Goal: Task Accomplishment & Management: Complete application form

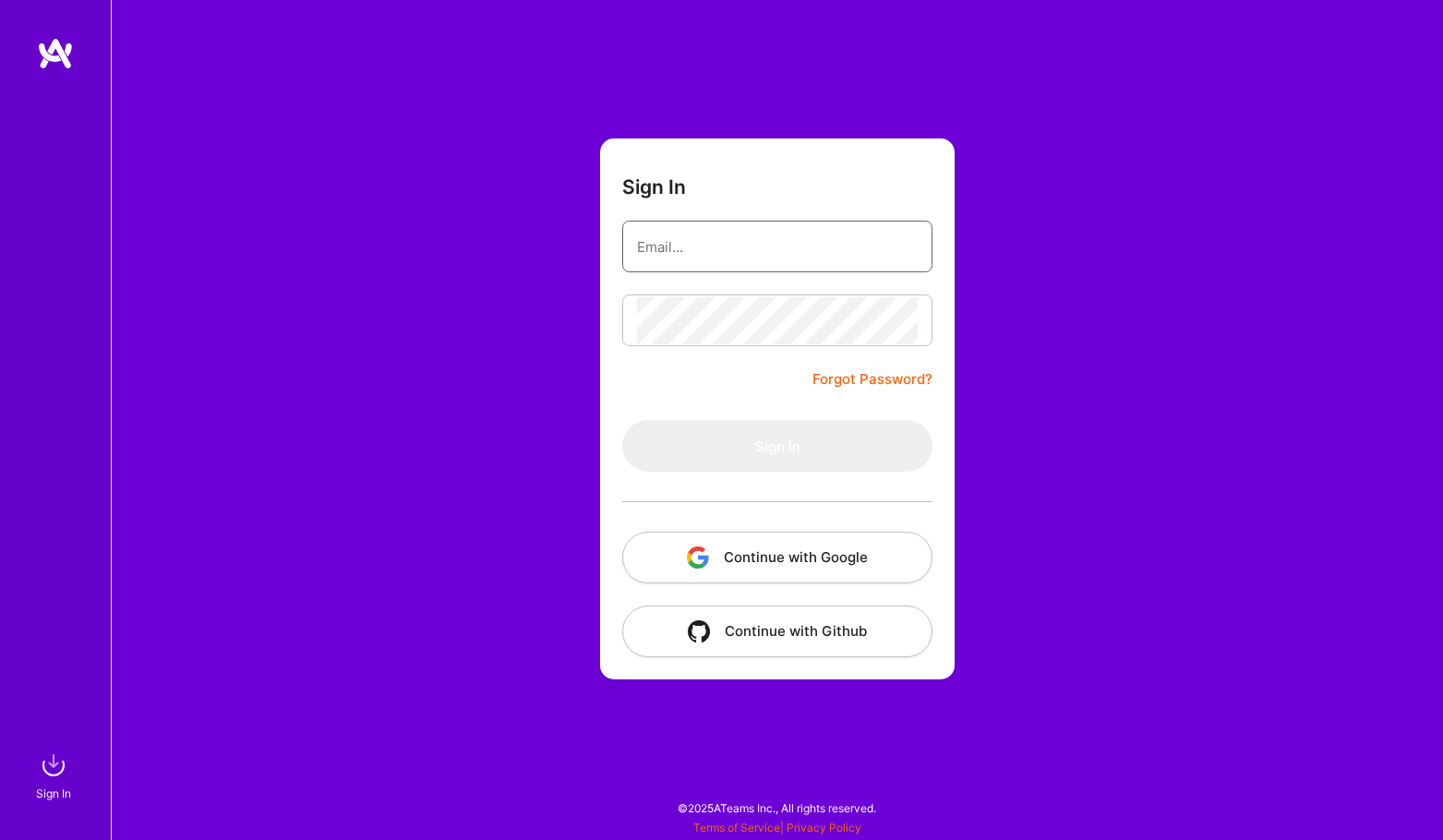
type input "[EMAIL_ADDRESS][DOMAIN_NAME]"
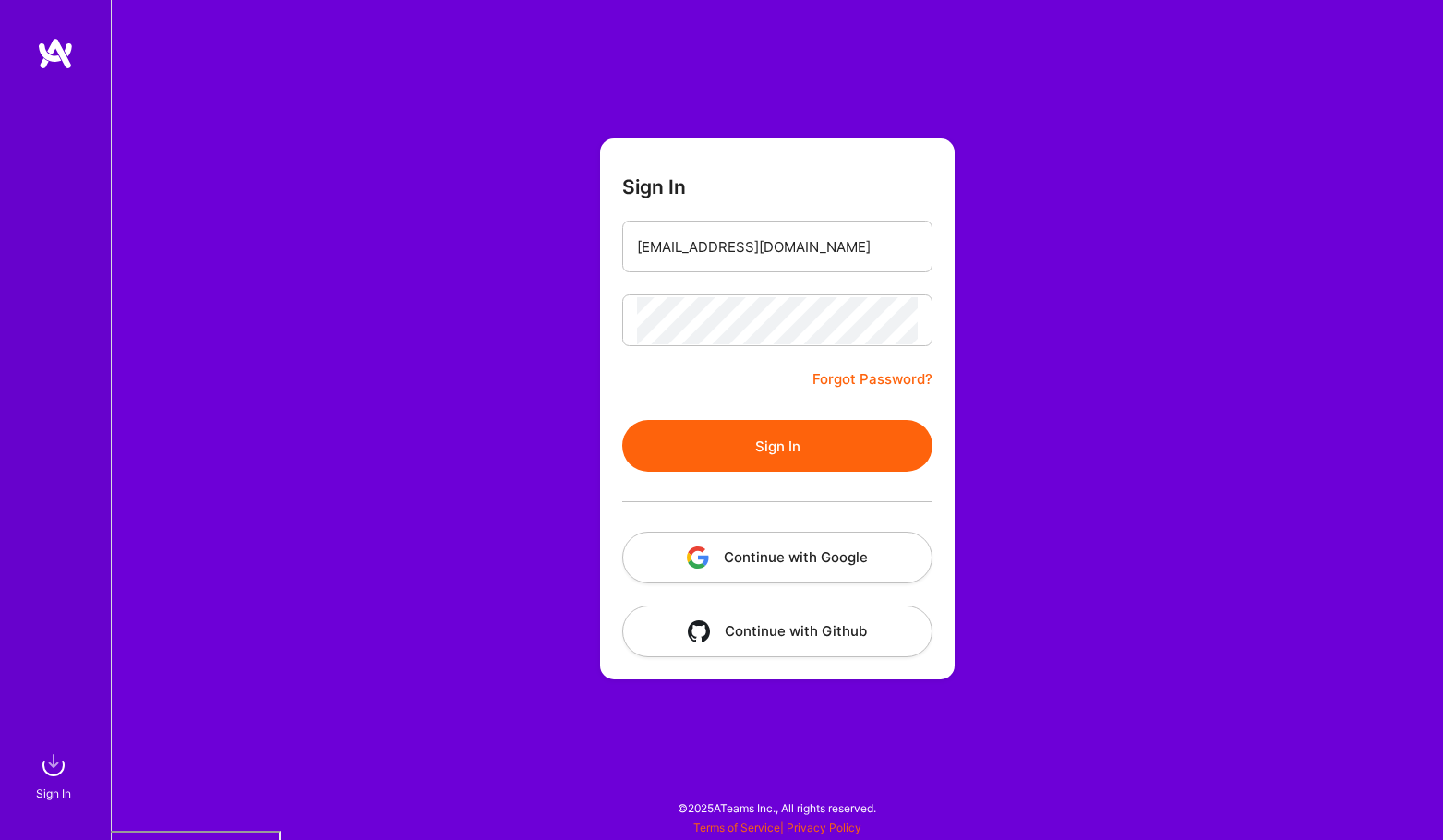
click at [822, 545] on button "Continue with Google" at bounding box center [777, 557] width 310 height 52
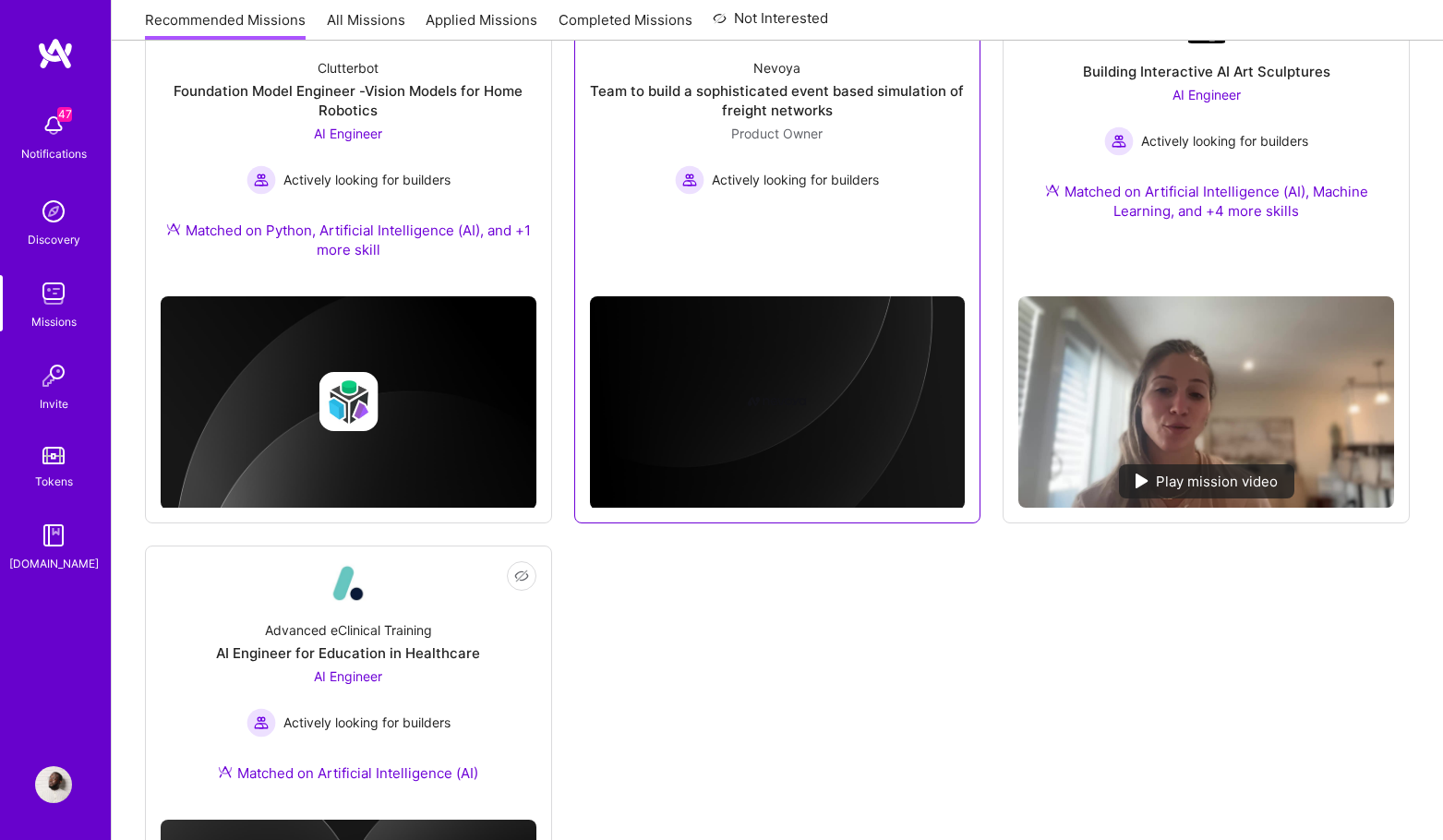
scroll to position [1120, 0]
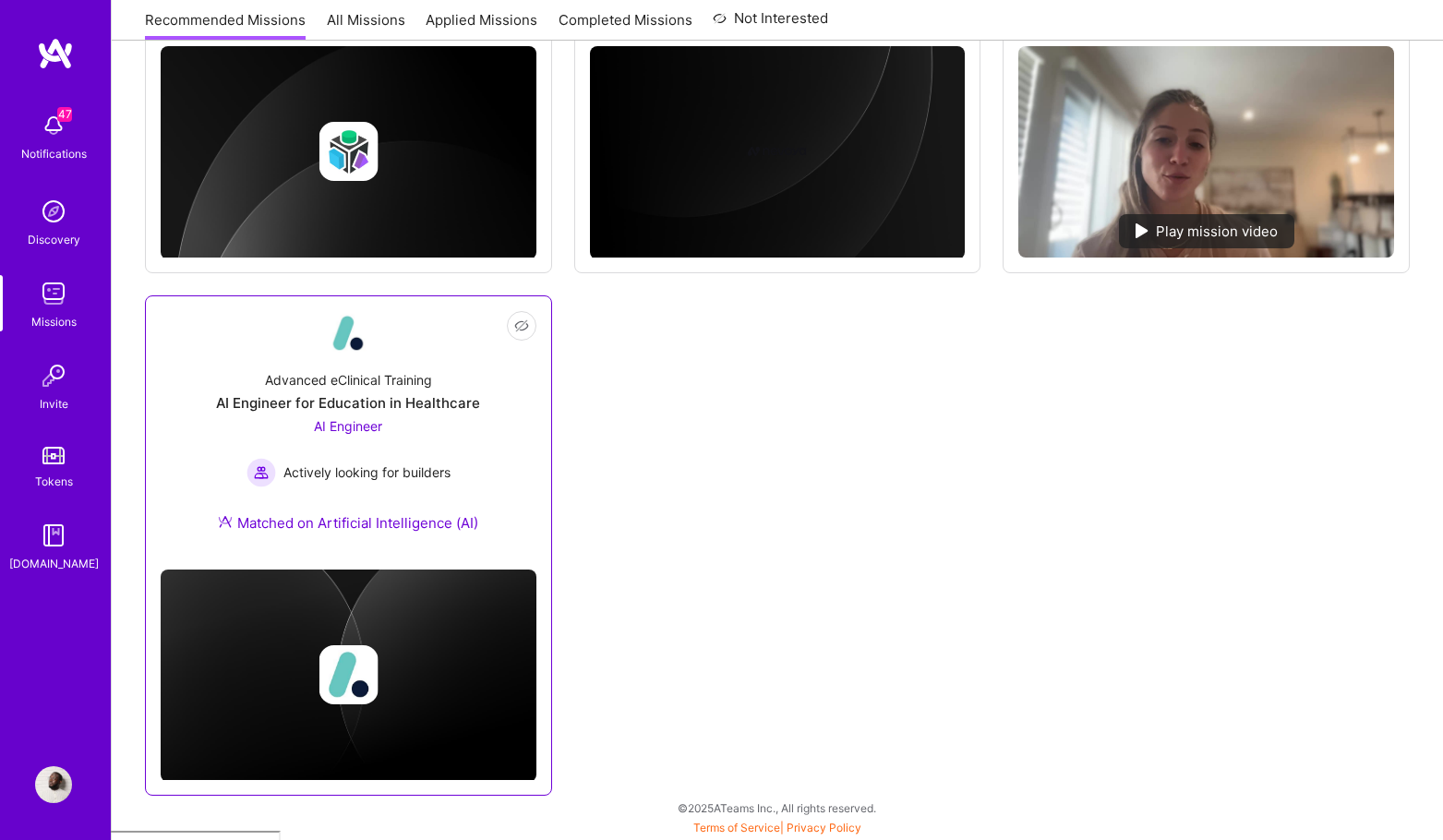
click at [434, 402] on div "AI Engineer for Education in Healthcare" at bounding box center [348, 403] width 264 height 20
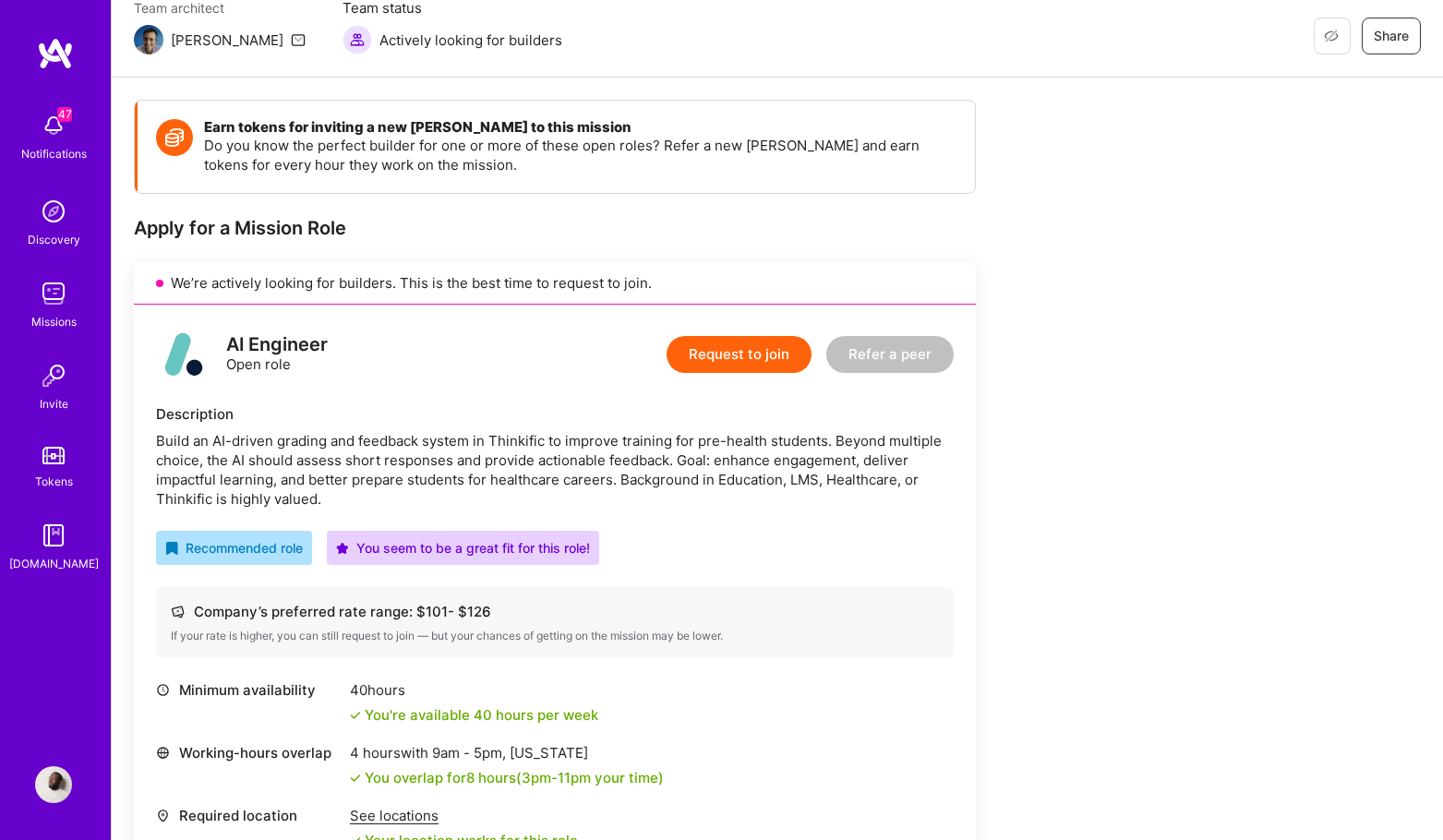
scroll to position [316, 0]
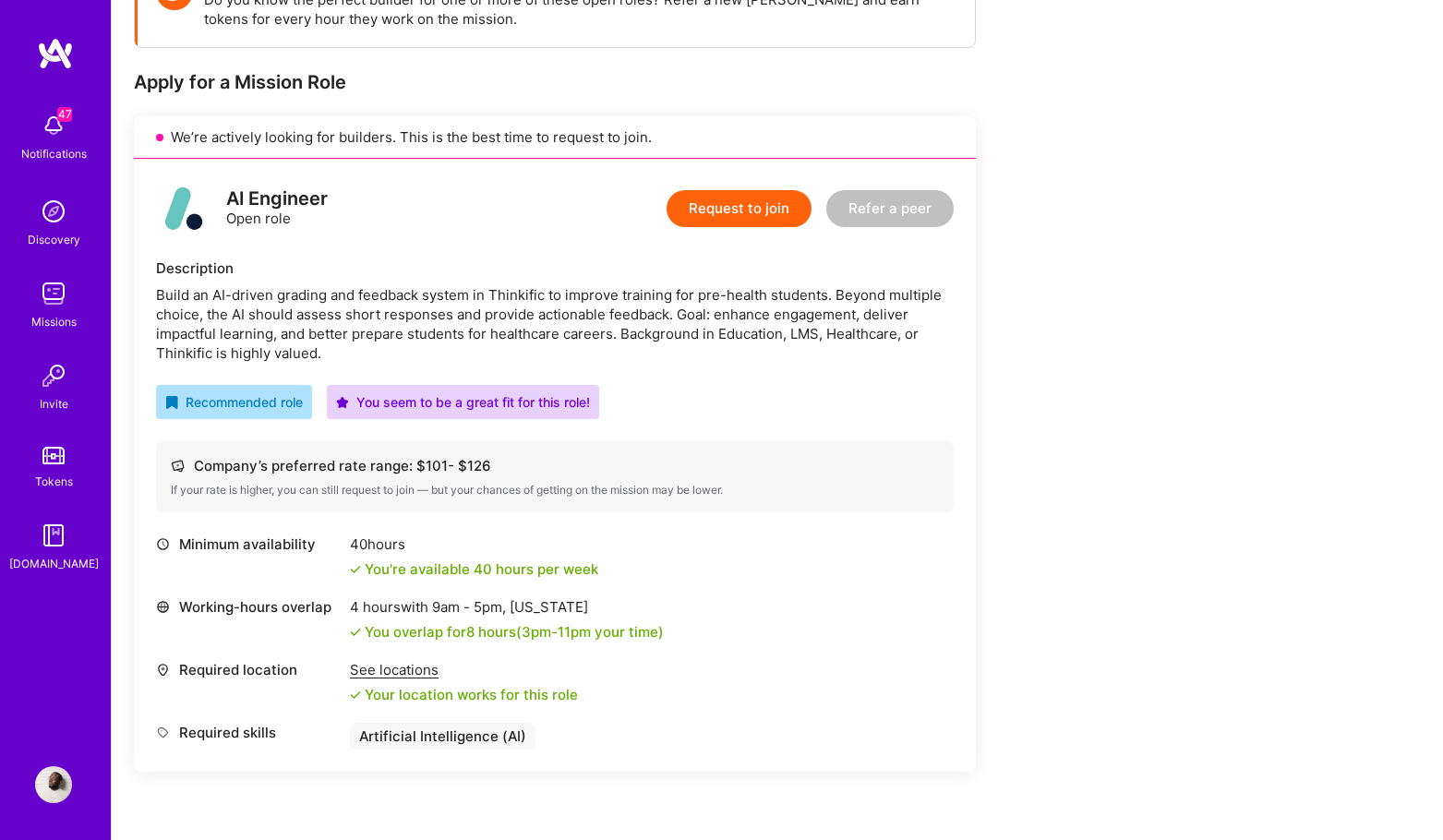
click at [732, 211] on button "Request to join" at bounding box center [738, 208] width 145 height 37
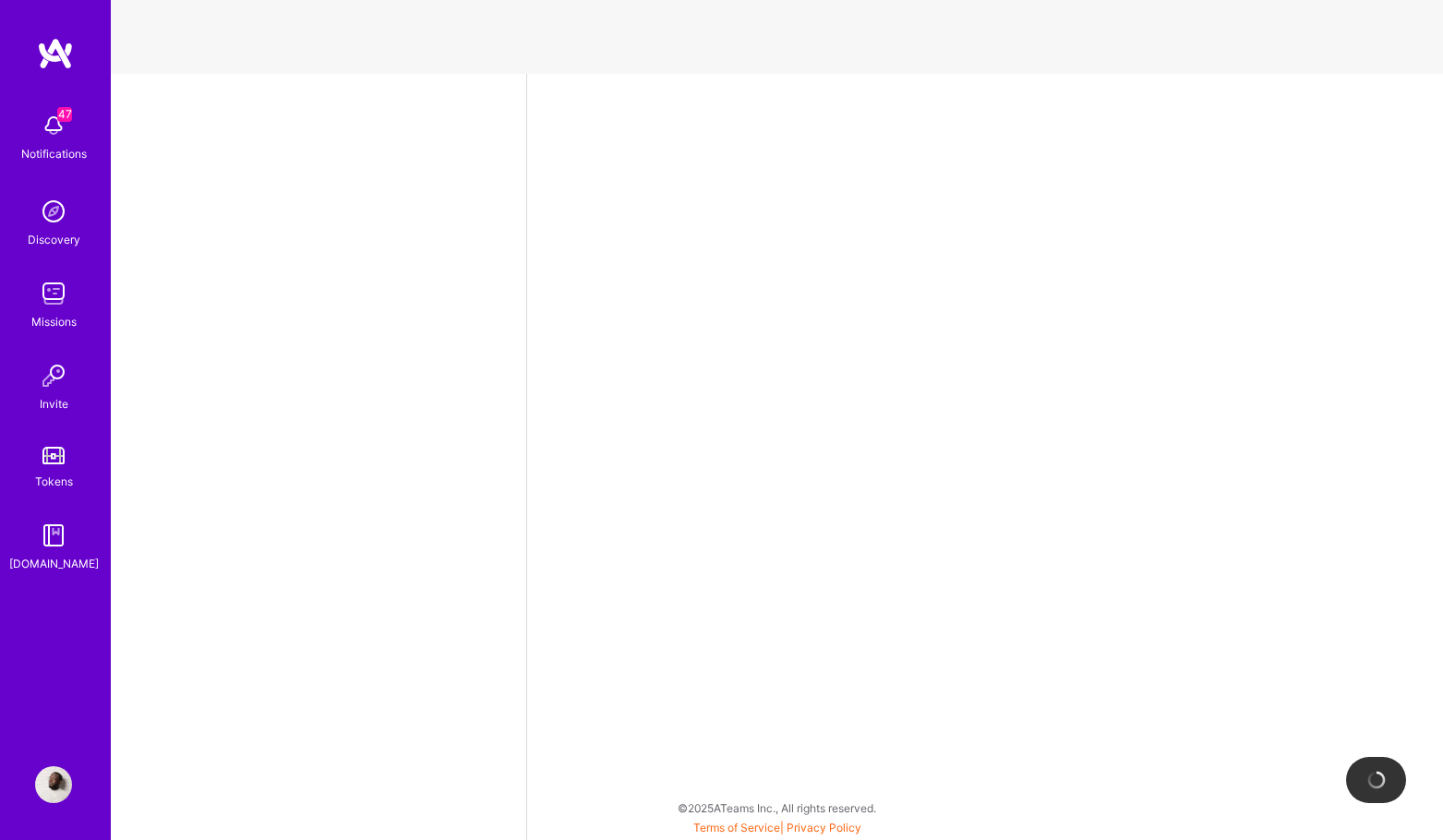
select select "DE"
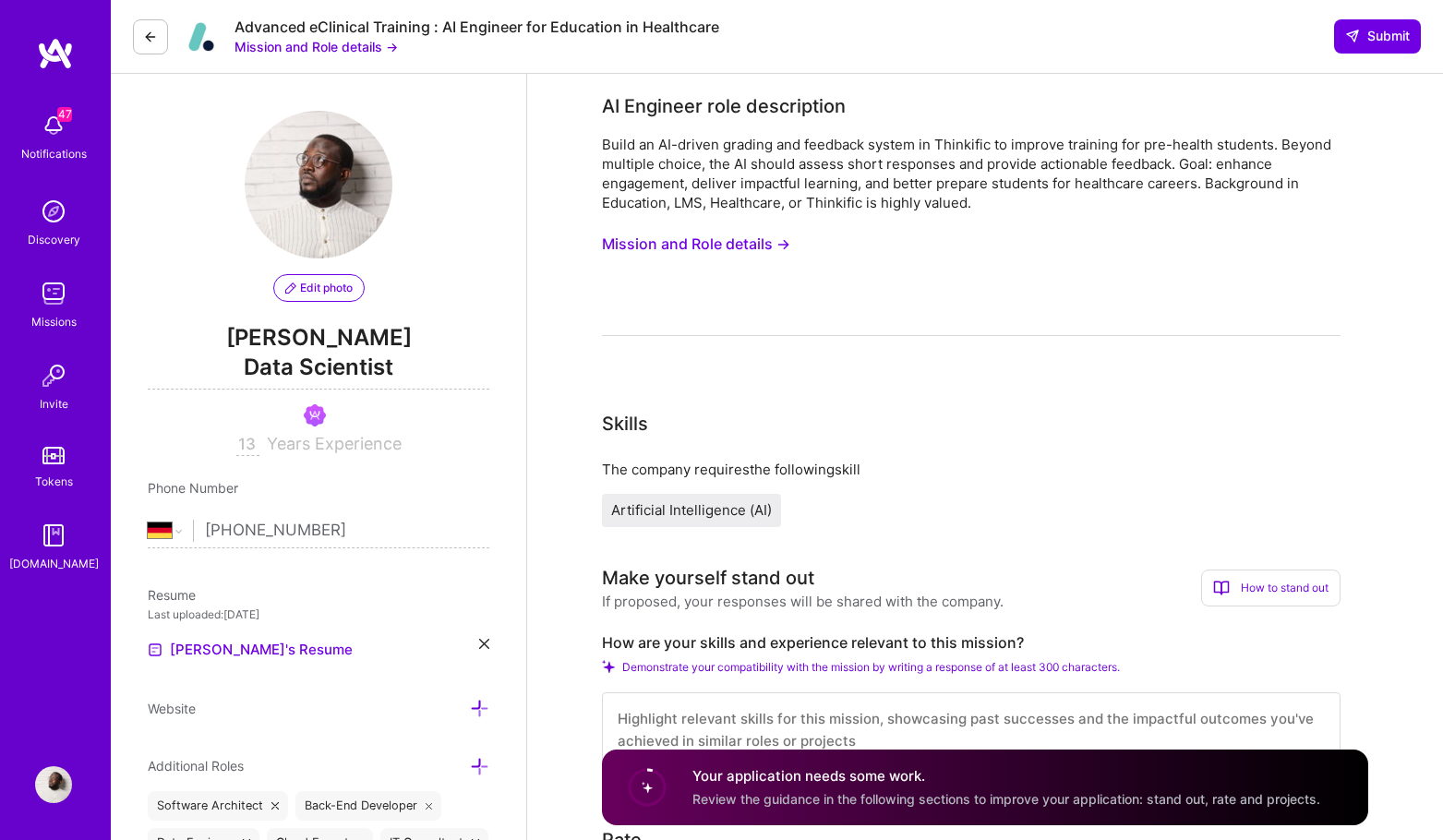
click at [737, 247] on button "Mission and Role details →" at bounding box center [696, 244] width 188 height 34
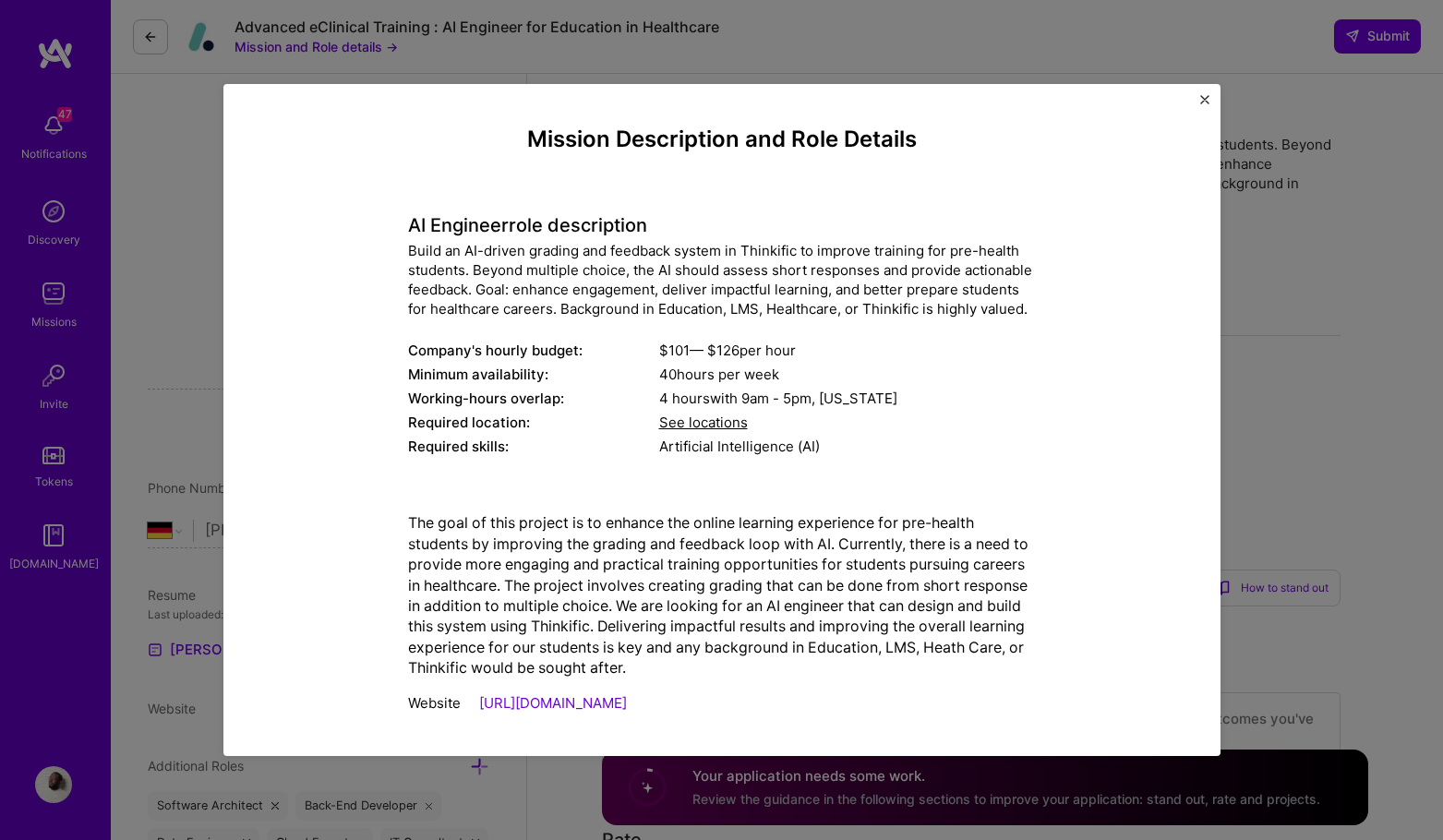
scroll to position [10, 0]
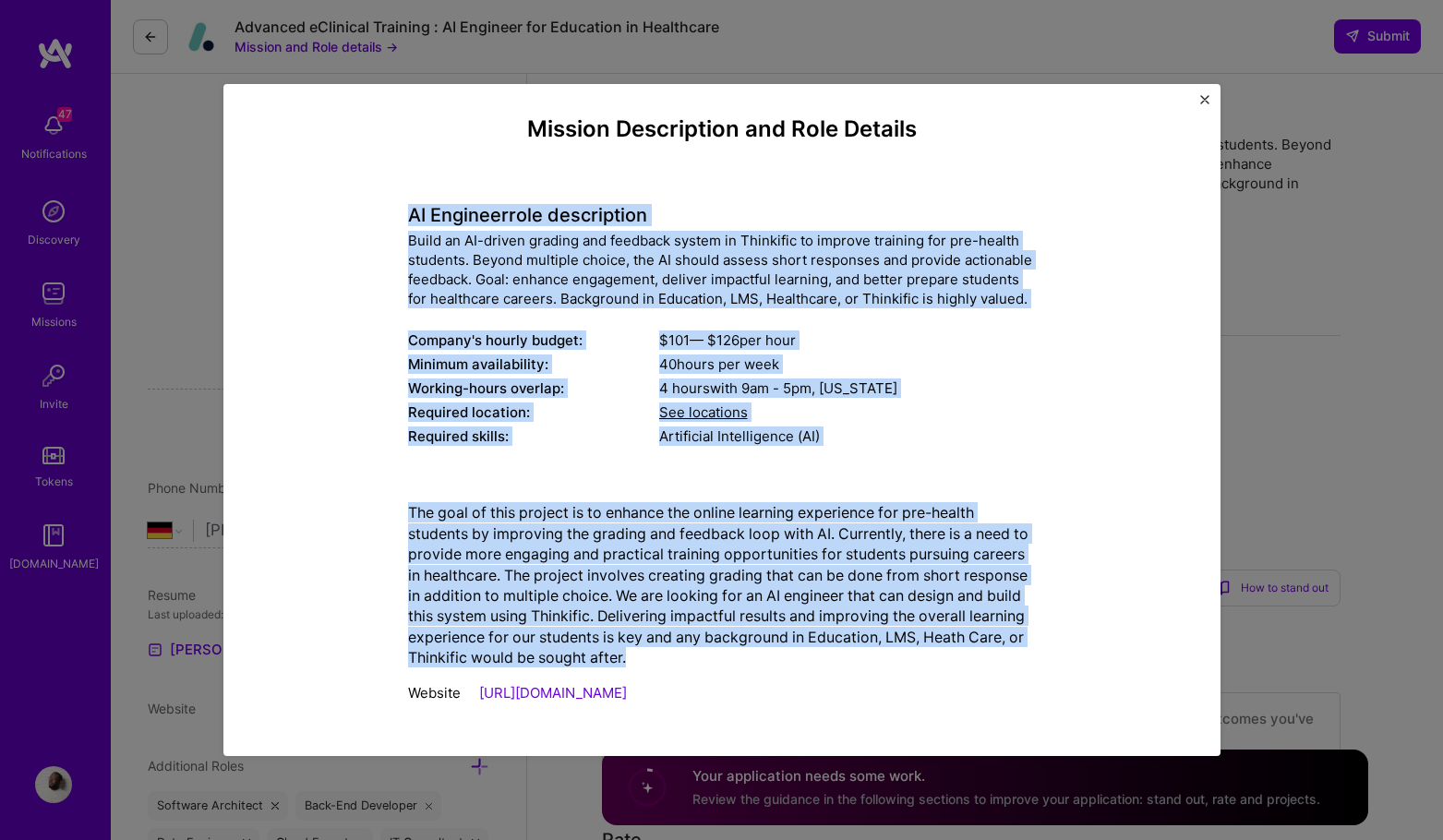
drag, startPoint x: 674, startPoint y: 674, endPoint x: 394, endPoint y: 216, distance: 536.8
click at [394, 216] on div "Mission Description and Role Details AI Engineer role description Build an AI-d…" at bounding box center [722, 415] width 912 height 597
click at [1203, 97] on img "Close" at bounding box center [1205, 100] width 9 height 9
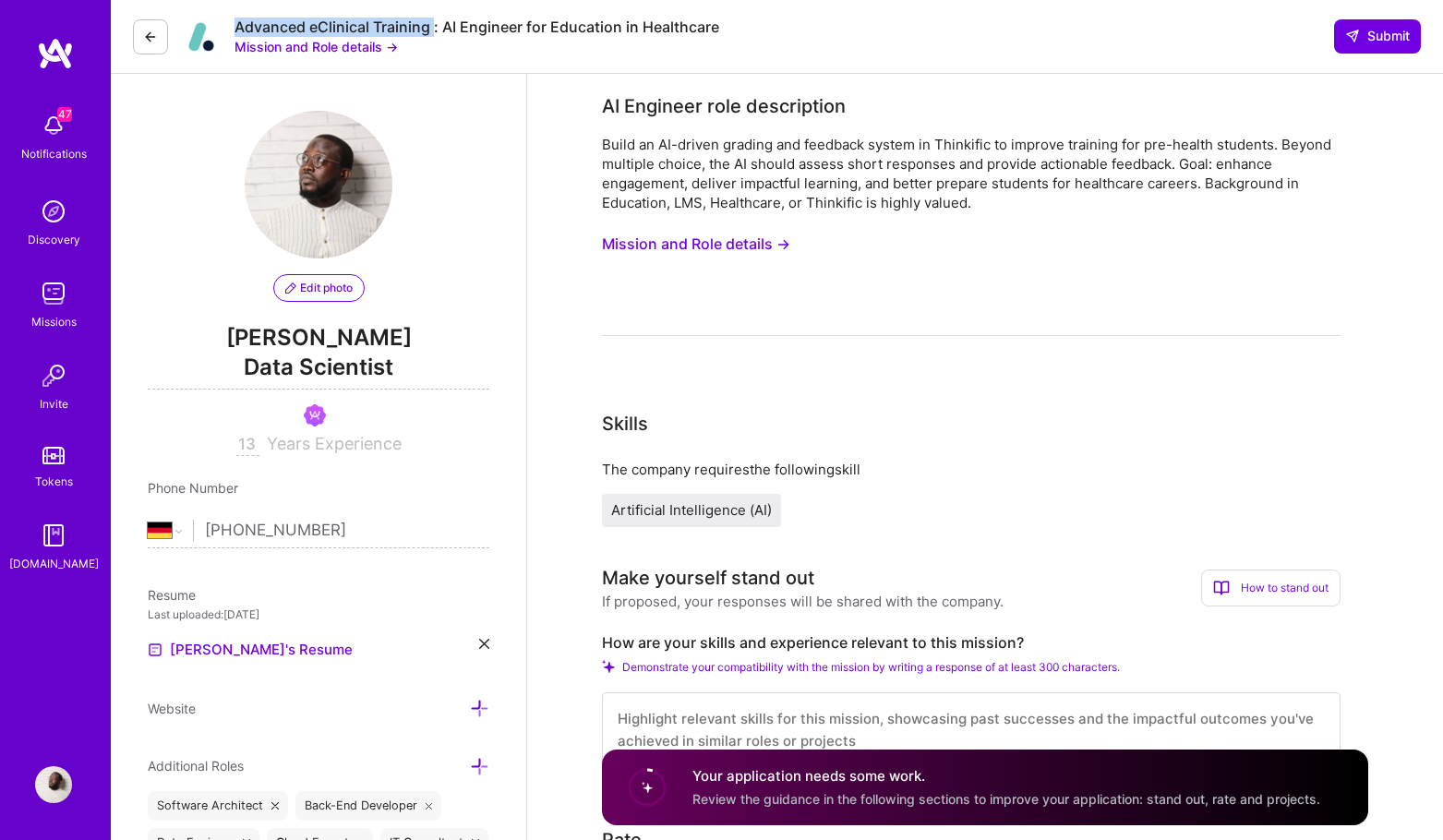
drag, startPoint x: 435, startPoint y: 29, endPoint x: 230, endPoint y: 24, distance: 205.1
click at [230, 24] on div "Advanced eClinical Training : AI Engineer for Education in Healthcare Mission a…" at bounding box center [425, 37] width 586 height 39
drag, startPoint x: 808, startPoint y: 39, endPoint x: 770, endPoint y: 35, distance: 38.2
click at [794, 40] on div "Advanced eClinical Training : AI Engineer for Education in Healthcare Mission a…" at bounding box center [777, 37] width 1332 height 73
drag, startPoint x: 769, startPoint y: 35, endPoint x: 447, endPoint y: 32, distance: 322.0
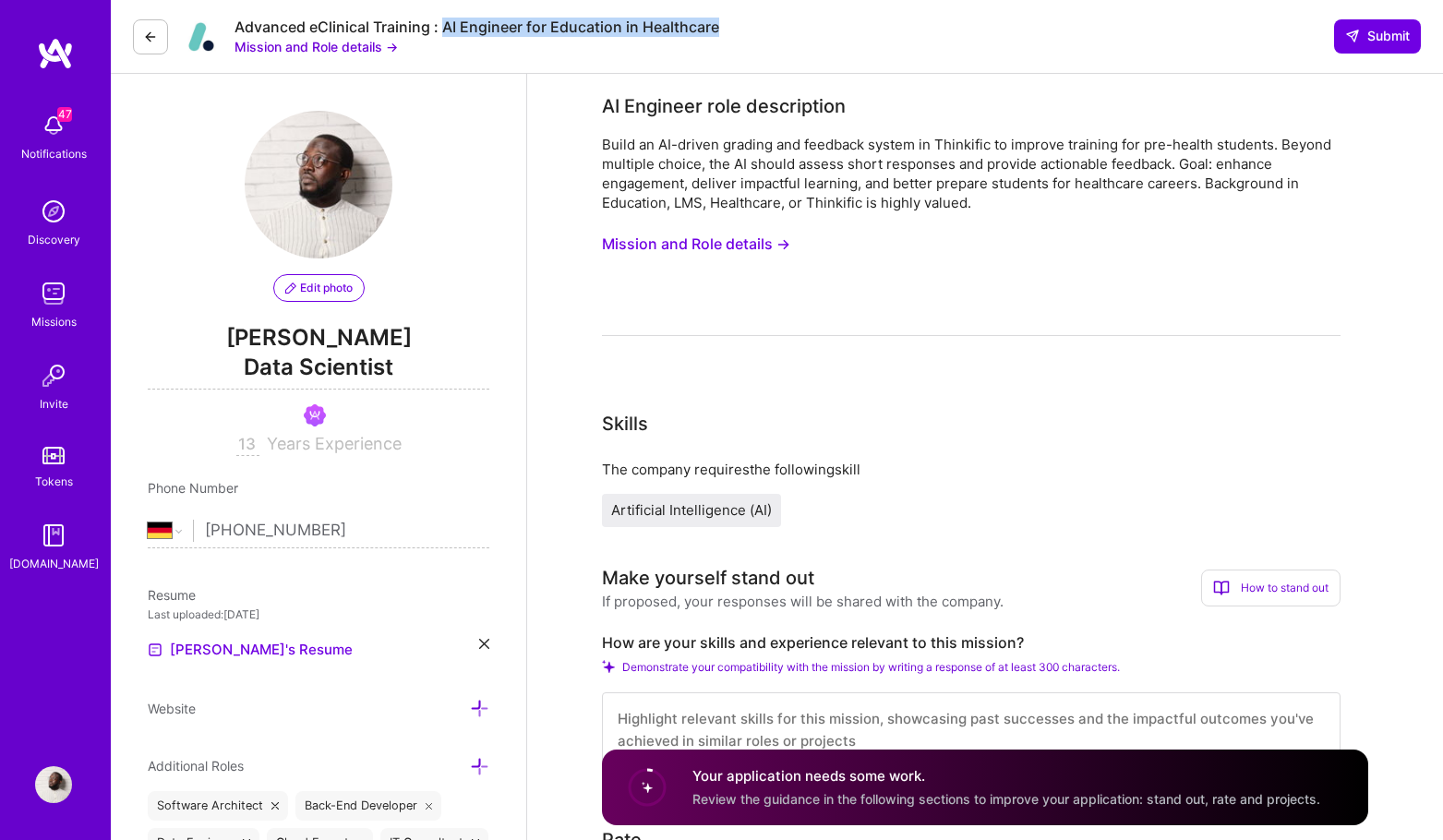
click at [447, 32] on div "Advanced eClinical Training : AI Engineer for Education in Healthcare Mission a…" at bounding box center [777, 37] width 1332 height 73
copy div "AI Engineer for Education in Healthcare"
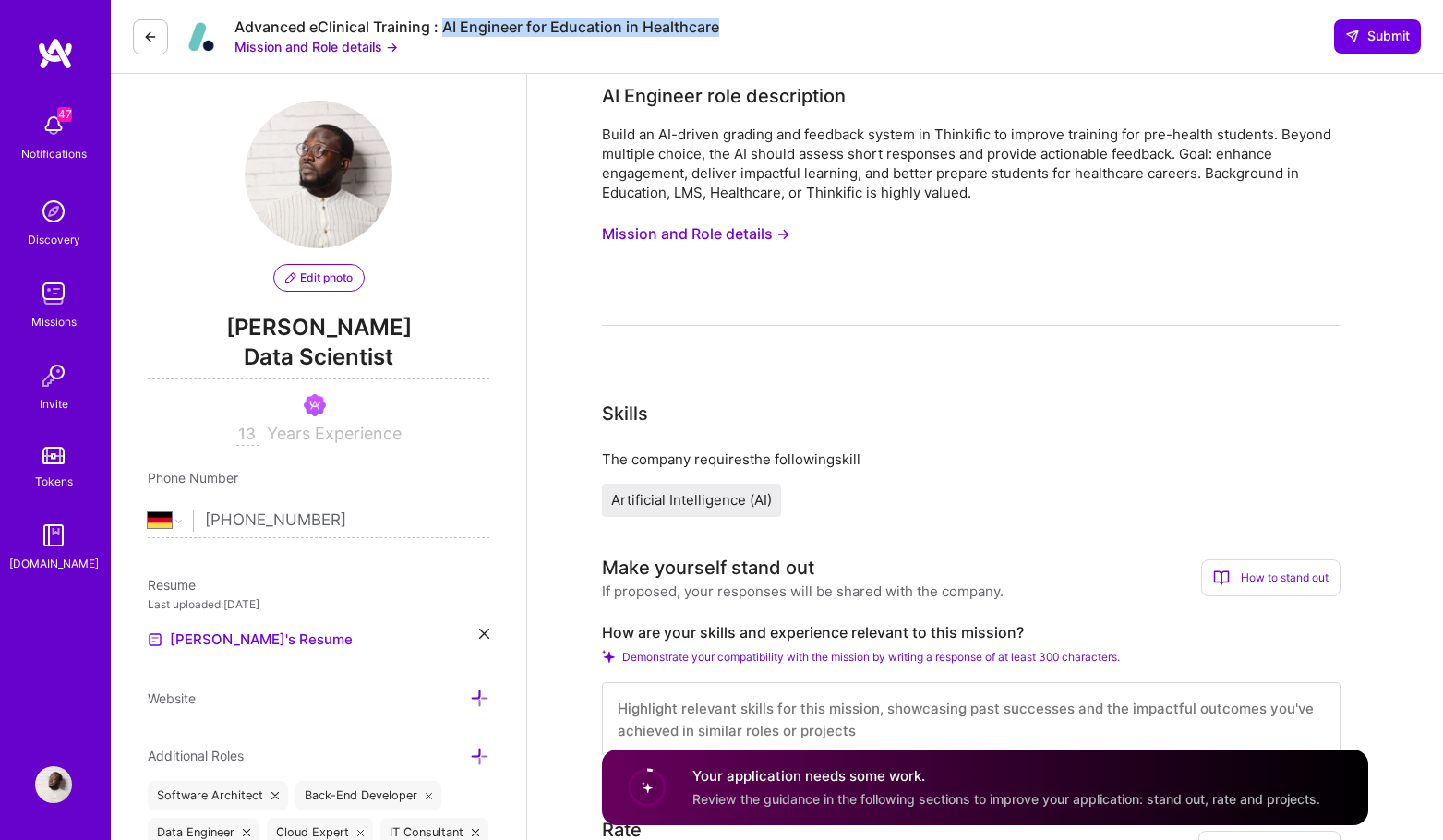
click at [706, 234] on button "Mission and Role details →" at bounding box center [696, 234] width 188 height 34
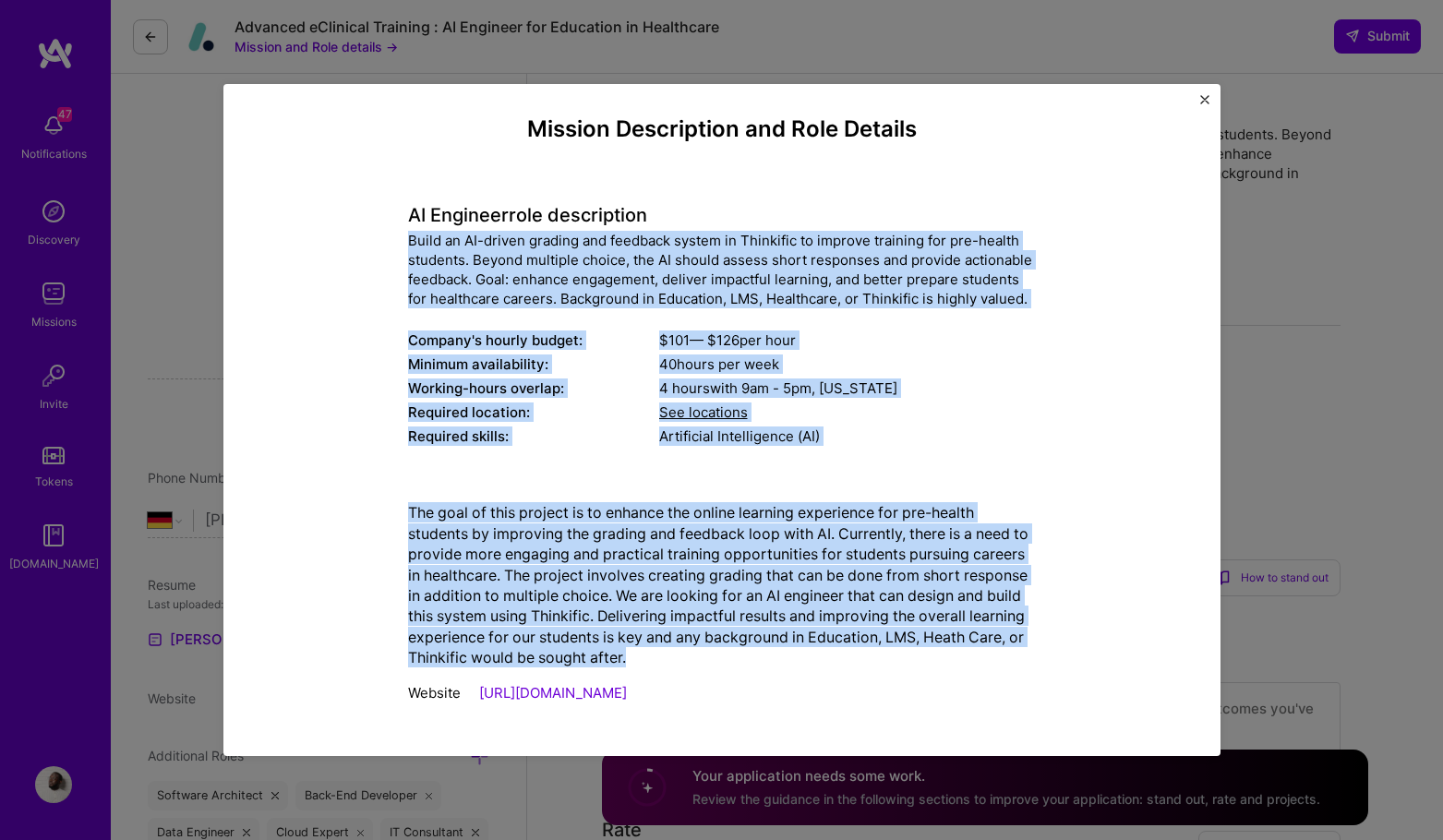
drag, startPoint x: 641, startPoint y: 670, endPoint x: 398, endPoint y: 245, distance: 489.6
click at [398, 245] on div "Mission Description and Role Details AI Engineer role description Build an AI-d…" at bounding box center [722, 415] width 912 height 597
copy div "Lorem ip DO-sitame consect adi elitsedd eiusmo te Incididun ut laboree dolorema…"
click at [1201, 101] on img "Close" at bounding box center [1205, 100] width 9 height 9
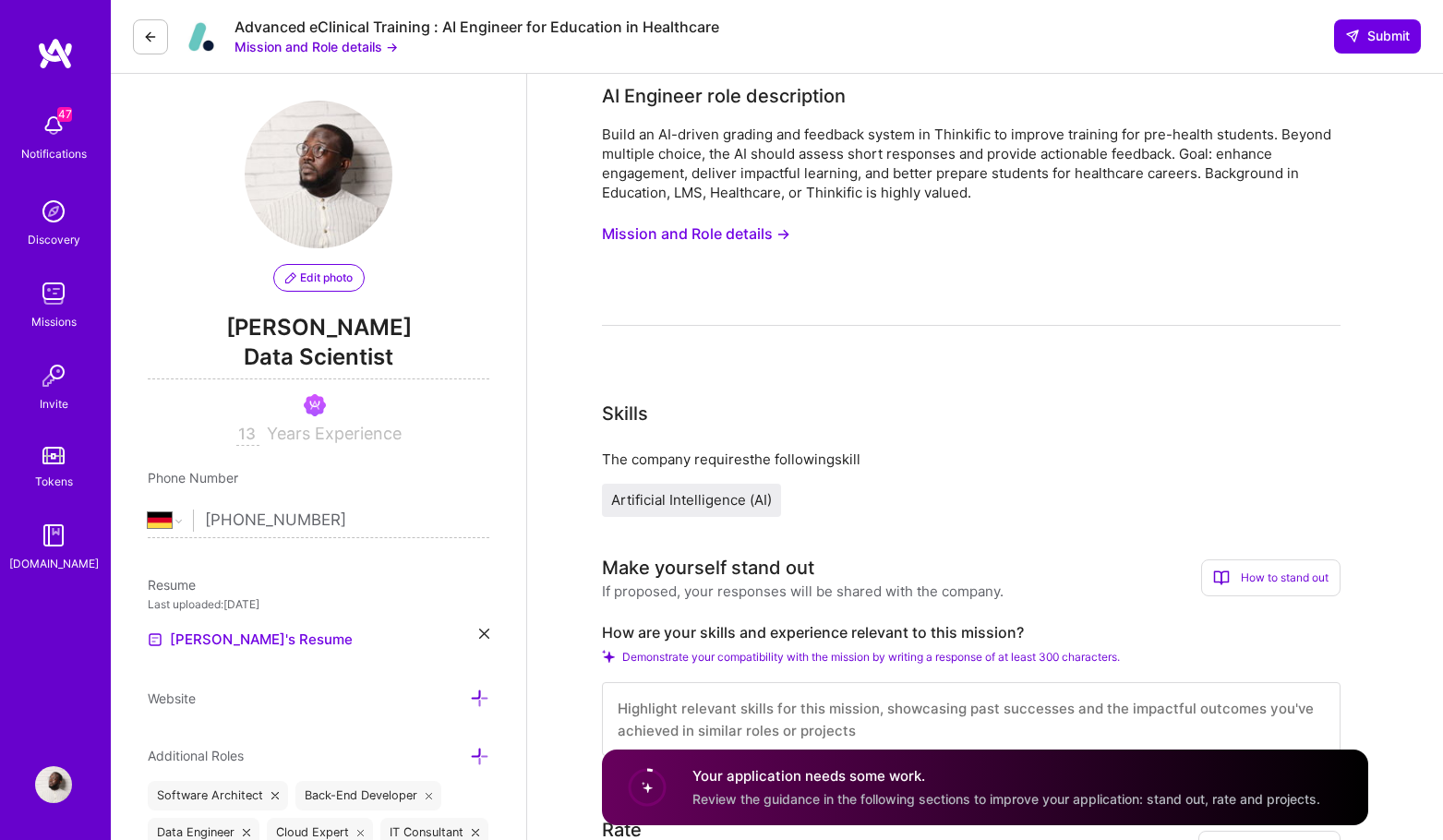
drag, startPoint x: 940, startPoint y: 236, endPoint x: 961, endPoint y: 221, distance: 25.8
click at [940, 234] on div "Build an AI-driven grading and feedback system in Thinkific to improve training…" at bounding box center [971, 225] width 738 height 201
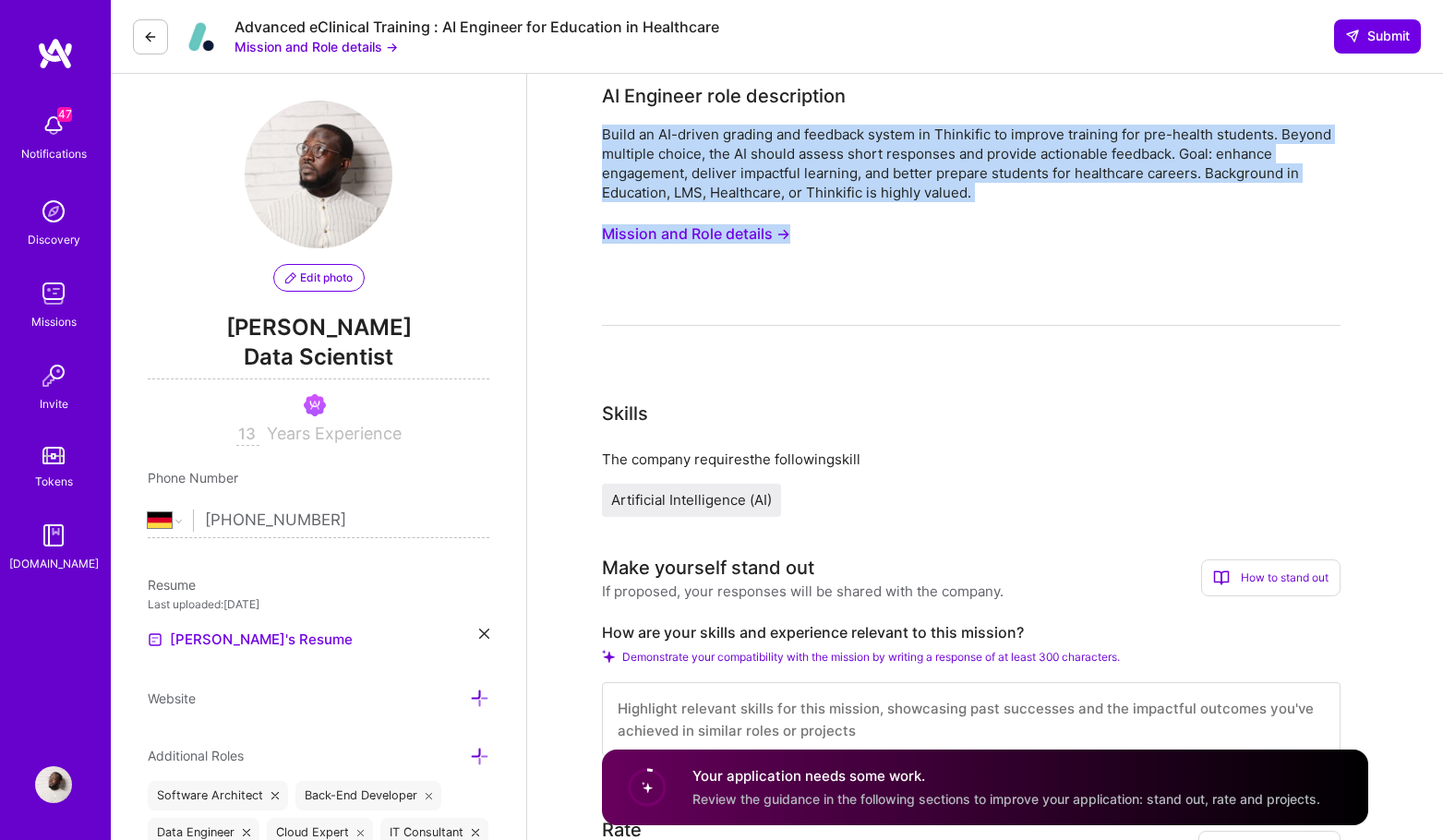
drag, startPoint x: 978, startPoint y: 214, endPoint x: 599, endPoint y: 133, distance: 387.6
copy div "Build an AI-driven grading and feedback system in Thinkific to improve training…"
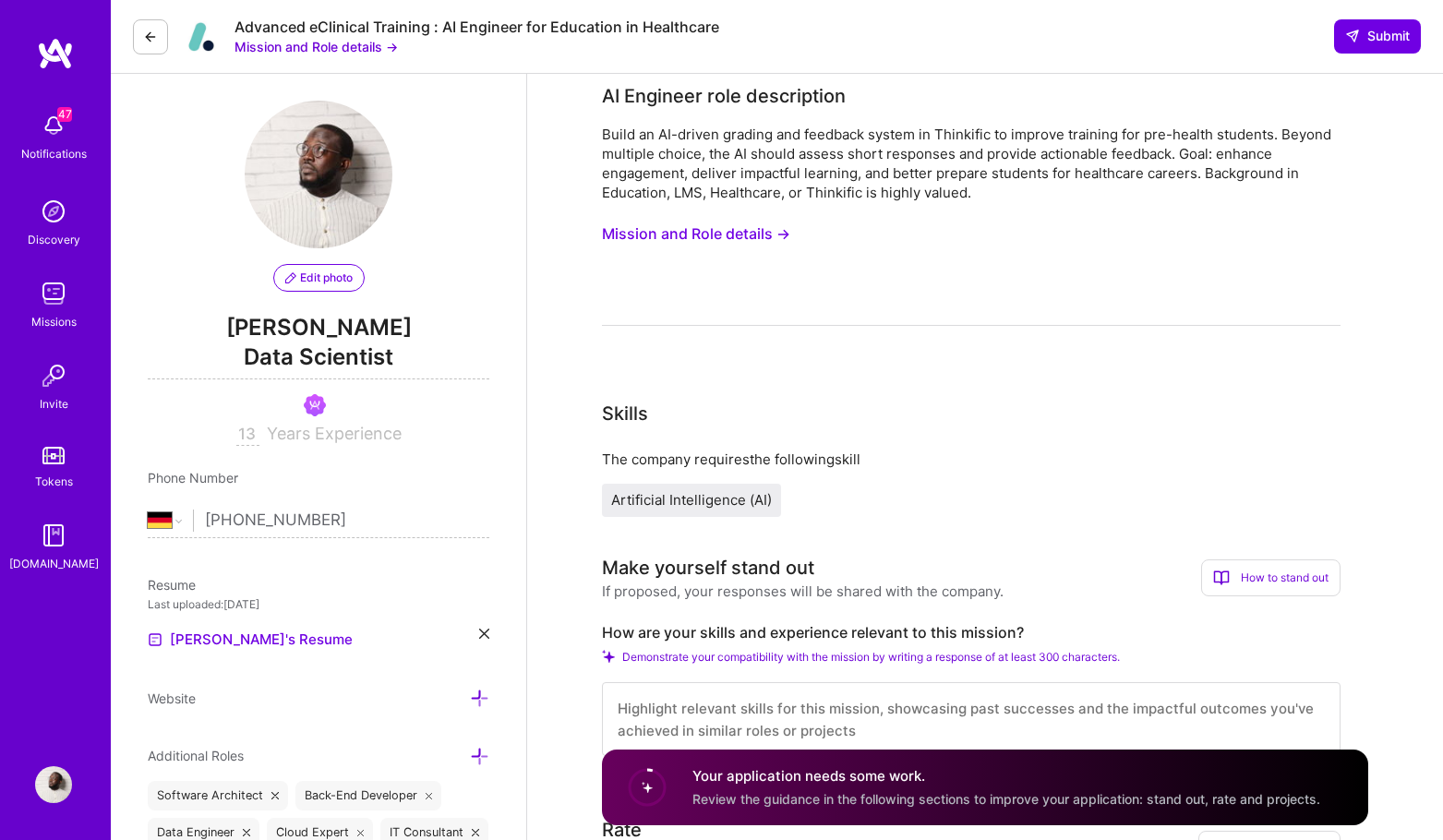
click at [1229, 463] on div "The company requires the following skill" at bounding box center [971, 459] width 738 height 20
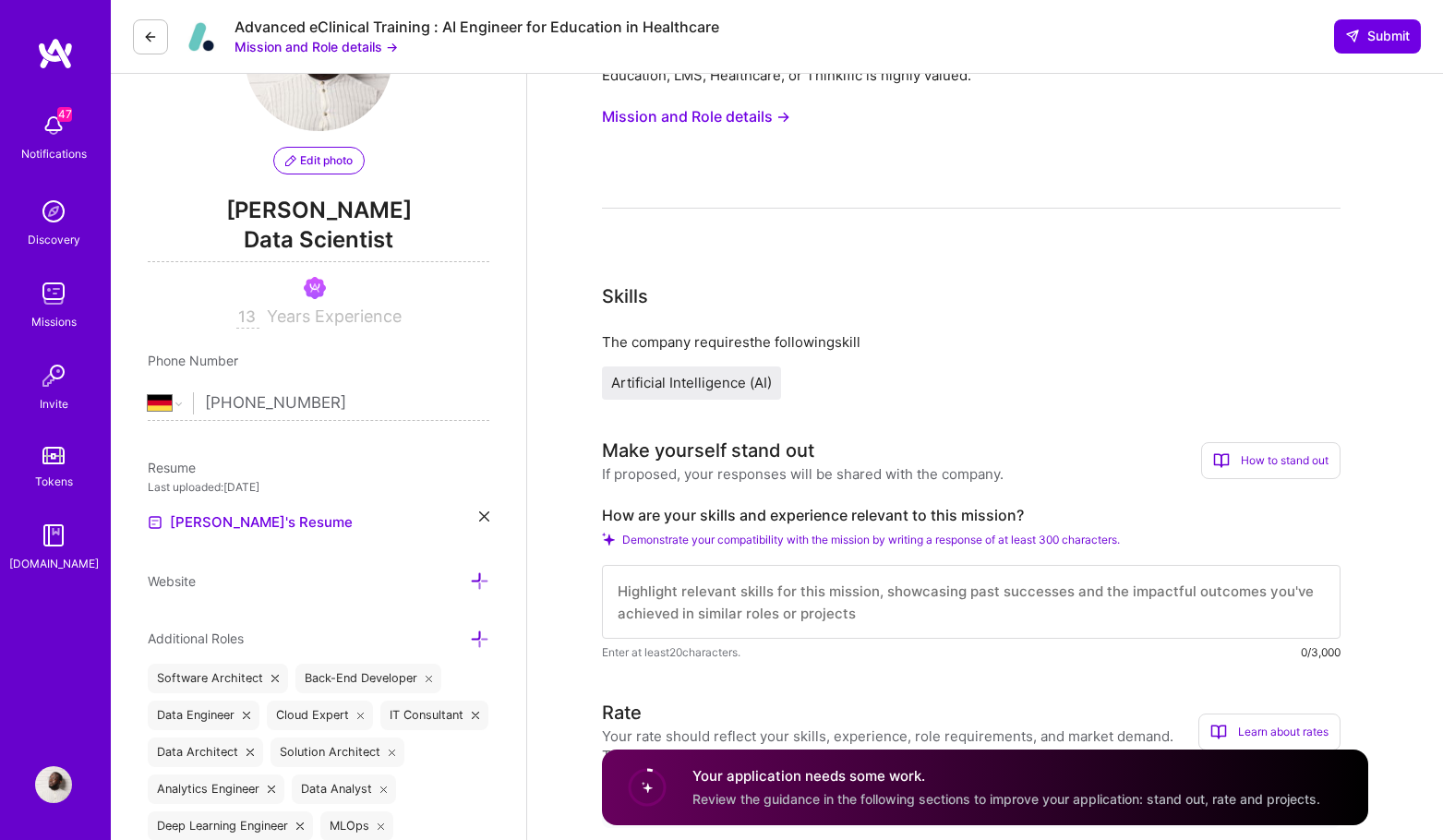
scroll to position [228, 0]
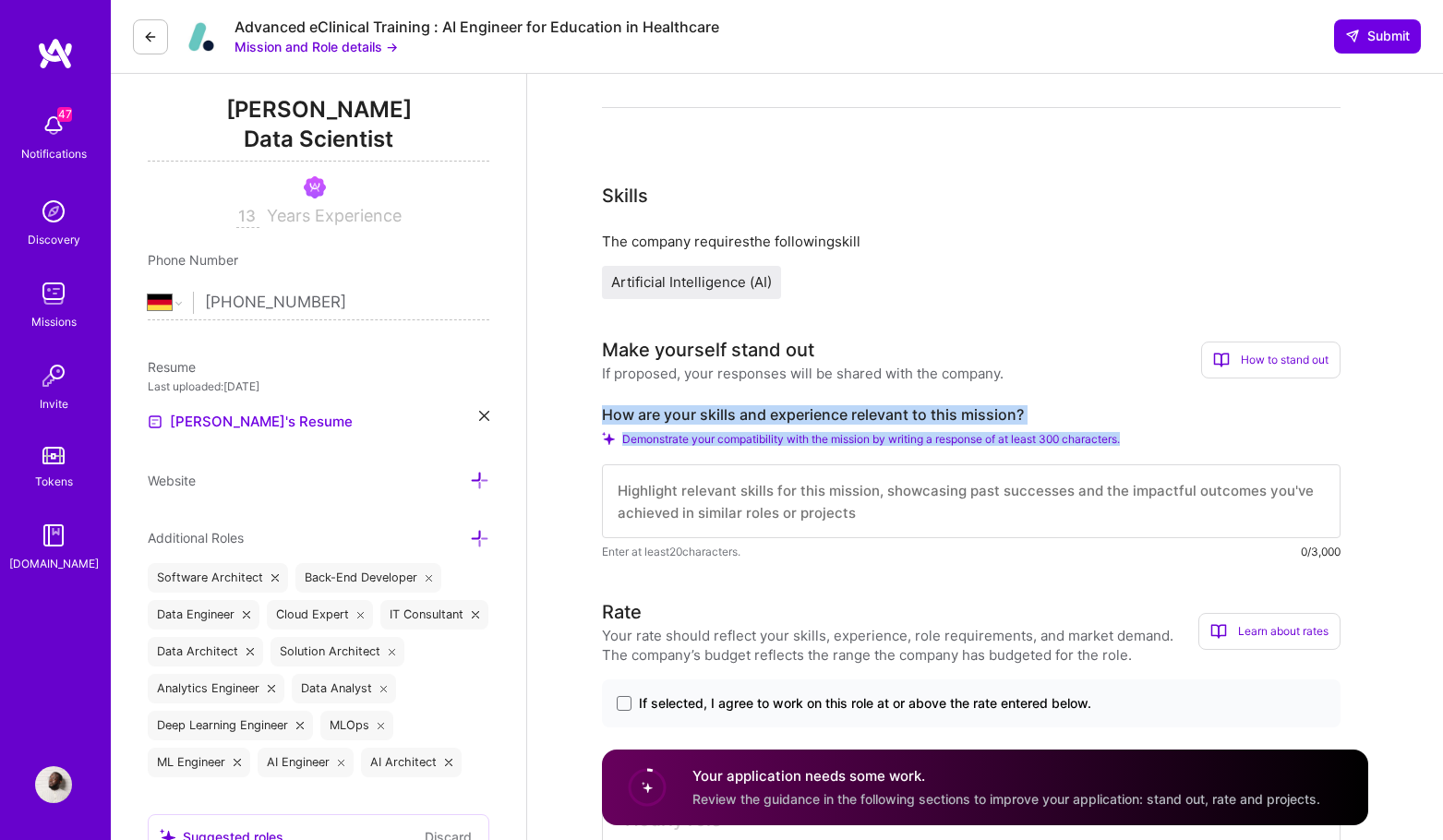
drag, startPoint x: 1164, startPoint y: 442, endPoint x: 598, endPoint y: 412, distance: 566.8
copy div "How are your skills and experience relevant to this mission? Demonstrate your c…"
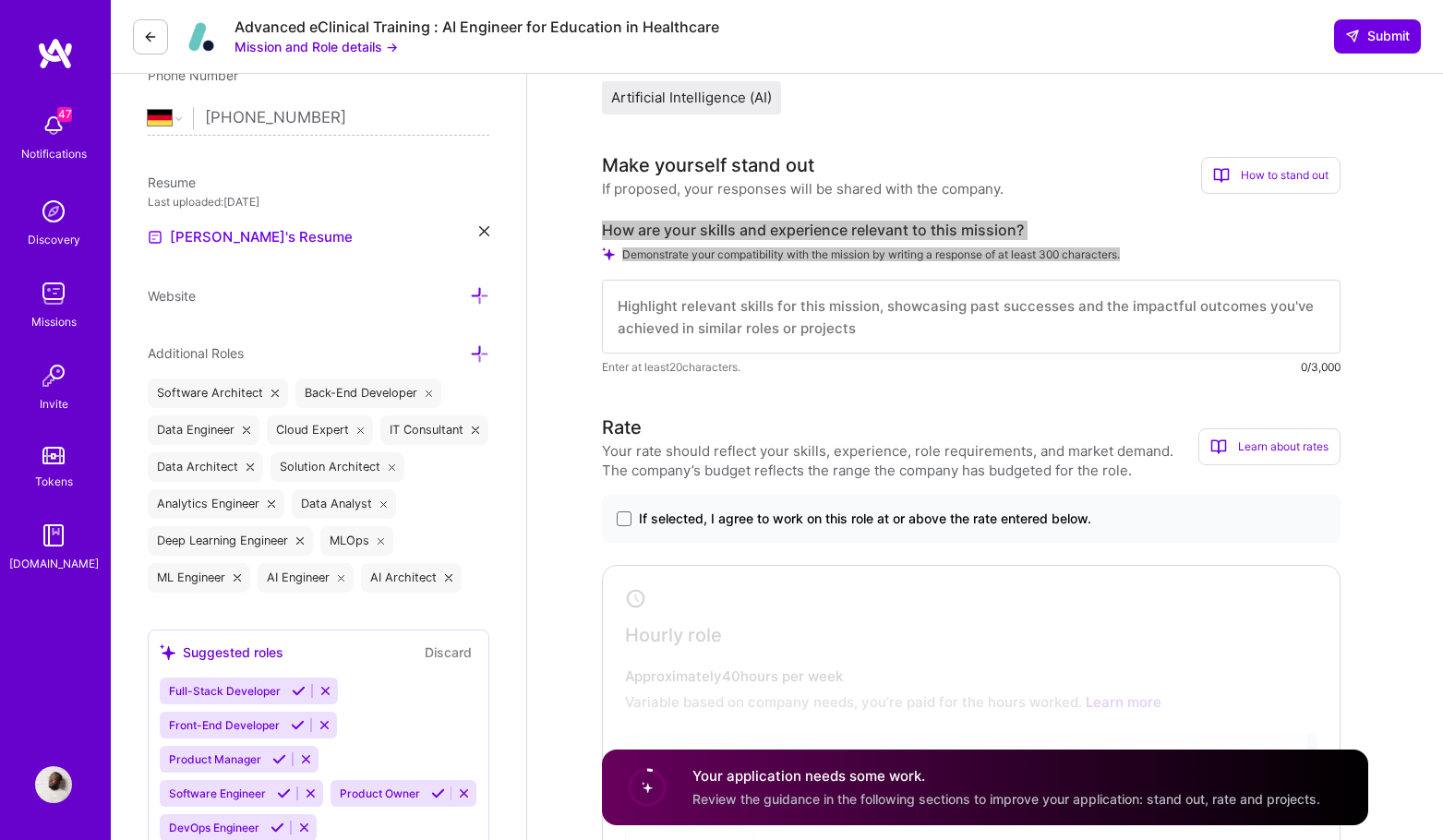
scroll to position [378, 0]
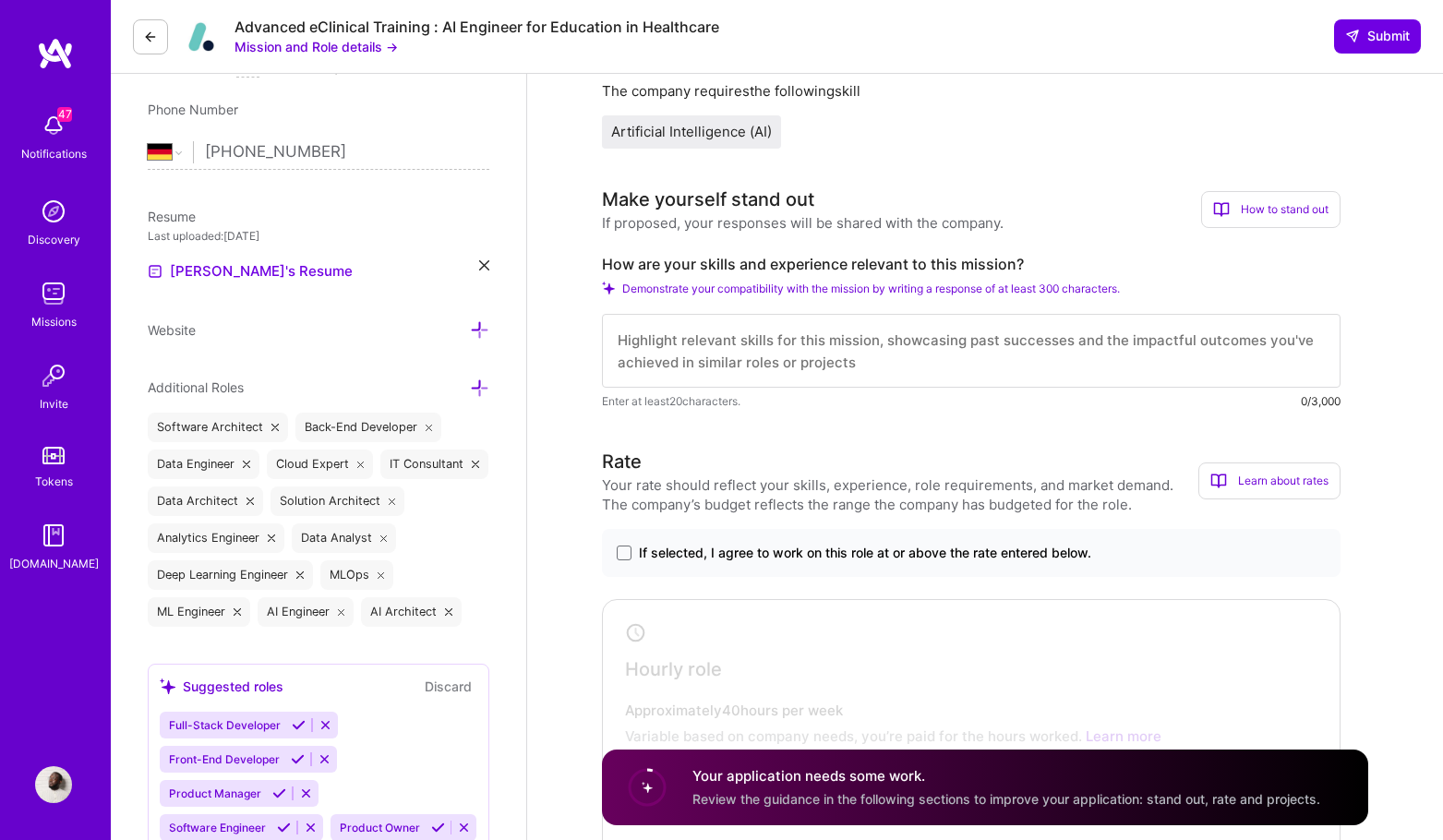
click at [1295, 210] on div "How to stand out" at bounding box center [1271, 209] width 139 height 37
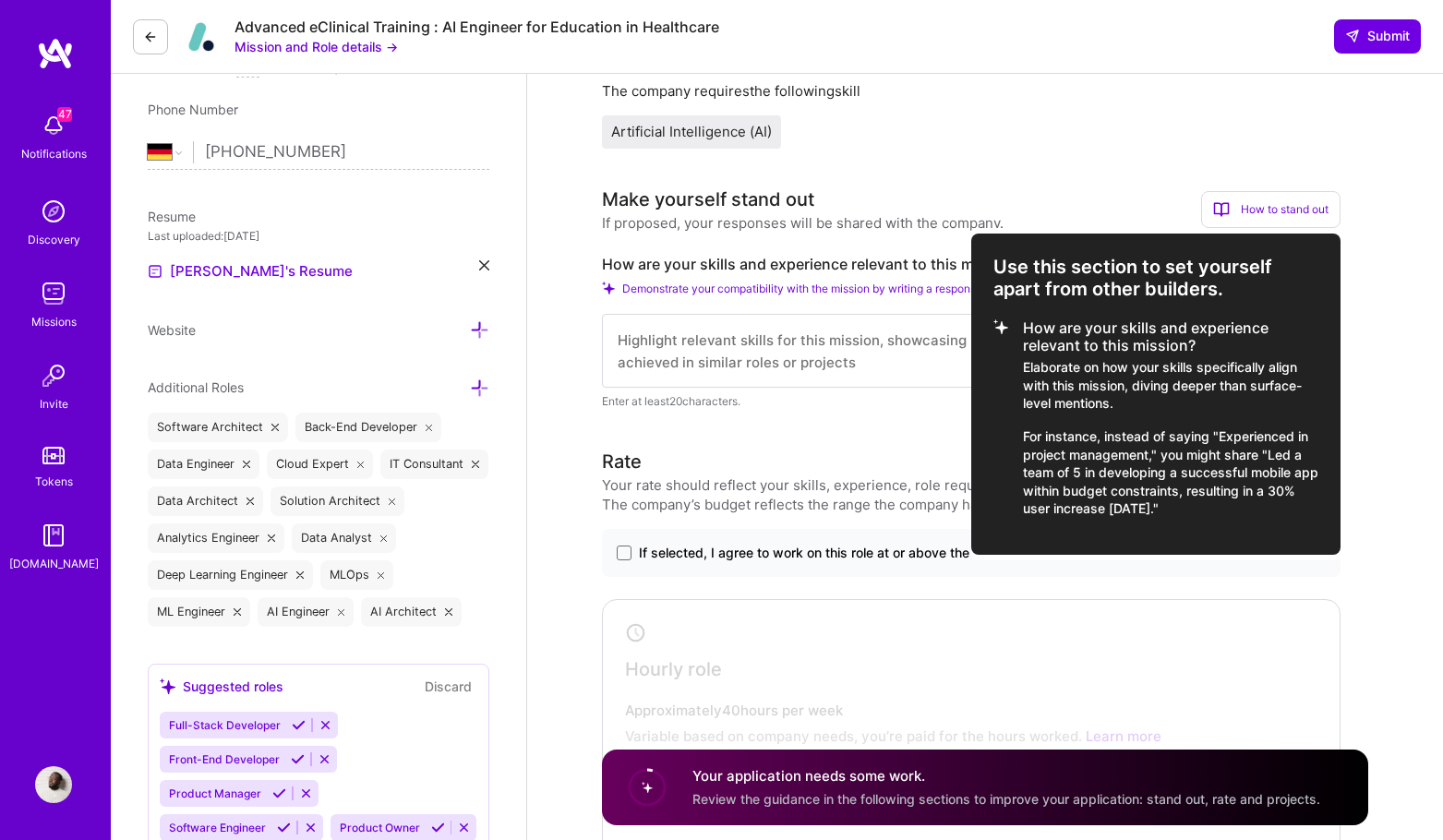
drag, startPoint x: 1214, startPoint y: 508, endPoint x: 1020, endPoint y: 330, distance: 263.3
click at [1020, 330] on li "How are your skills and experience relevant to this mission? Elaborate on how y…" at bounding box center [1155, 418] width 325 height 198
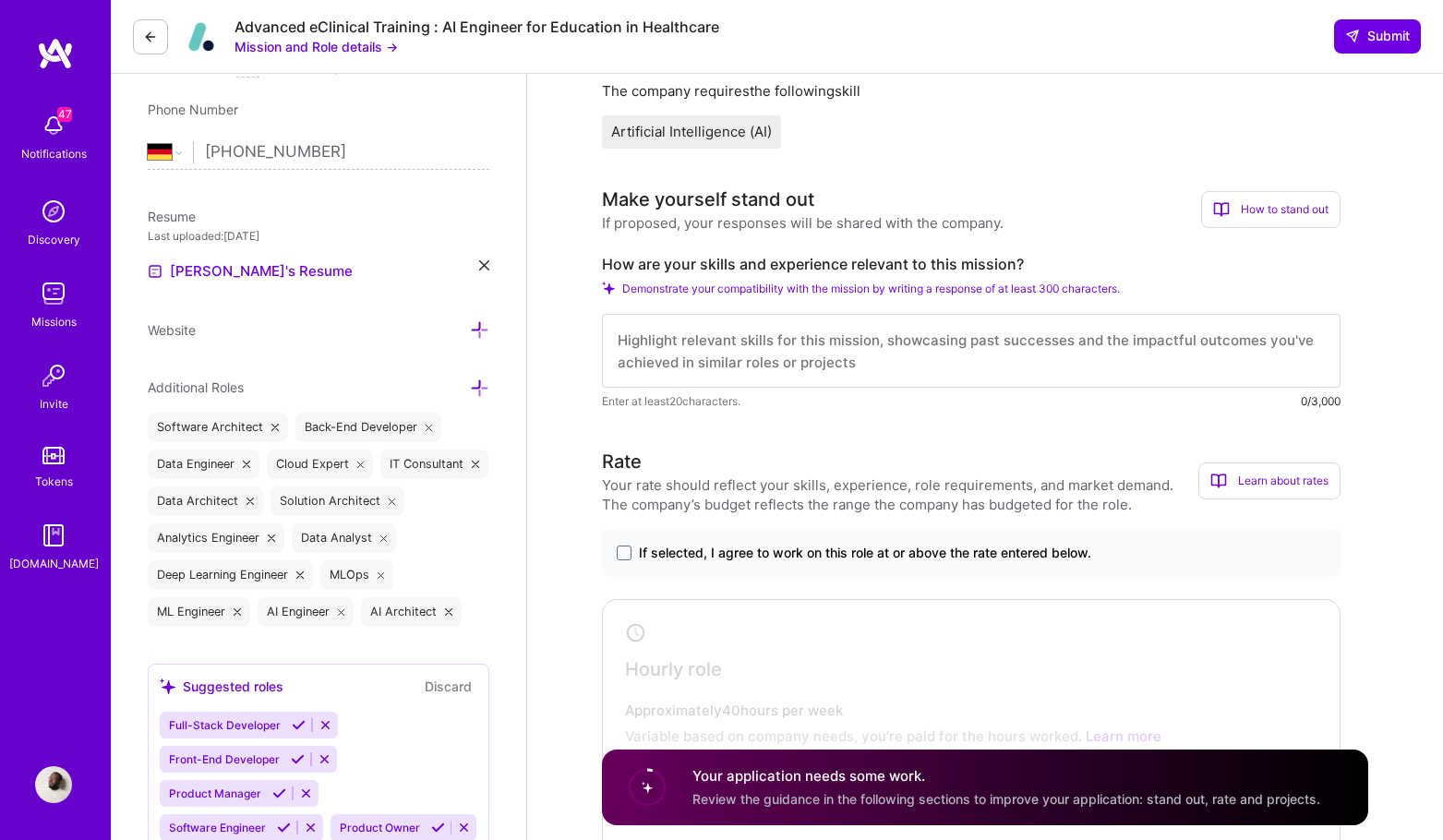
click at [1245, 225] on div "How to stand out" at bounding box center [1271, 209] width 139 height 37
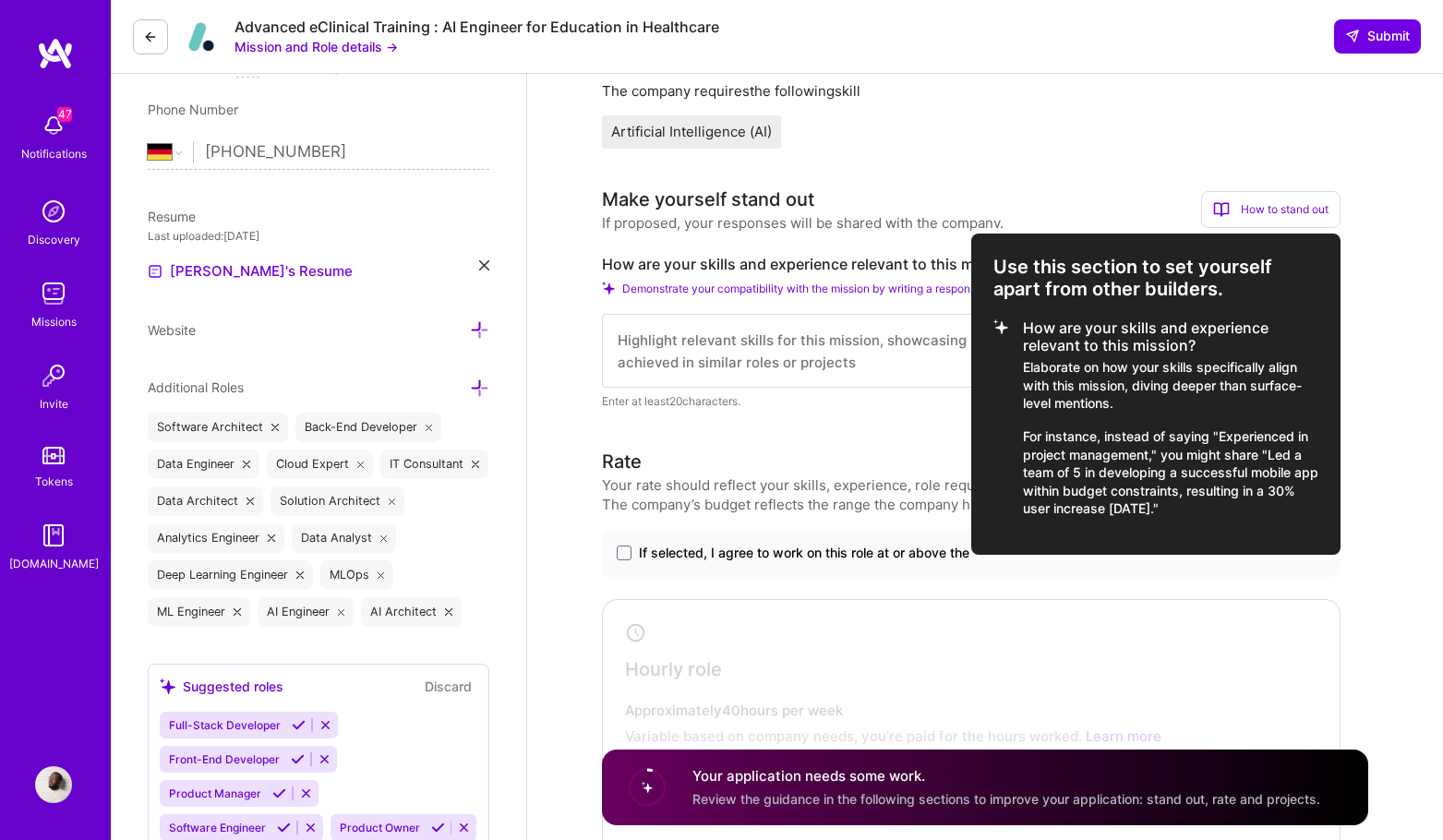
copy li "How are your skills and experience relevant to this mission? Elaborate on how y…"
drag, startPoint x: 1062, startPoint y: 424, endPoint x: 1017, endPoint y: 329, distance: 105.1
click at [1017, 329] on div "Use this section to set yourself apart from other builders. How are your skills…" at bounding box center [1155, 393] width 369 height 321
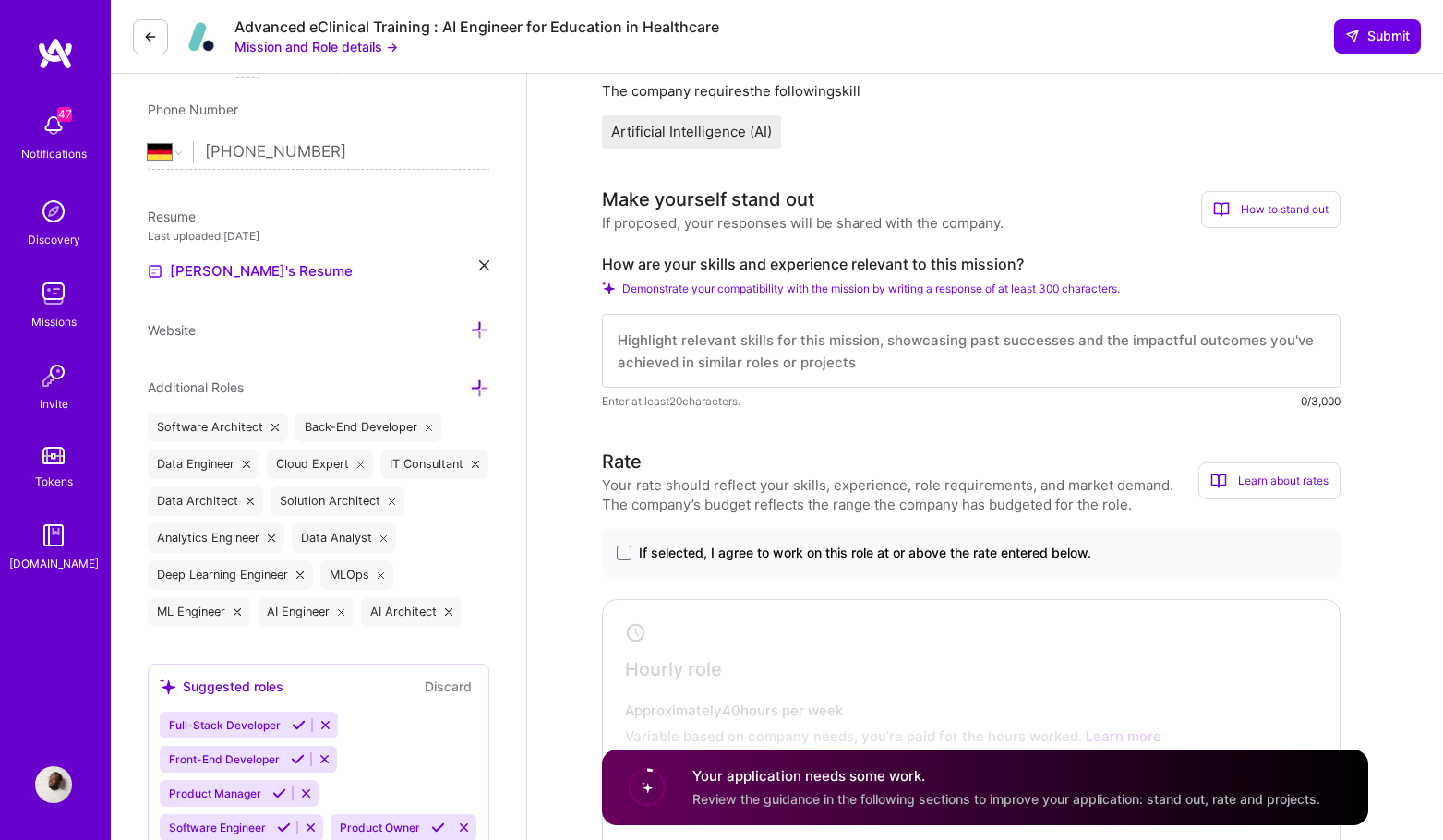
click at [1289, 222] on div "How to stand out" at bounding box center [1271, 209] width 139 height 37
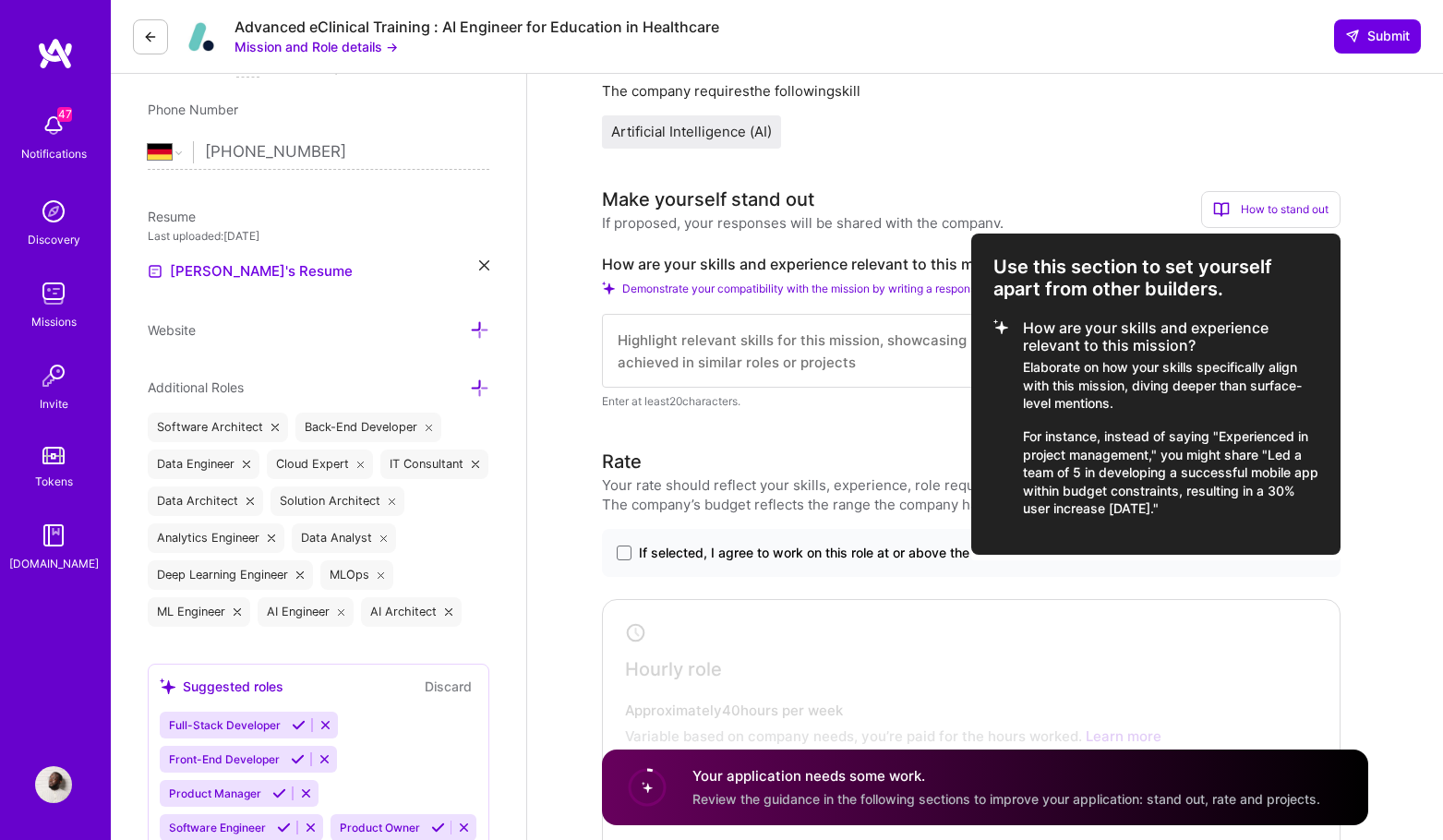
copy li "How are your skills and experience relevant to this mission? Elaborate on how y…"
drag, startPoint x: 1237, startPoint y: 515, endPoint x: 1022, endPoint y: 325, distance: 286.9
click at [1022, 325] on li "How are your skills and experience relevant to this mission? Elaborate on how y…" at bounding box center [1155, 418] width 325 height 198
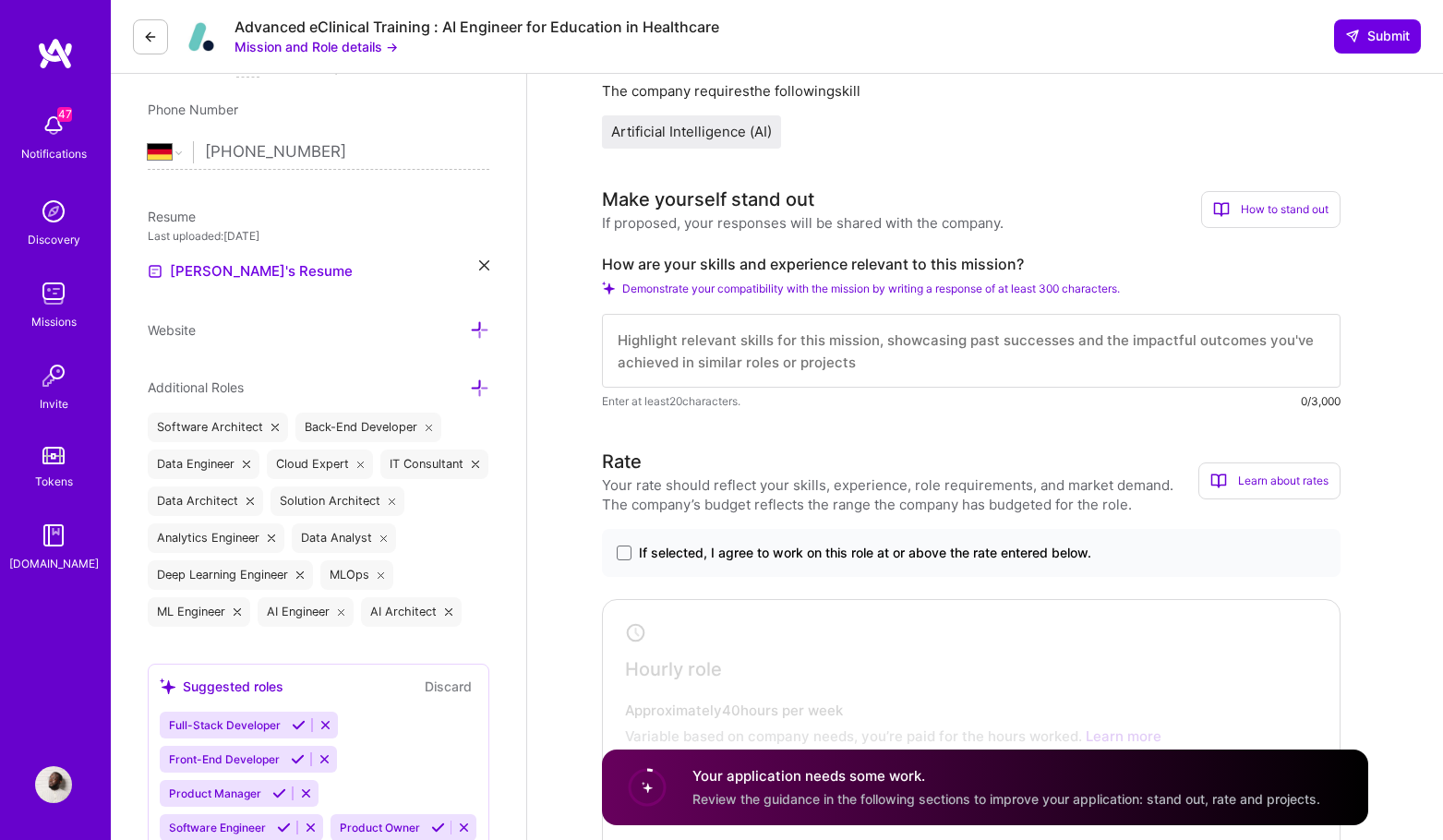
click at [1131, 359] on textarea at bounding box center [971, 351] width 738 height 73
paste textarea "At Saudi Airlines, I designed and implemented an AI model using RAG (Retrieval-…"
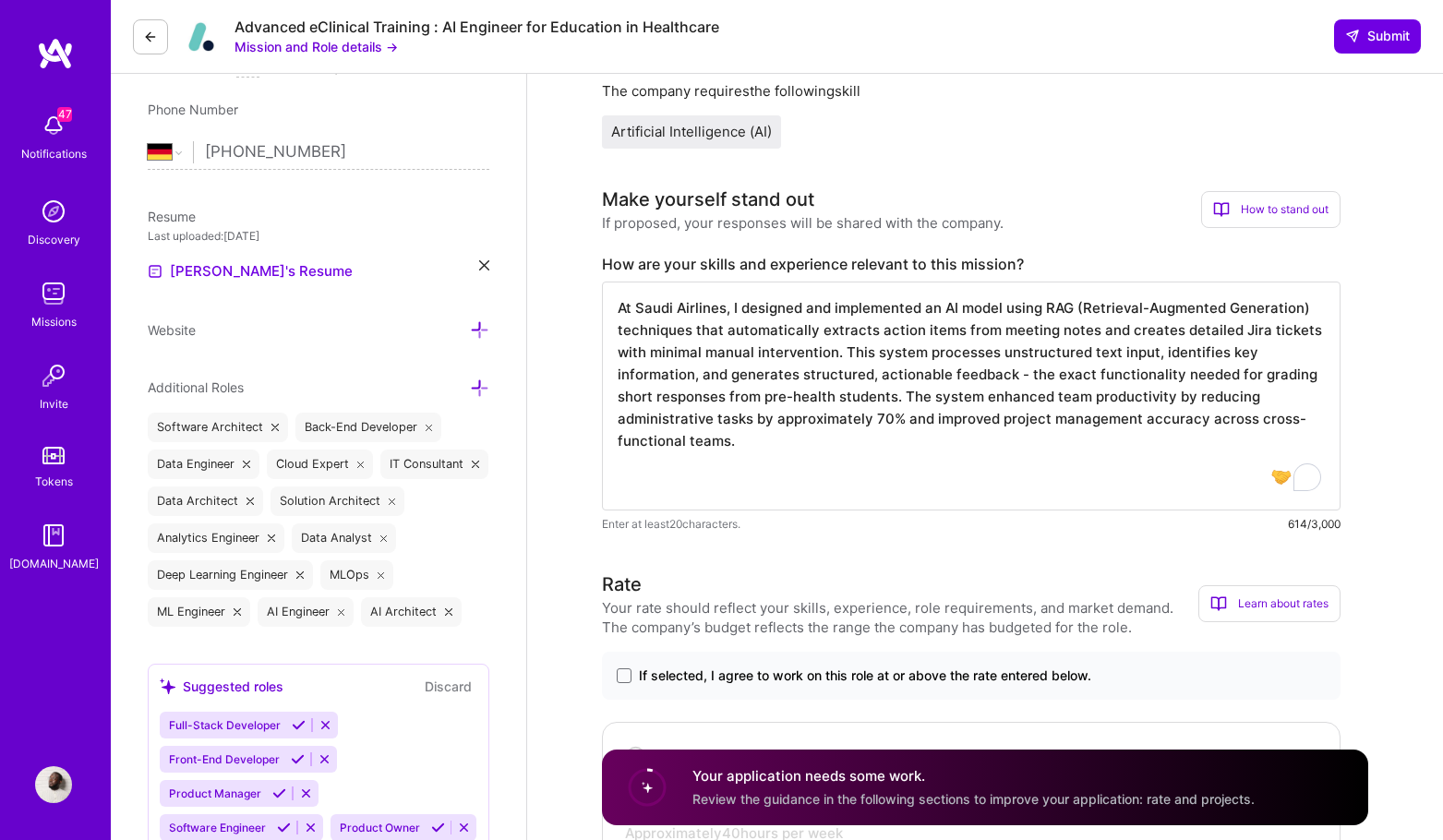
paste textarea "At Saudi Airlines, I mentored junior data analysts and established knowledge-sh…"
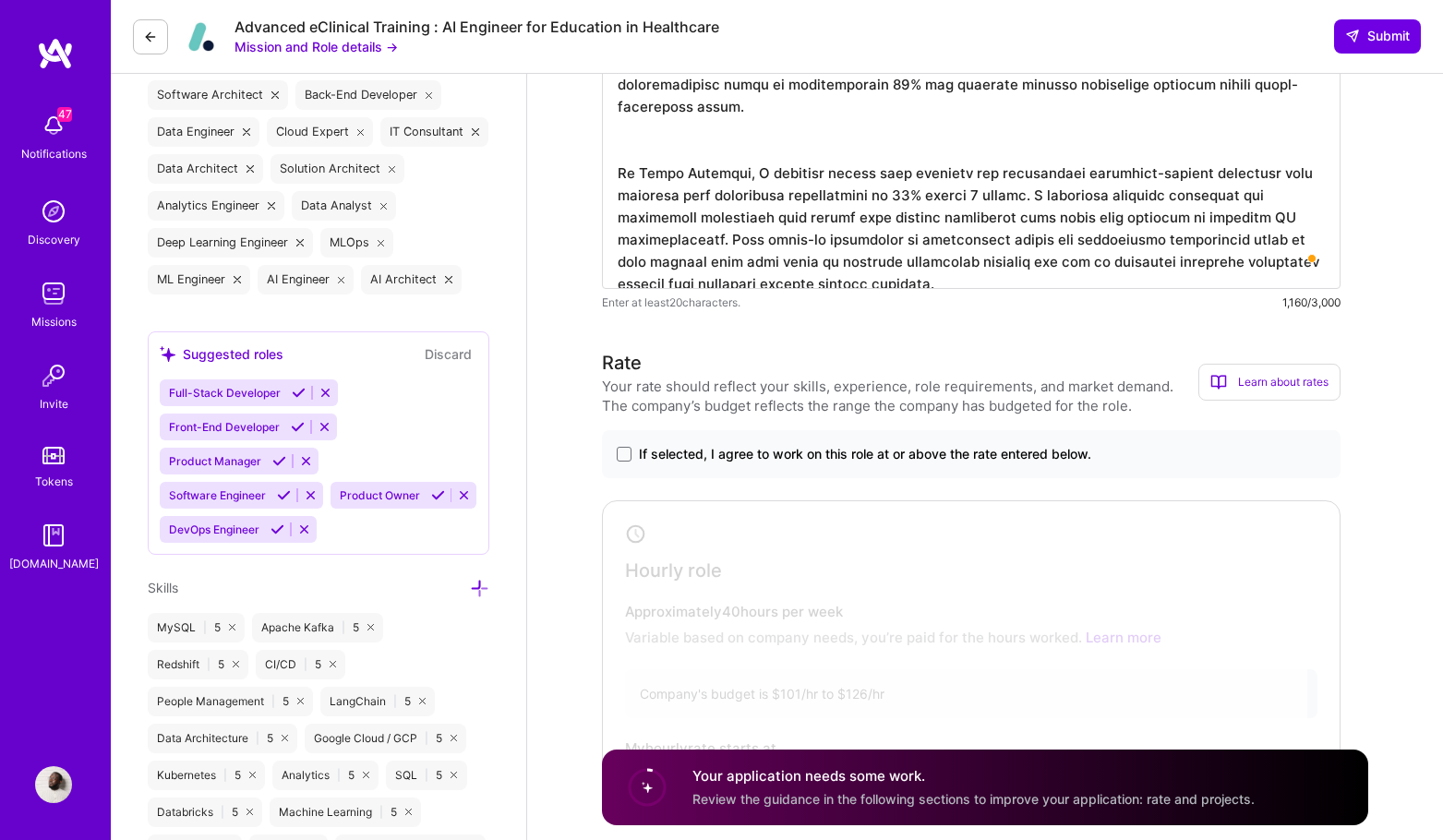
scroll to position [697, 0]
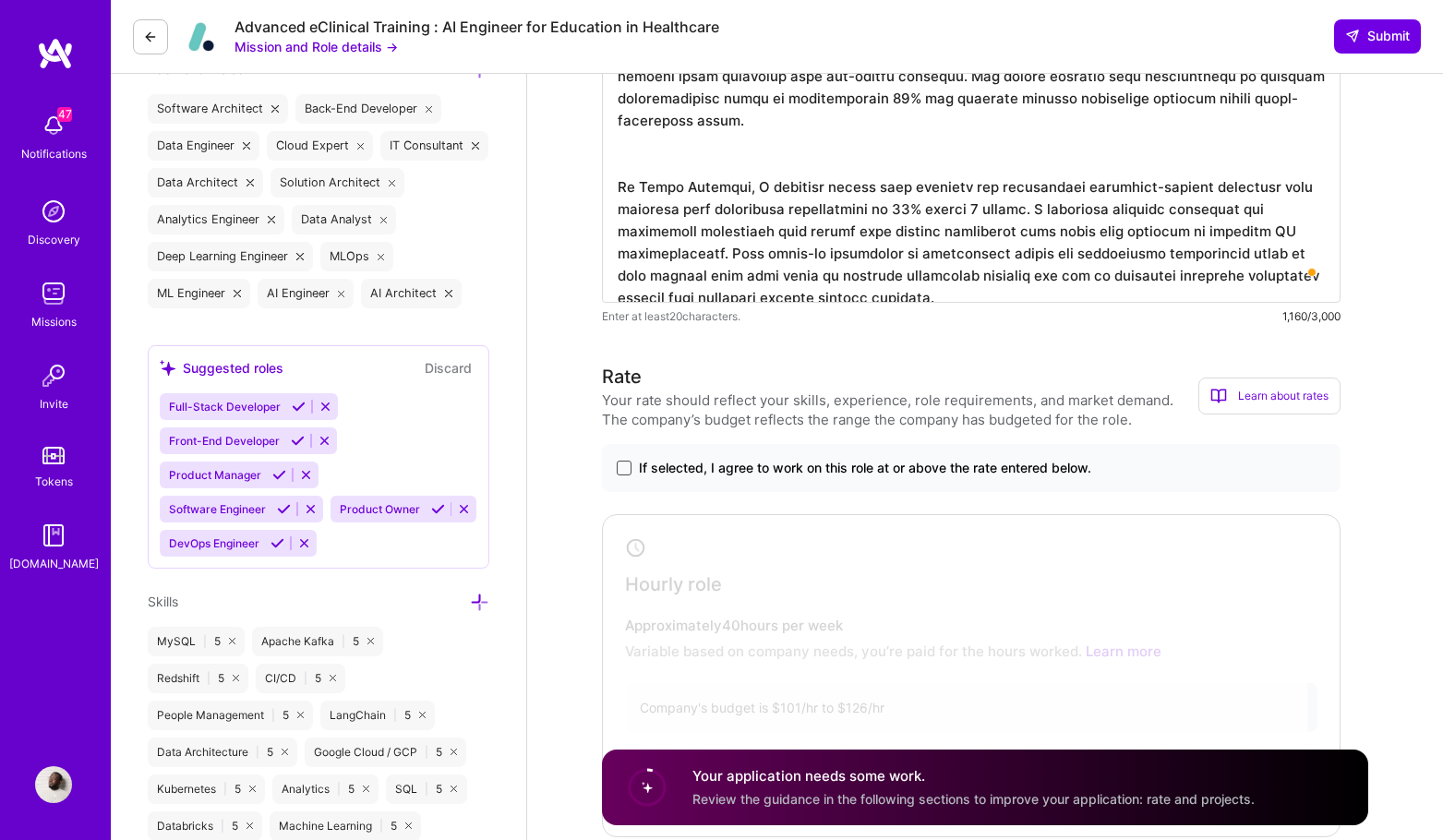
type textarea "At Saudi Airlines, I designed and implemented an AI model using RAG (Retrieval-…"
click at [621, 466] on span at bounding box center [624, 468] width 15 height 15
click at [0, 0] on input "If selected, I agree to work on this role at or above the rate entered below." at bounding box center [0, 0] width 0 height 0
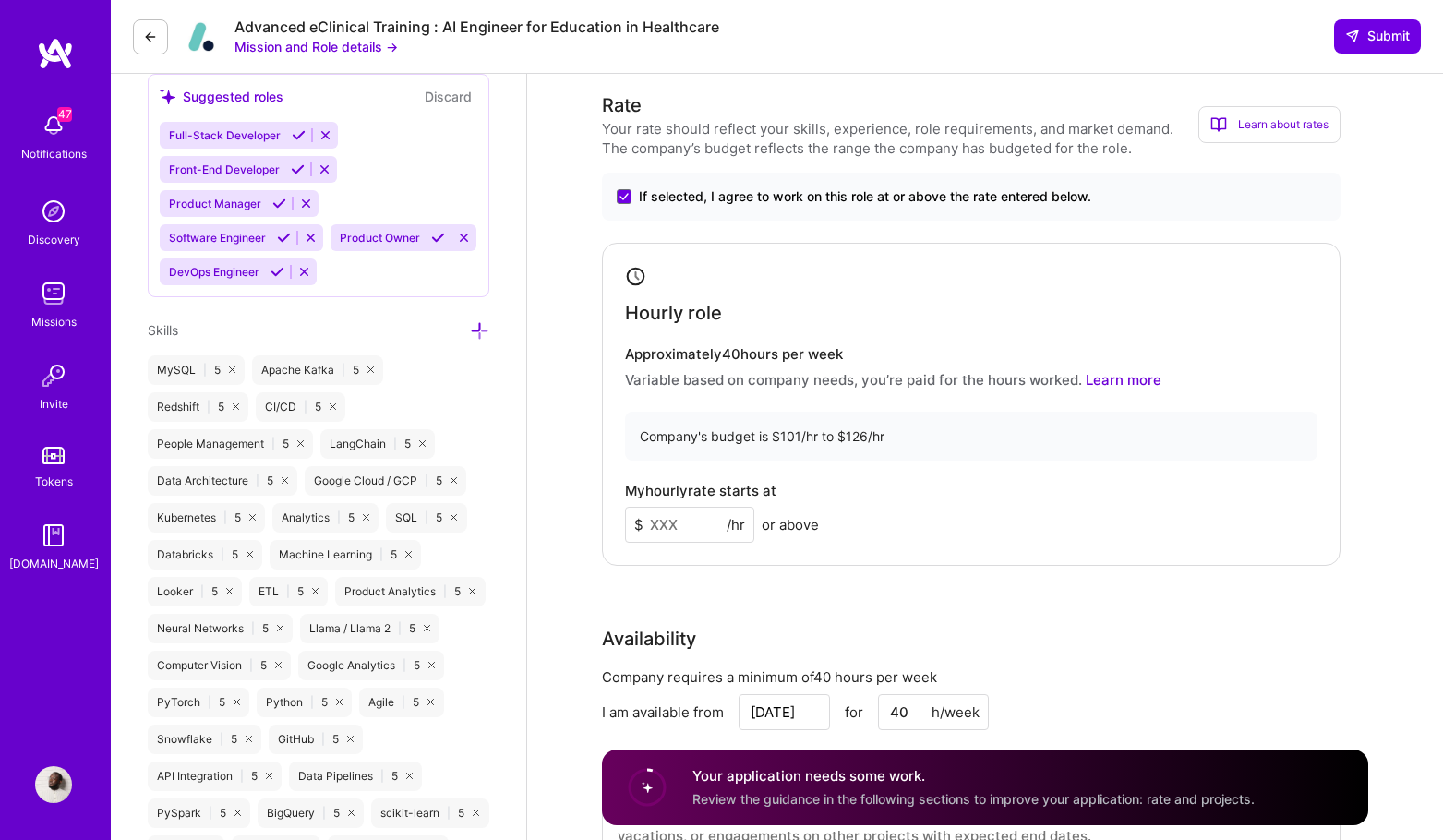
scroll to position [999, 0]
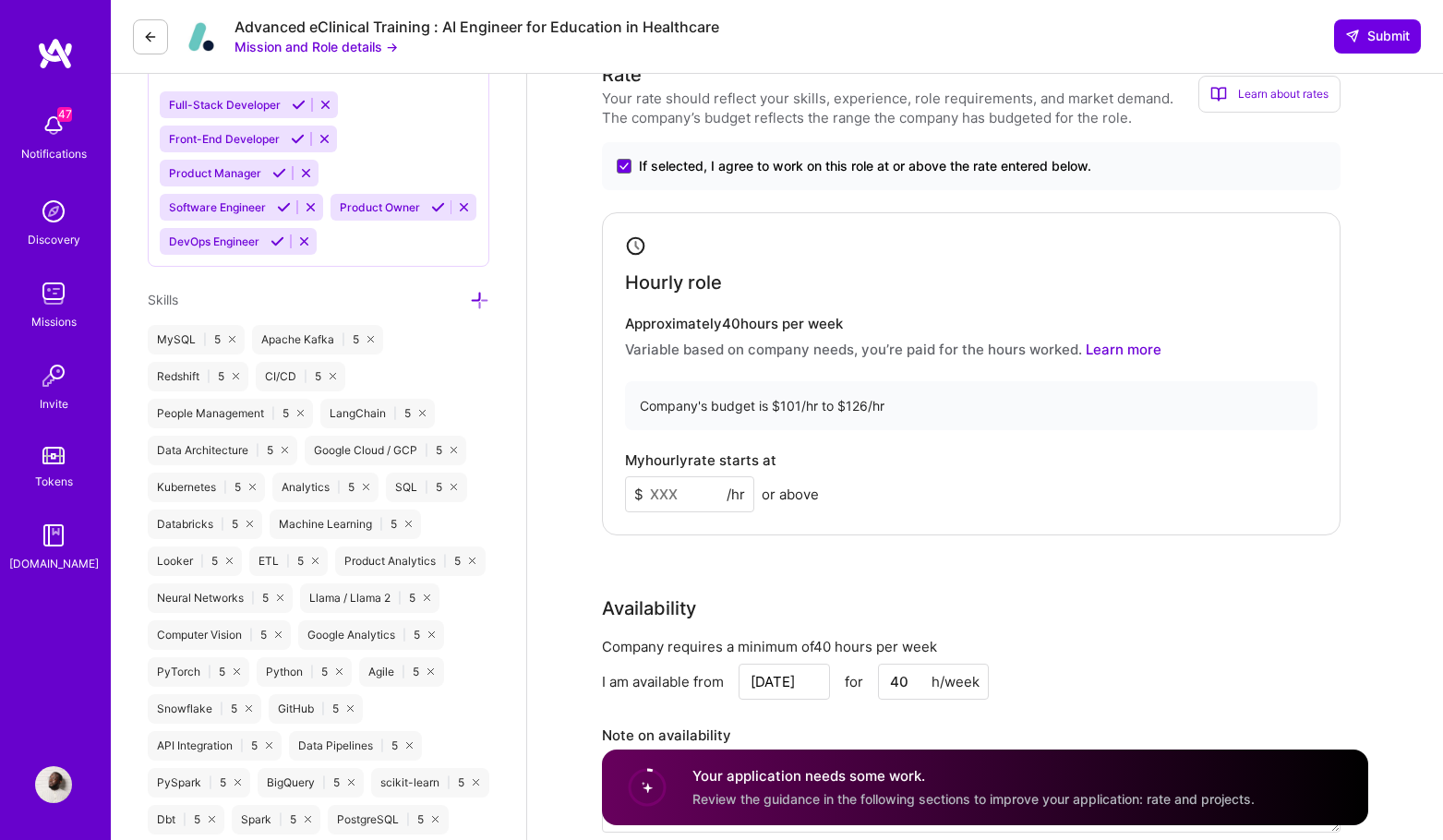
click at [712, 488] on input at bounding box center [689, 494] width 129 height 36
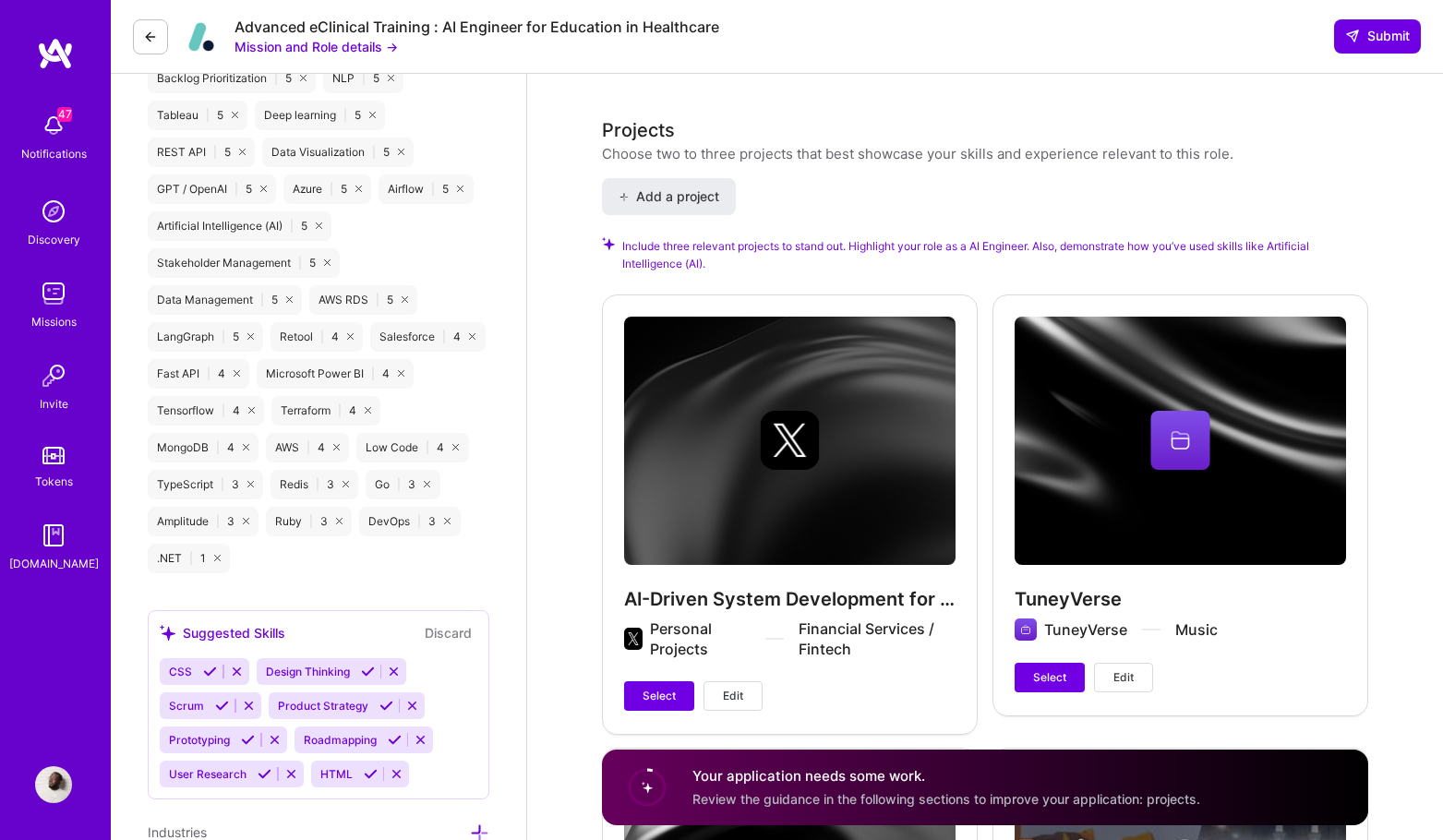
scroll to position [2227, 0]
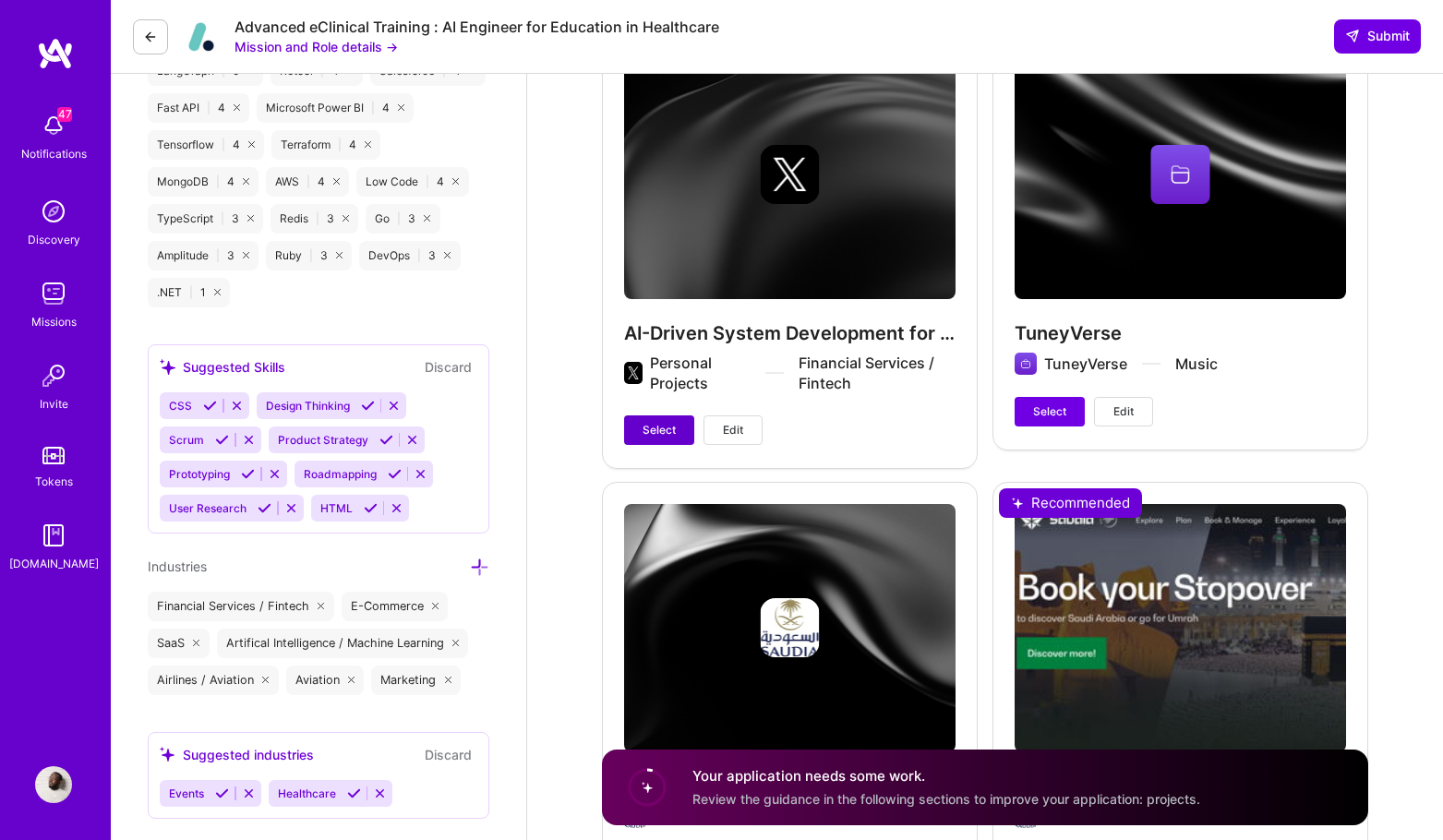
type input "95"
click at [674, 422] on span "Select" at bounding box center [658, 430] width 33 height 17
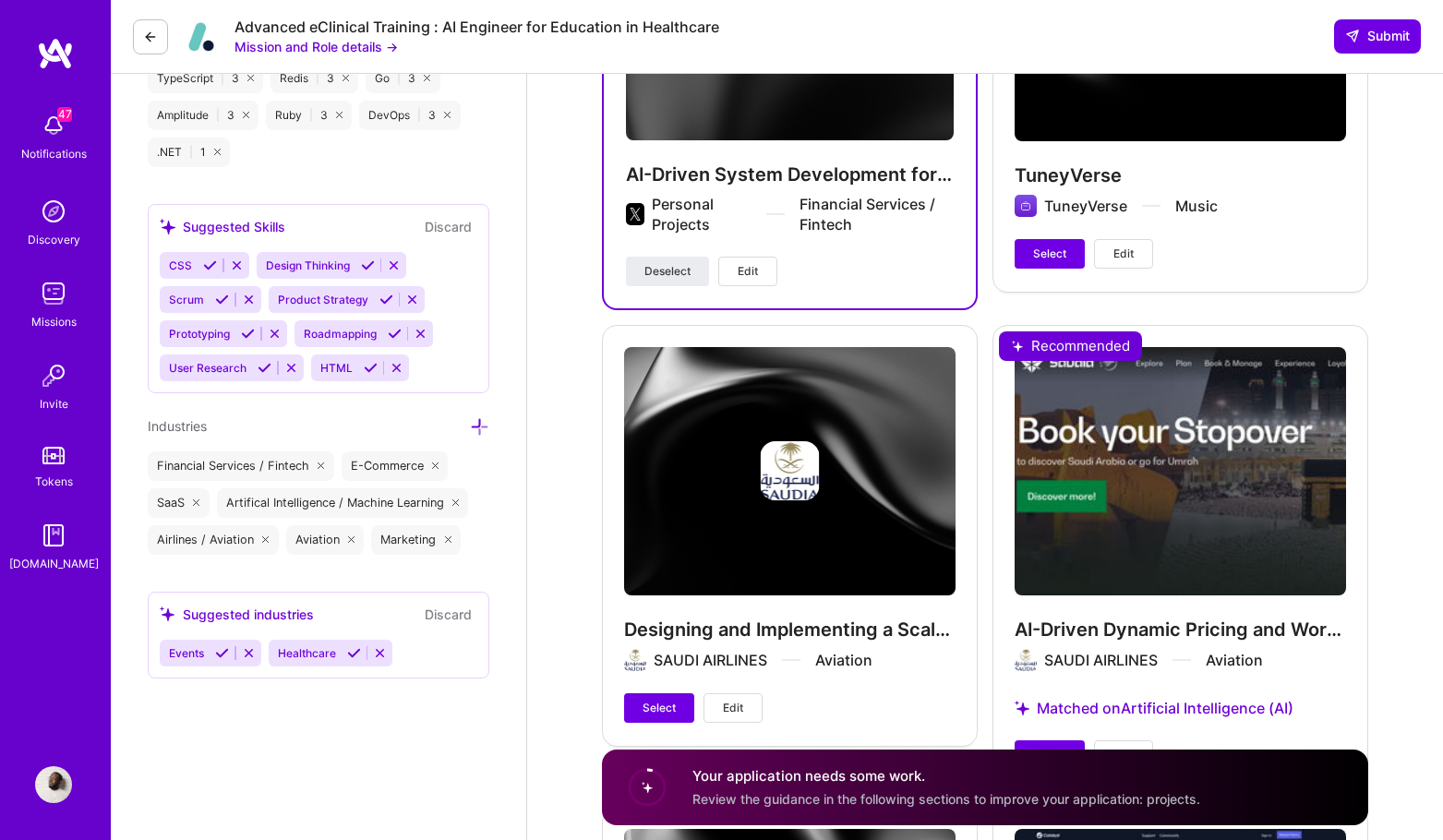
scroll to position [2416, 0]
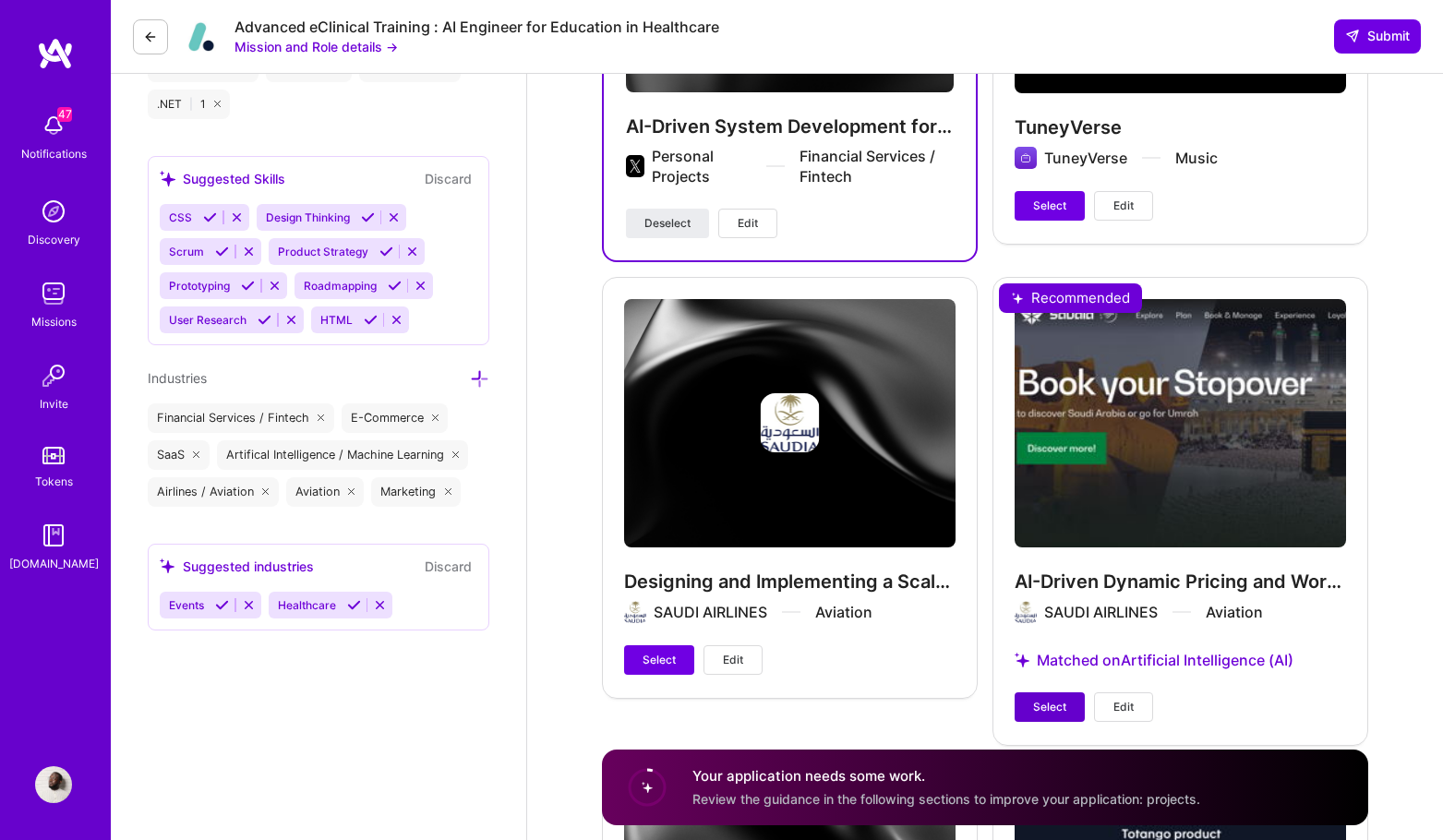
click at [1043, 697] on button "Select" at bounding box center [1049, 706] width 71 height 29
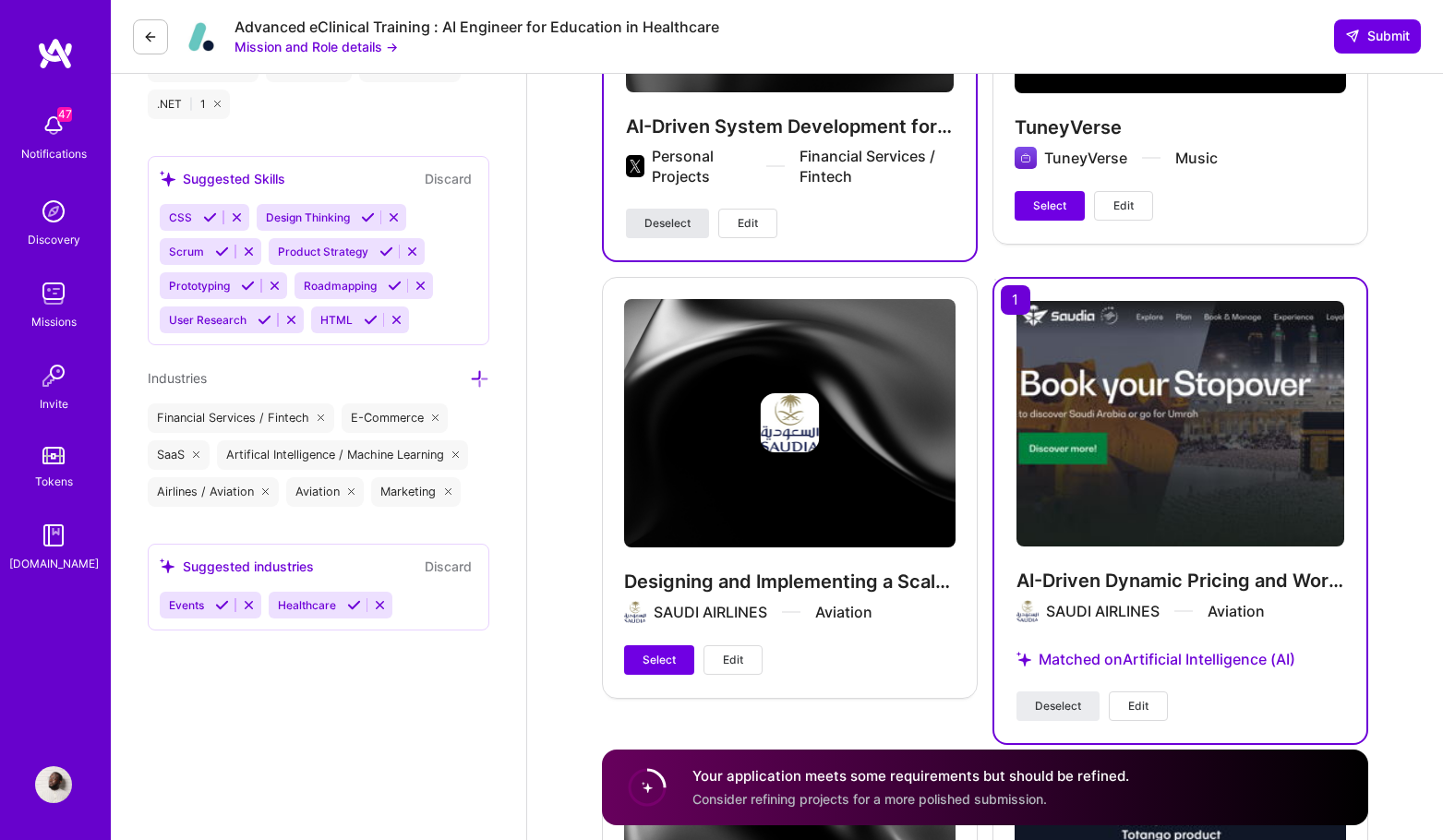
click at [644, 219] on span "Deselect" at bounding box center [667, 224] width 46 height 17
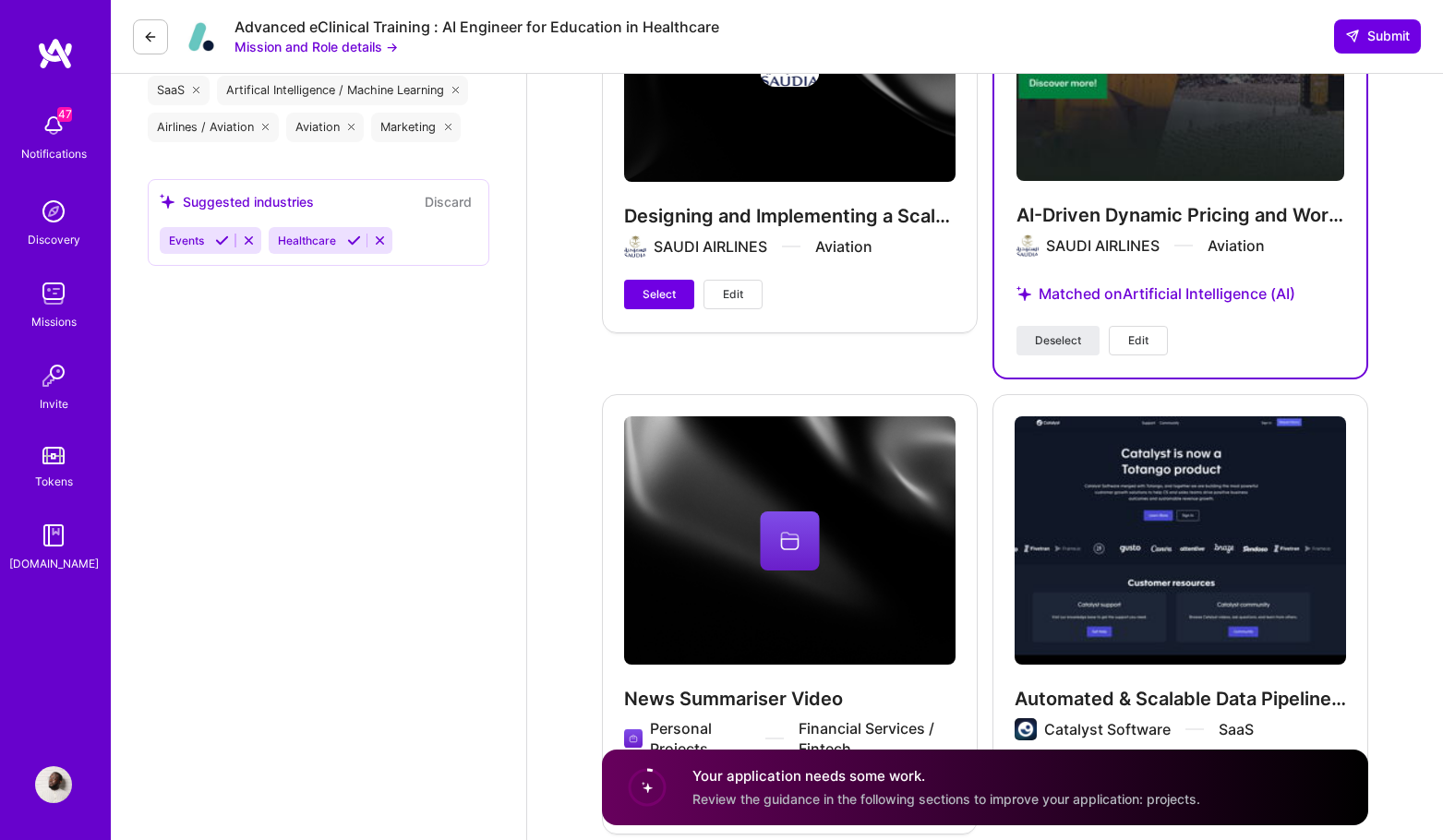
scroll to position [3388, 0]
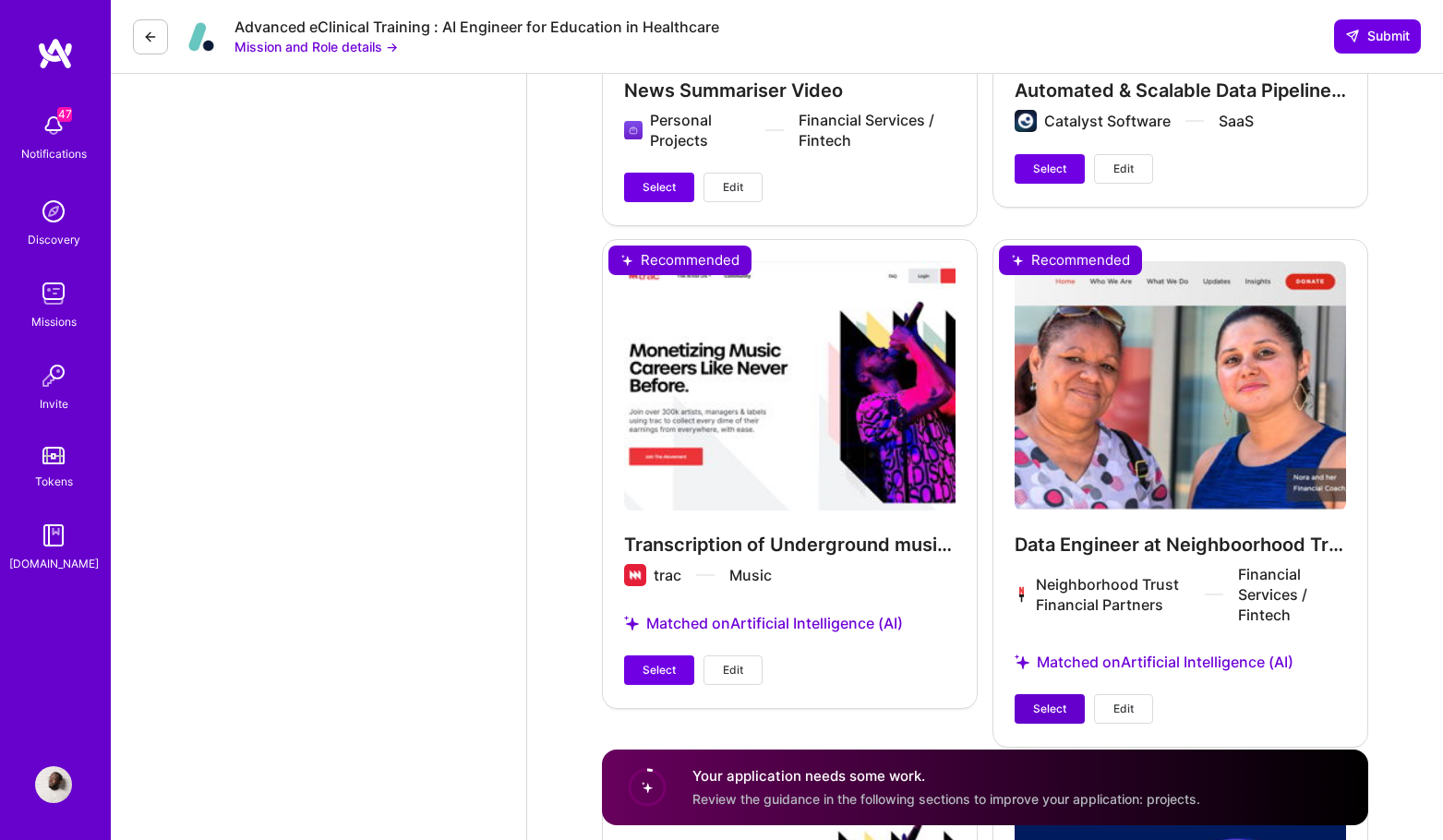
click at [1039, 709] on span "Select" at bounding box center [1049, 709] width 33 height 17
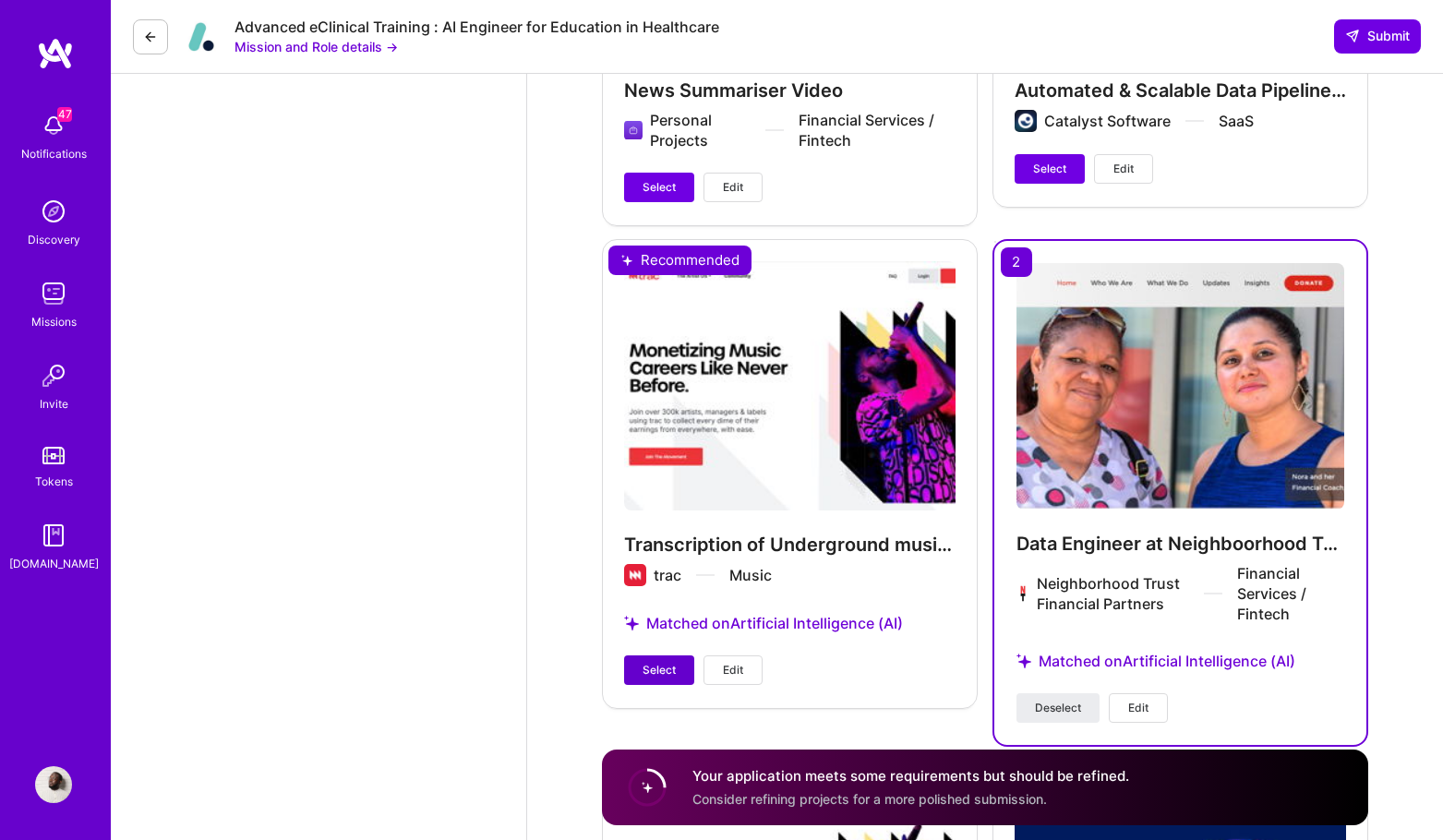
click at [663, 669] on span "Select" at bounding box center [658, 671] width 33 height 17
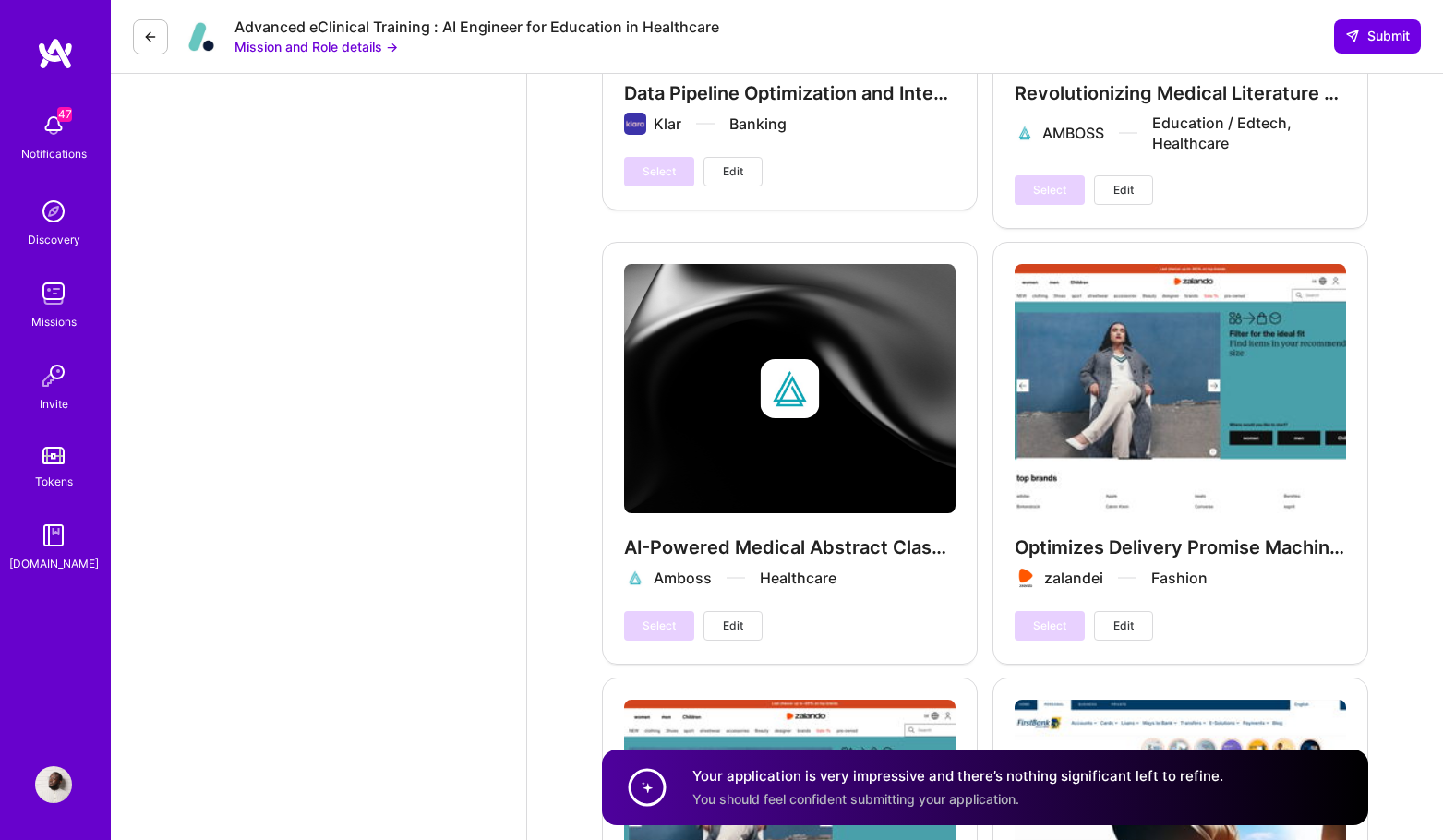
scroll to position [5579, 0]
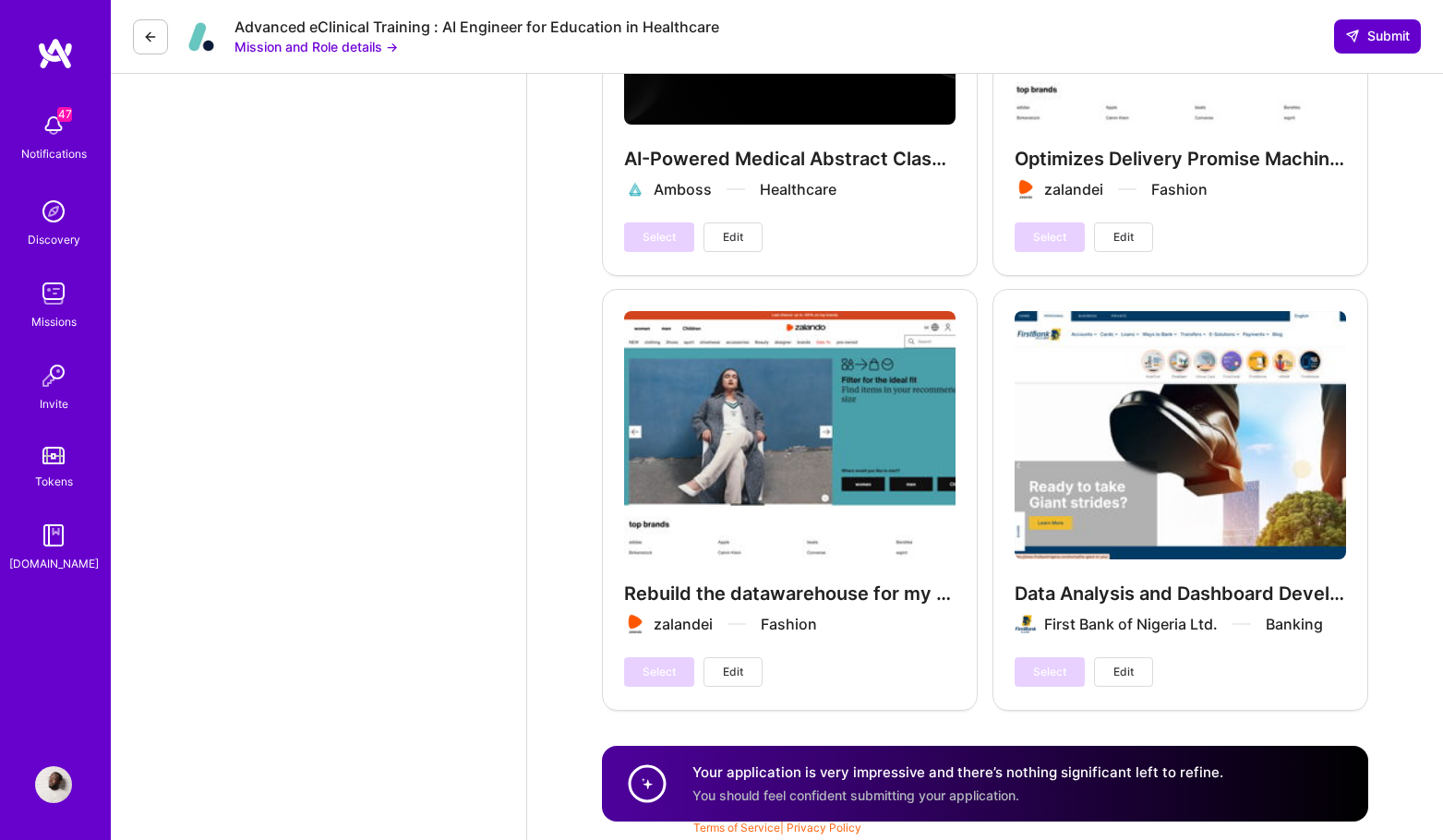
click at [1374, 44] on span "Submit" at bounding box center [1377, 36] width 65 height 19
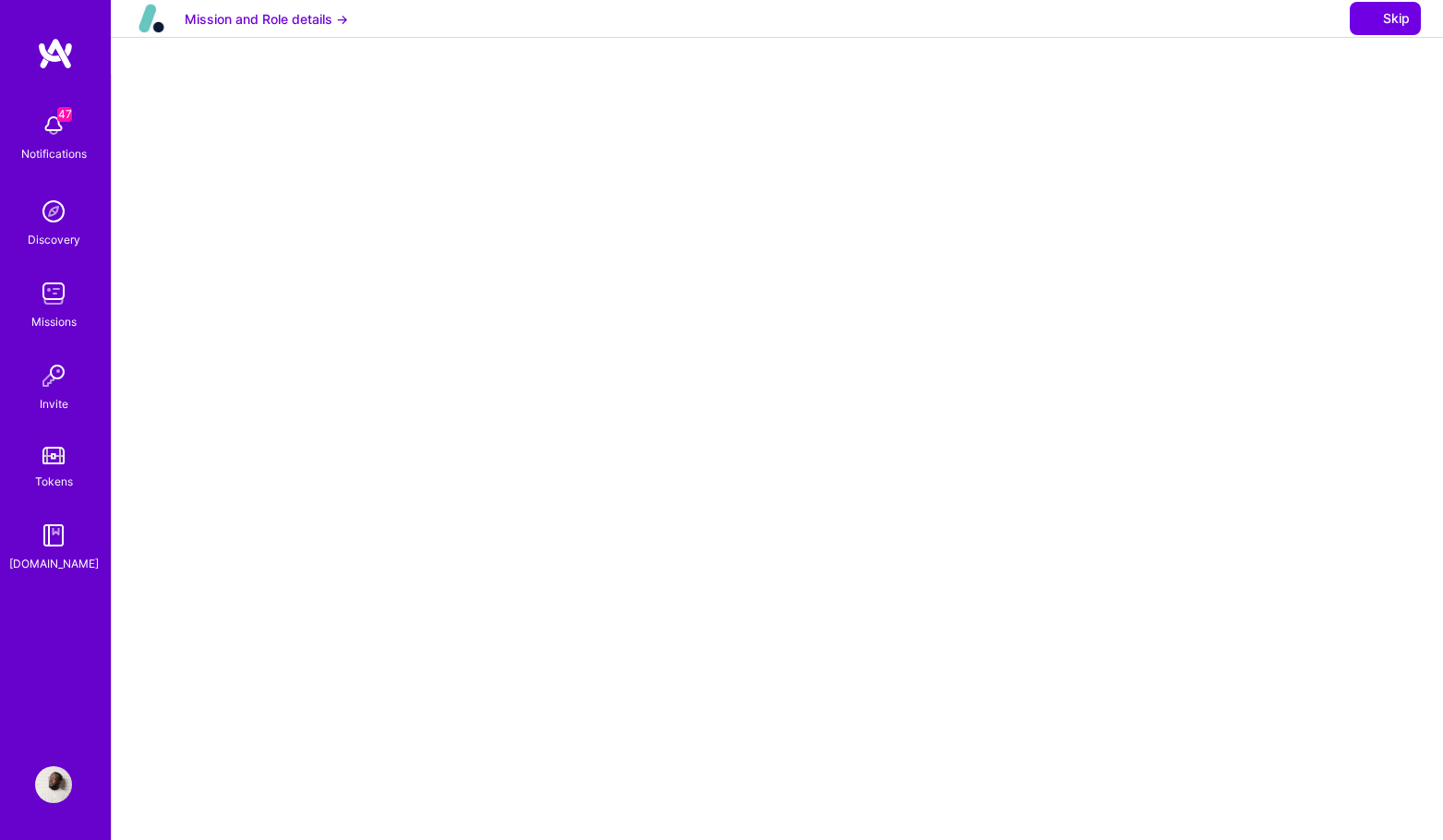
select select "DE"
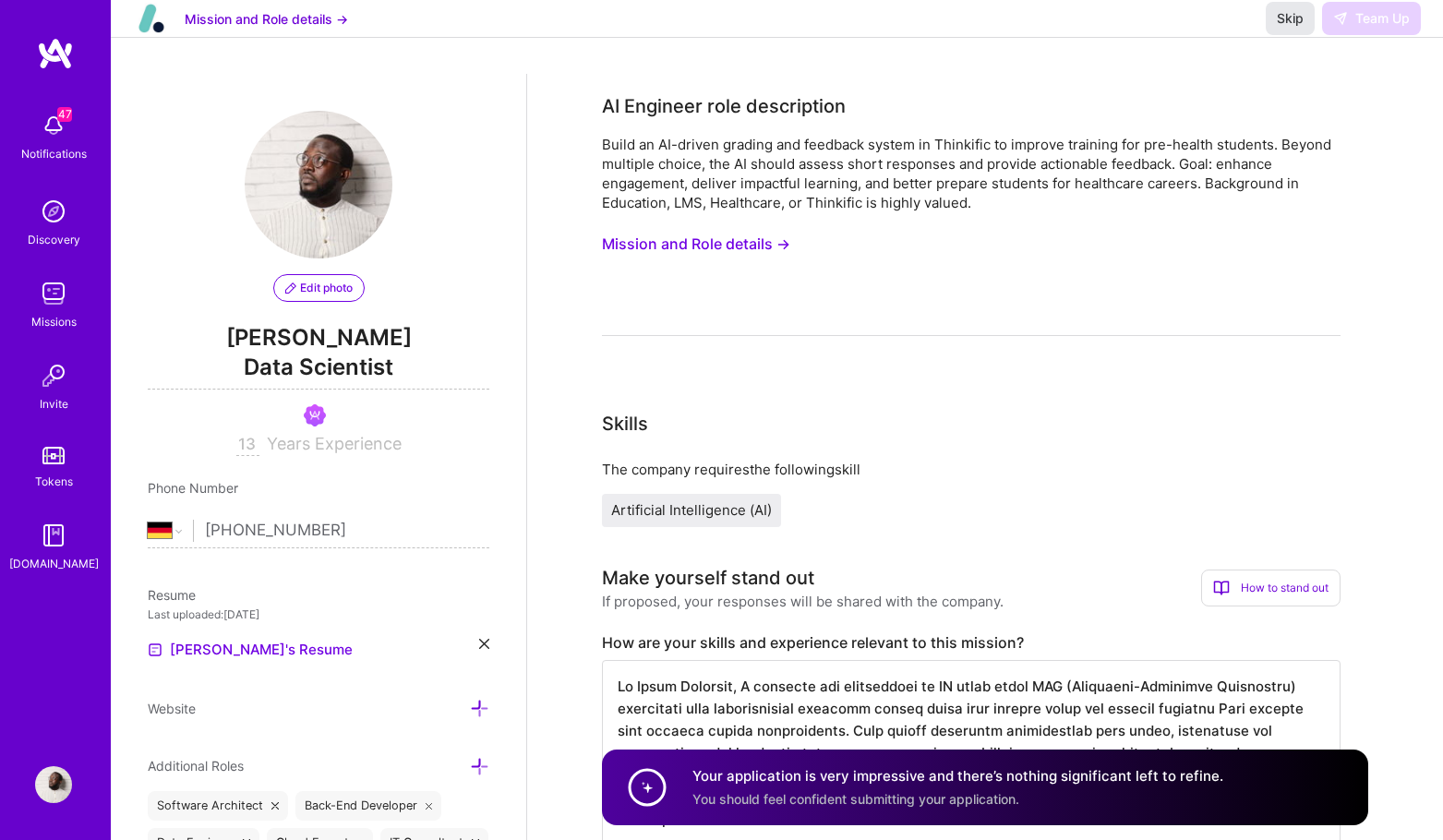
click at [1289, 27] on span "Skip" at bounding box center [1290, 19] width 26 height 19
click at [1302, 27] on span "Skip" at bounding box center [1290, 19] width 26 height 19
click at [1296, 27] on span "Skip" at bounding box center [1290, 19] width 26 height 19
click at [1302, 27] on span "Skip" at bounding box center [1290, 19] width 26 height 19
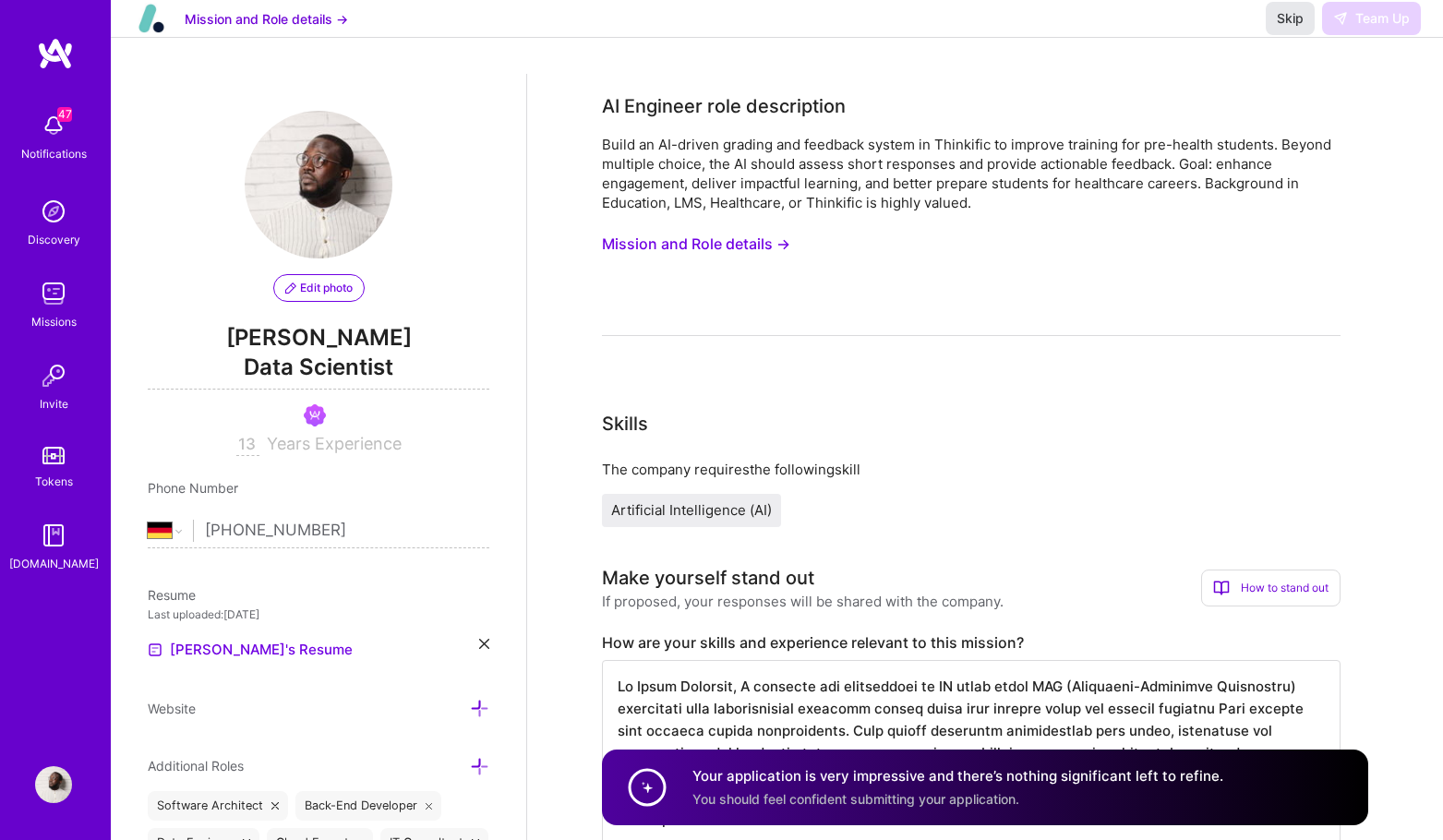
click at [1287, 27] on span "Skip" at bounding box center [1290, 19] width 26 height 19
click at [70, 55] on img at bounding box center [55, 53] width 37 height 33
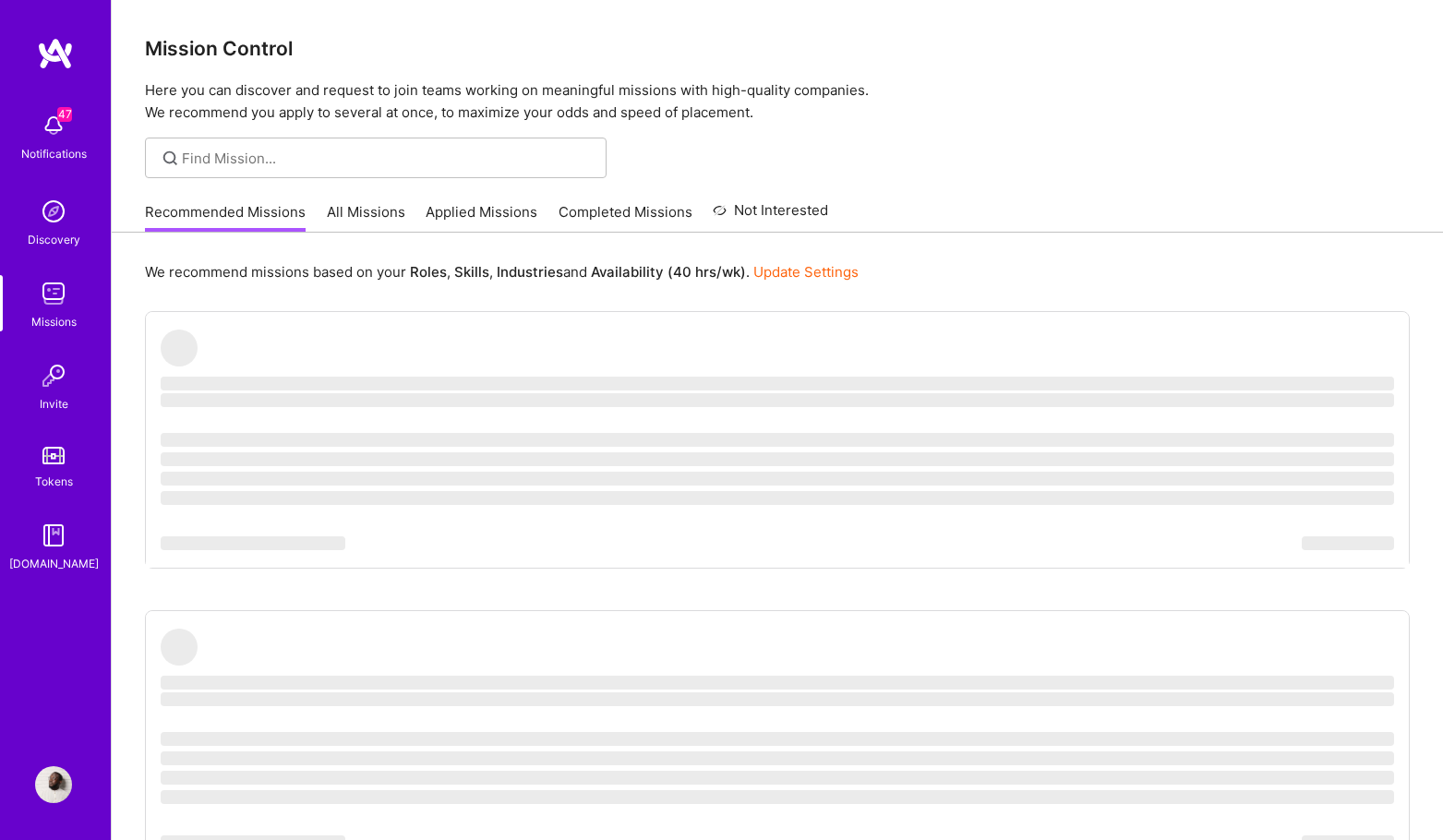
click at [69, 53] on img at bounding box center [55, 53] width 37 height 33
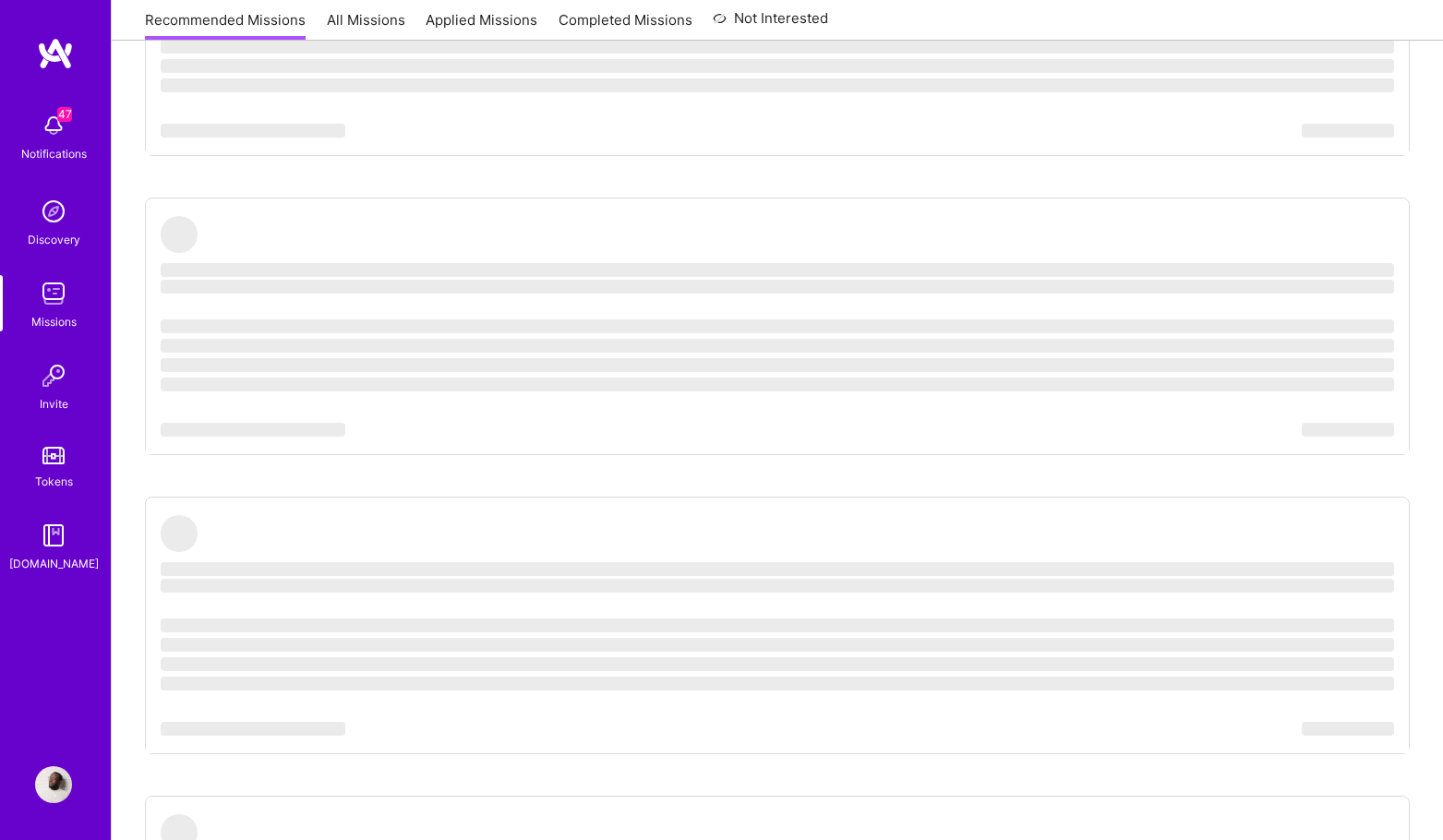
scroll to position [598, 0]
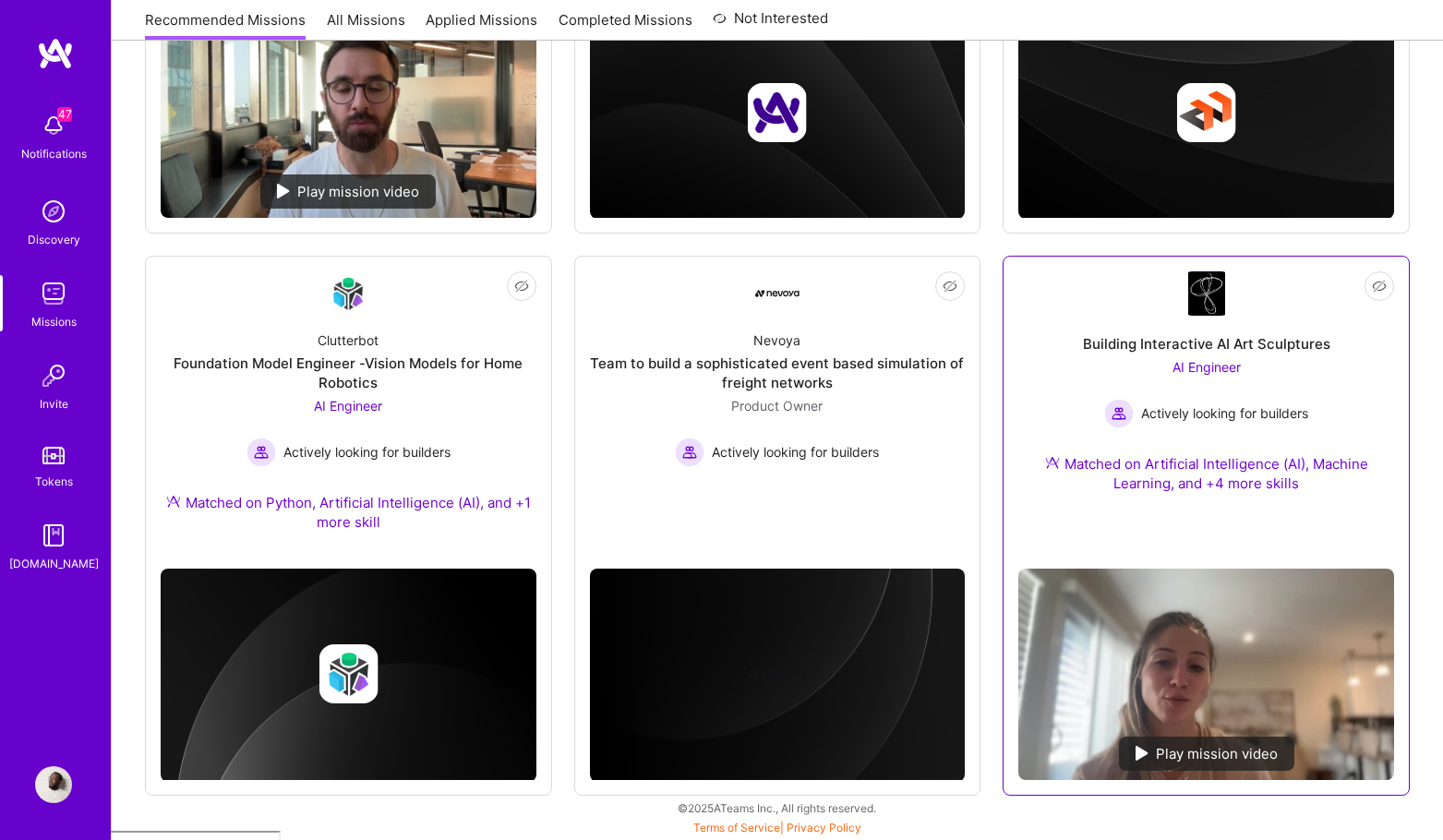
click at [1252, 284] on link "Not Interested Building Interactive AI Art Sculptures AI Engineer Actively look…" at bounding box center [1205, 412] width 375 height 282
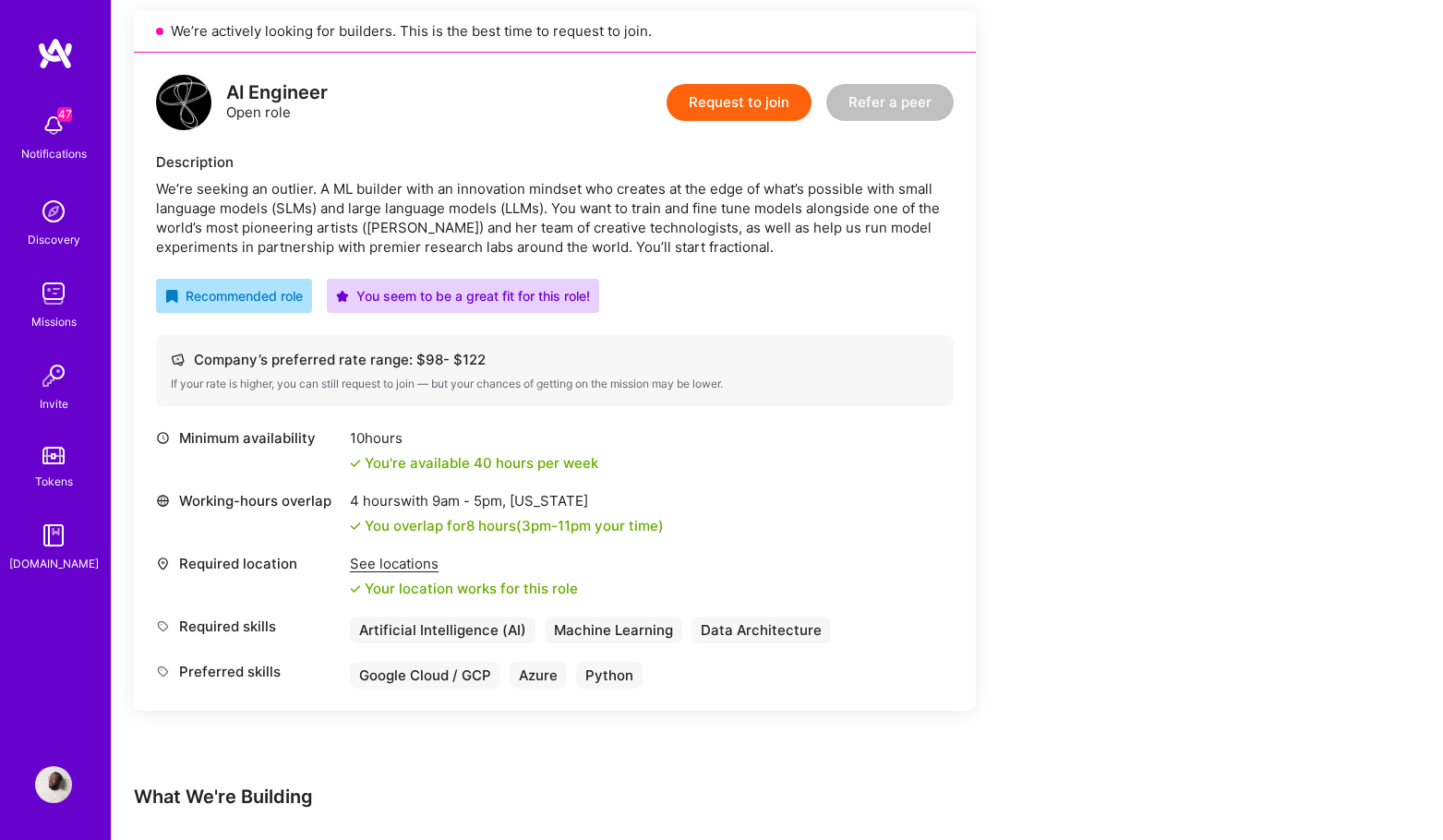
click at [791, 235] on div "We’re seeking an outlier. A ML builder with an innovation mindset who creates a…" at bounding box center [555, 217] width 798 height 77
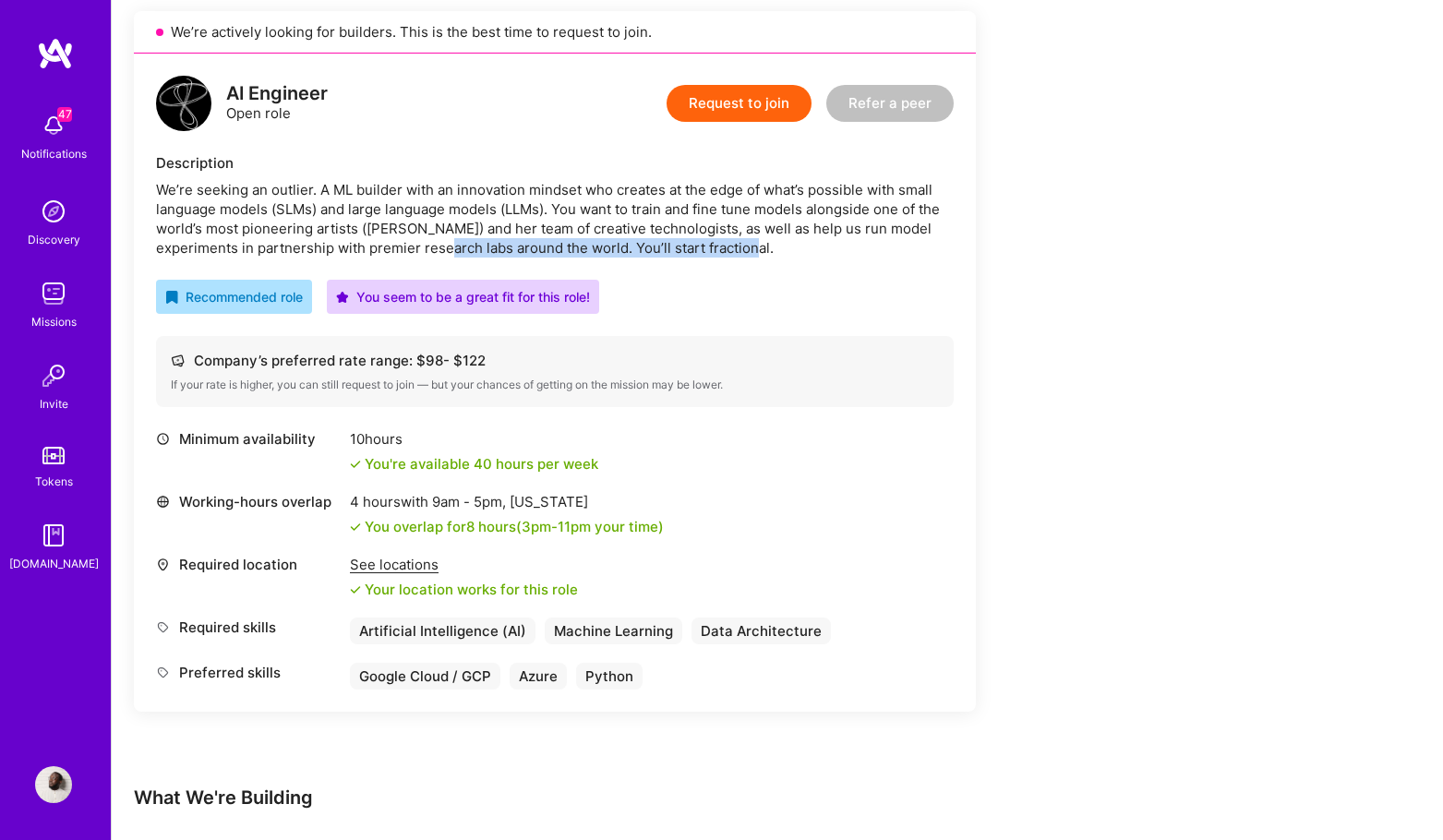
drag, startPoint x: 823, startPoint y: 249, endPoint x: 483, endPoint y: 230, distance: 340.5
click at [461, 239] on div "We’re seeking an outlier. A ML builder with an innovation mindset who creates a…" at bounding box center [555, 218] width 798 height 77
click at [712, 108] on button "Request to join" at bounding box center [738, 103] width 145 height 37
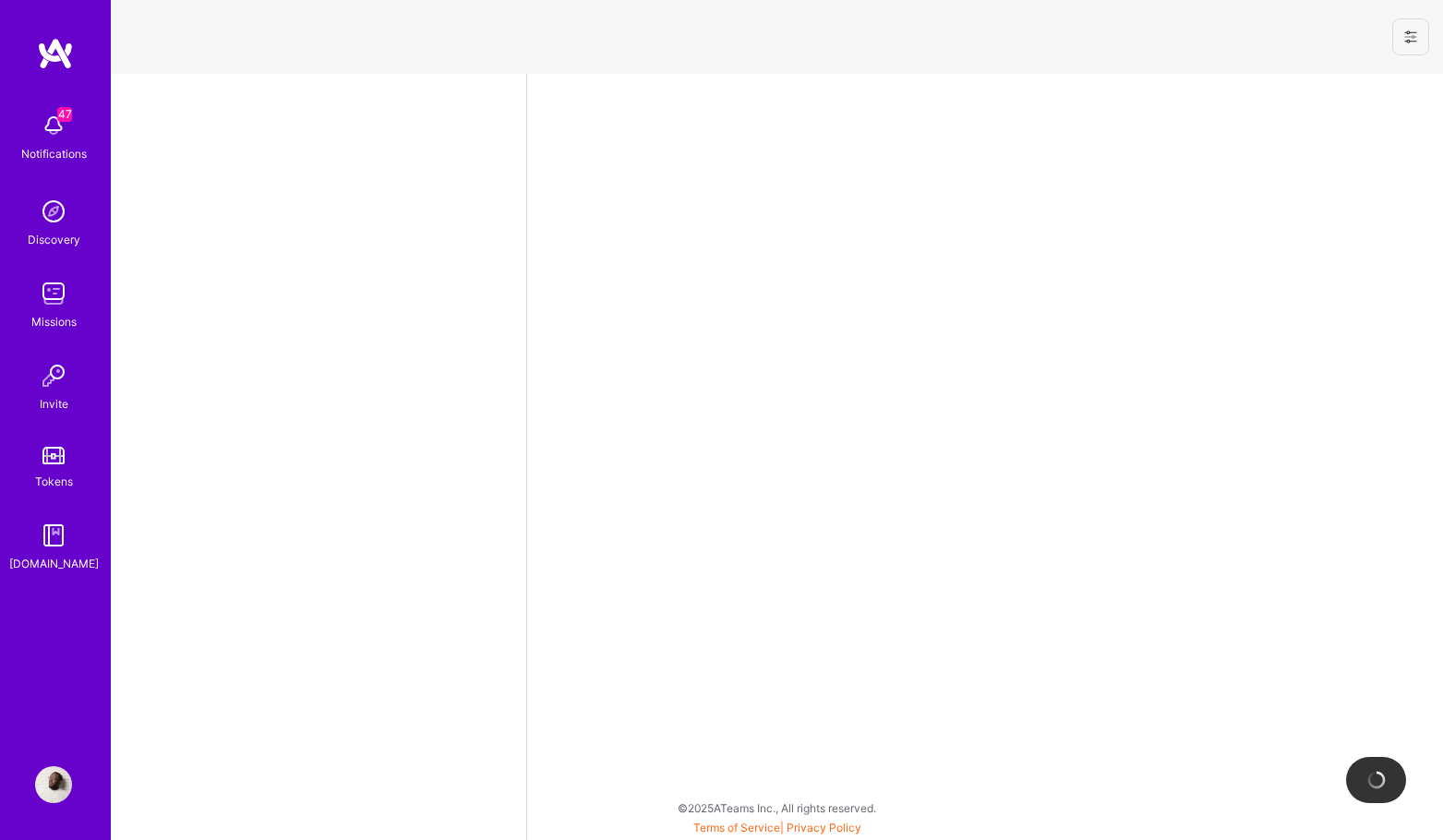
select select "DE"
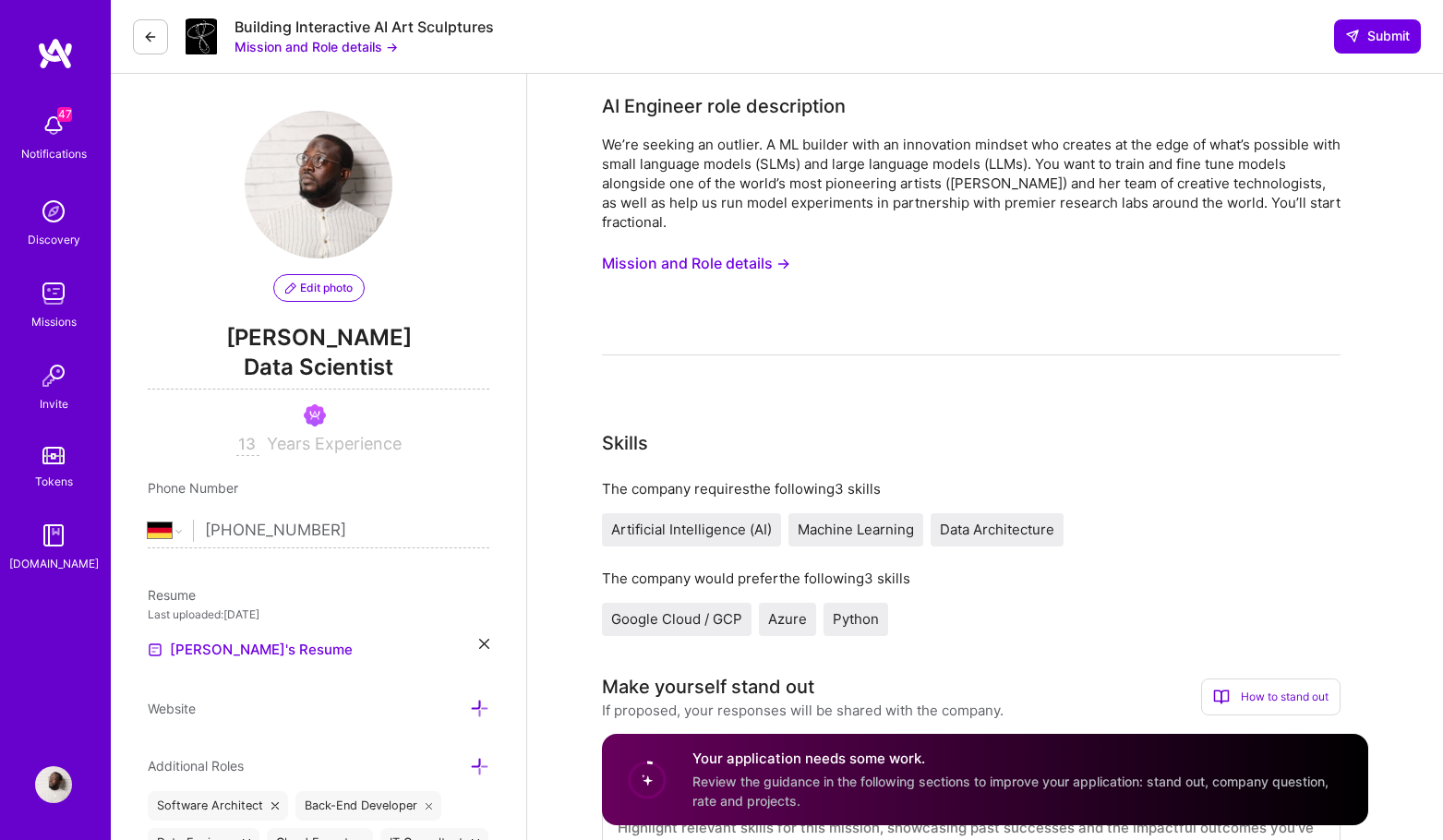
click at [711, 262] on button "Mission and Role details →" at bounding box center [696, 263] width 188 height 34
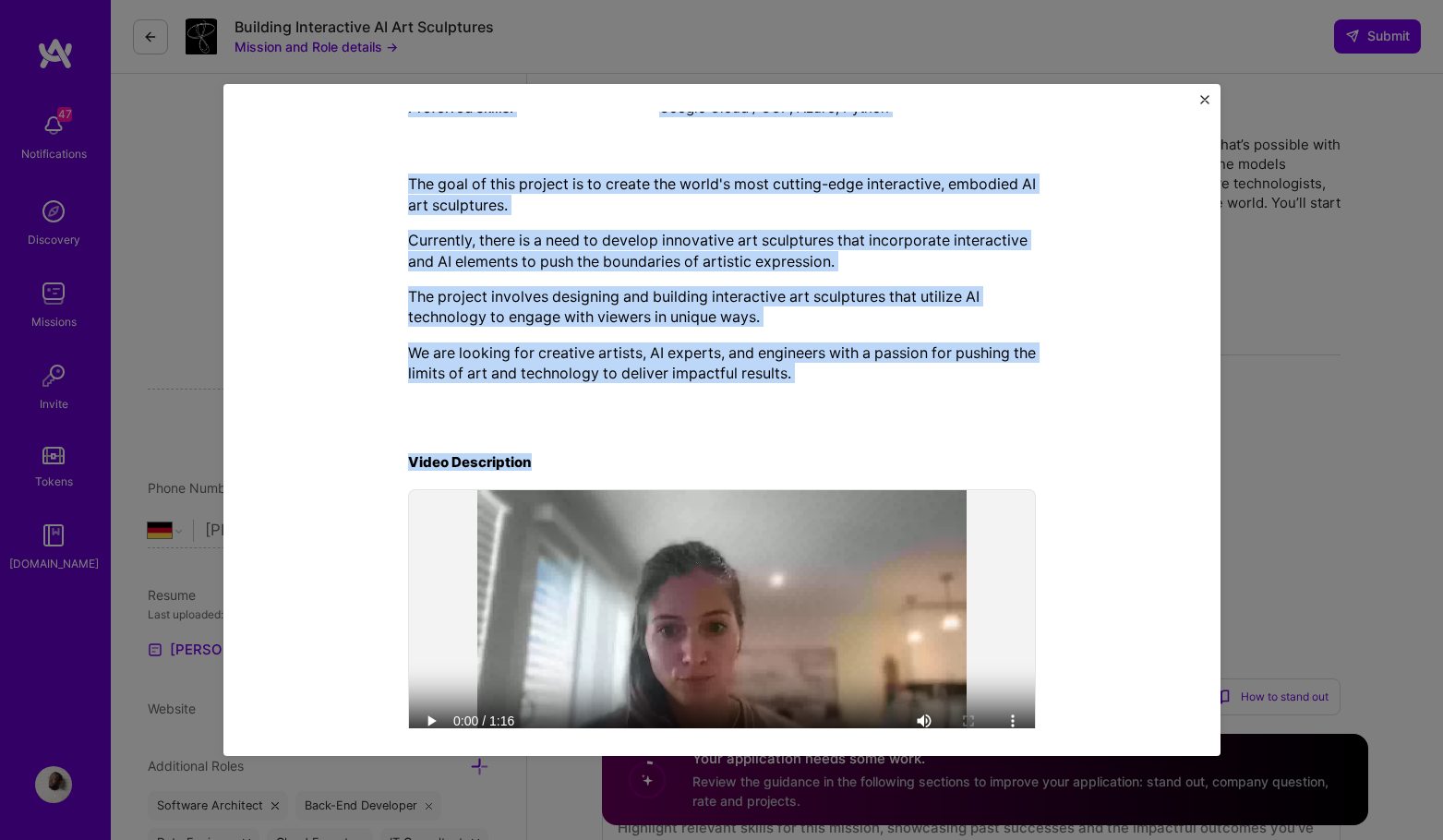
scroll to position [458, 0]
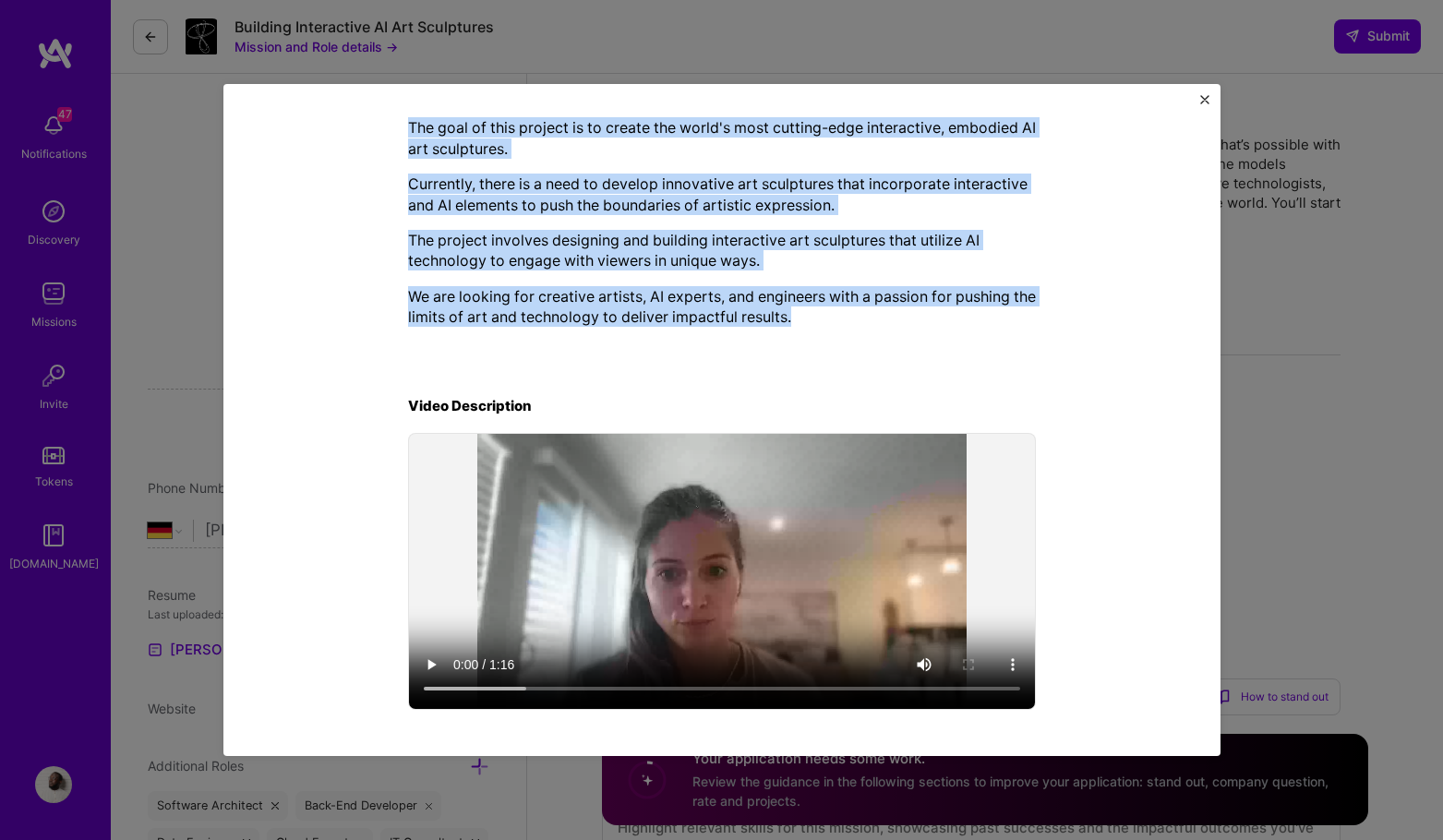
drag, startPoint x: 658, startPoint y: 297, endPoint x: 880, endPoint y: 342, distance: 226.5
click at [880, 342] on div "Mission Description and Role Details AI Engineer role description We’re seeking…" at bounding box center [722, 191] width 912 height 1045
copy div "LO Ipsumdol sita consectetur Ad’el seddoei te incidid. U LA etdolor magn al eni…"
click at [1207, 102] on img "Close" at bounding box center [1205, 100] width 9 height 9
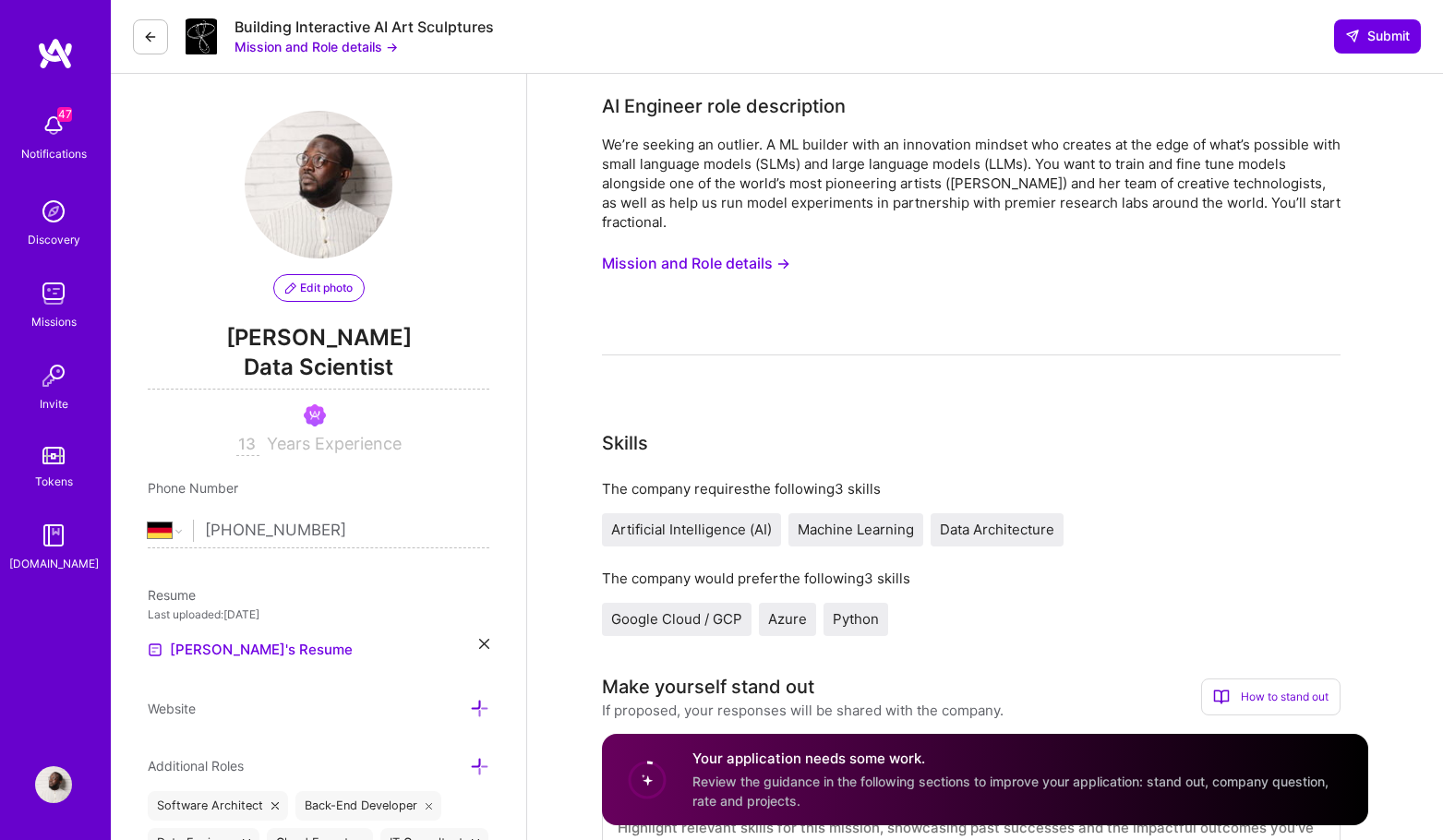
click at [693, 262] on button "Mission and Role details →" at bounding box center [696, 263] width 188 height 34
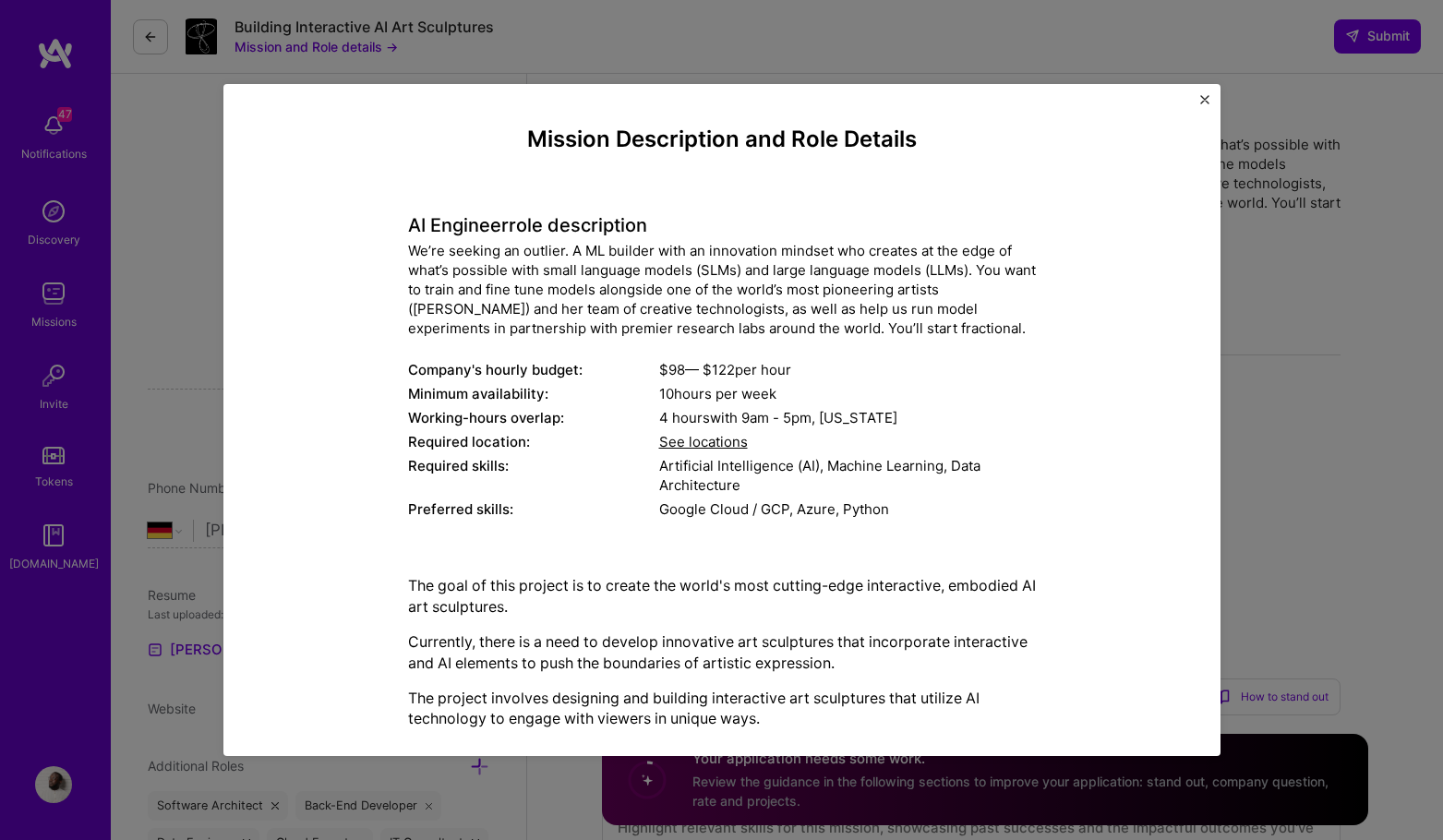
click at [1202, 101] on img "Close" at bounding box center [1205, 100] width 9 height 9
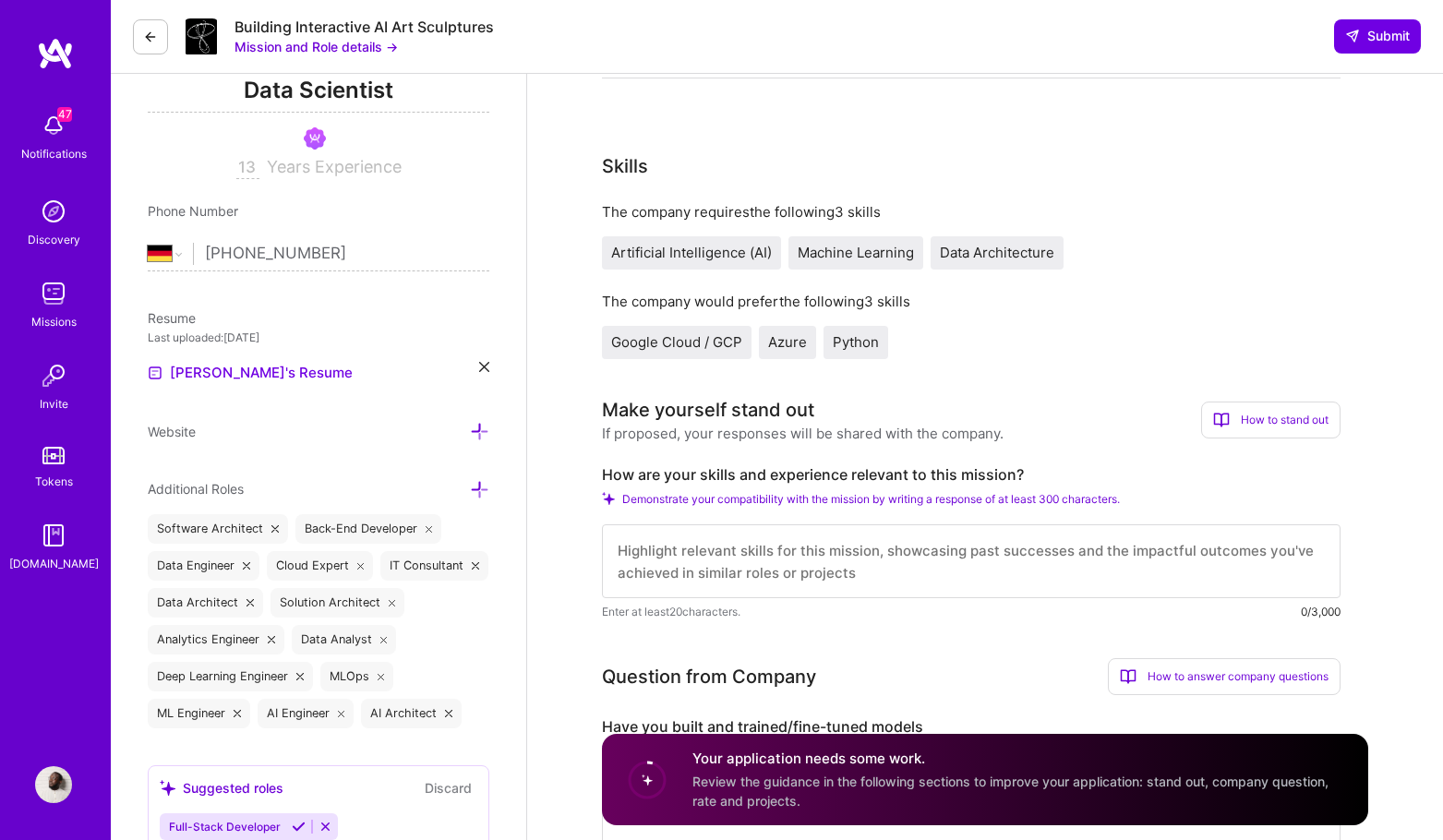
scroll to position [275, 0]
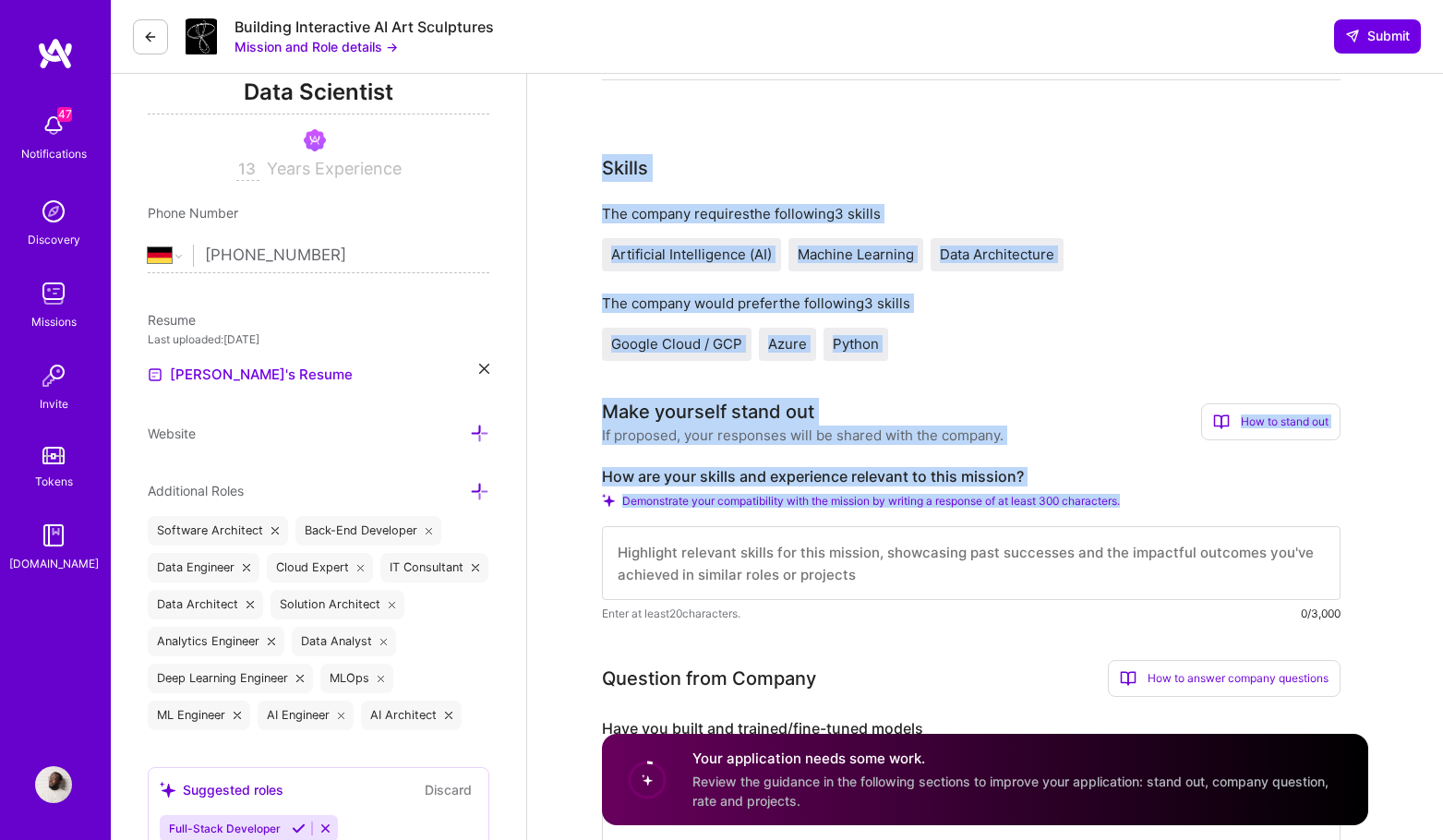
drag, startPoint x: 684, startPoint y: 186, endPoint x: 1146, endPoint y: 505, distance: 561.4
copy div "Skills The company requires the following 3 skills Artificial Intelligence (AI)…"
click at [1279, 421] on div "How to stand out" at bounding box center [1271, 421] width 139 height 37
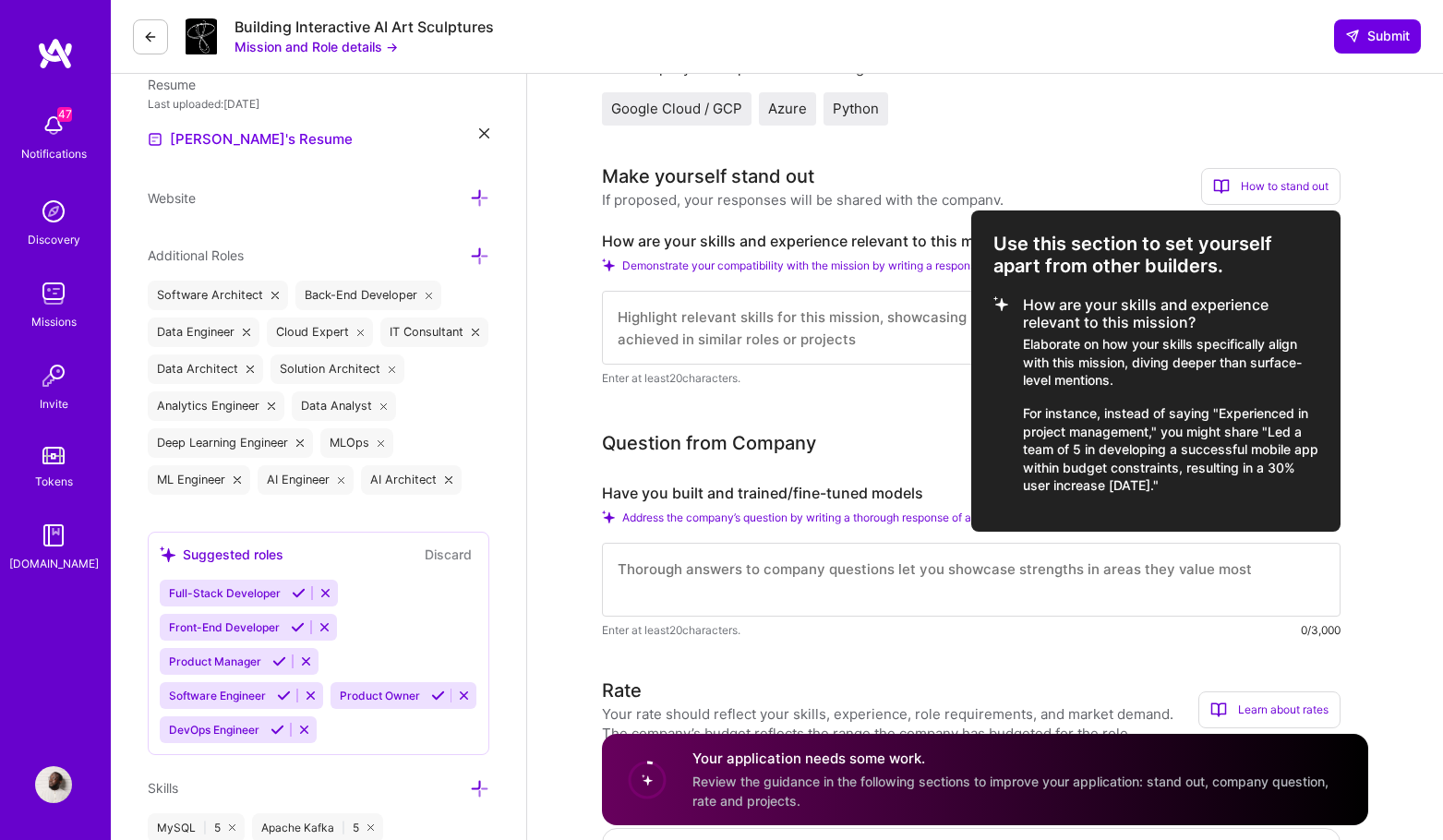
scroll to position [513, 0]
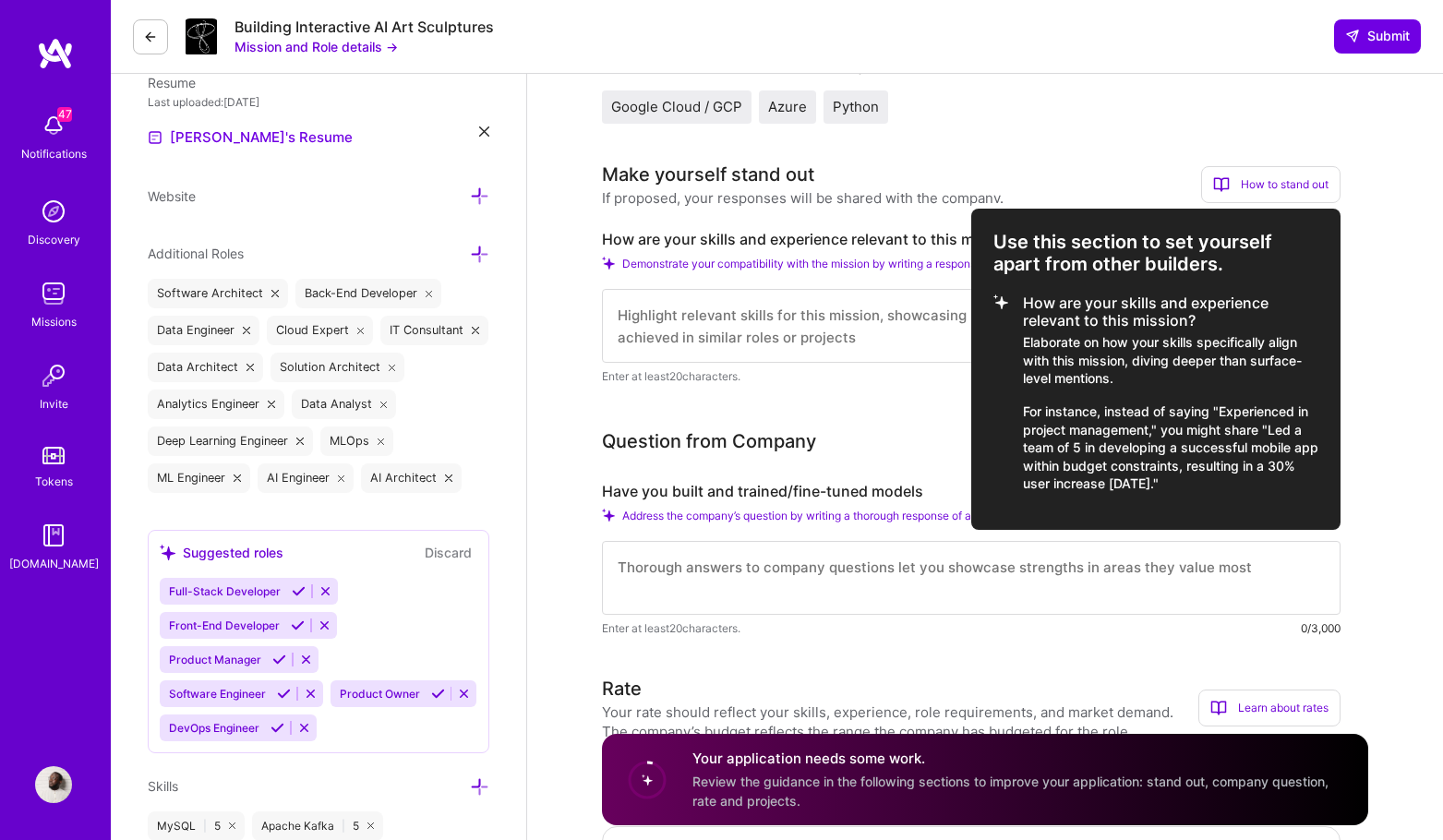
drag, startPoint x: 1122, startPoint y: 462, endPoint x: 1020, endPoint y: 305, distance: 187.2
click at [1021, 305] on li "How are your skills and experience relevant to this mission? Elaborate on how y…" at bounding box center [1155, 393] width 325 height 198
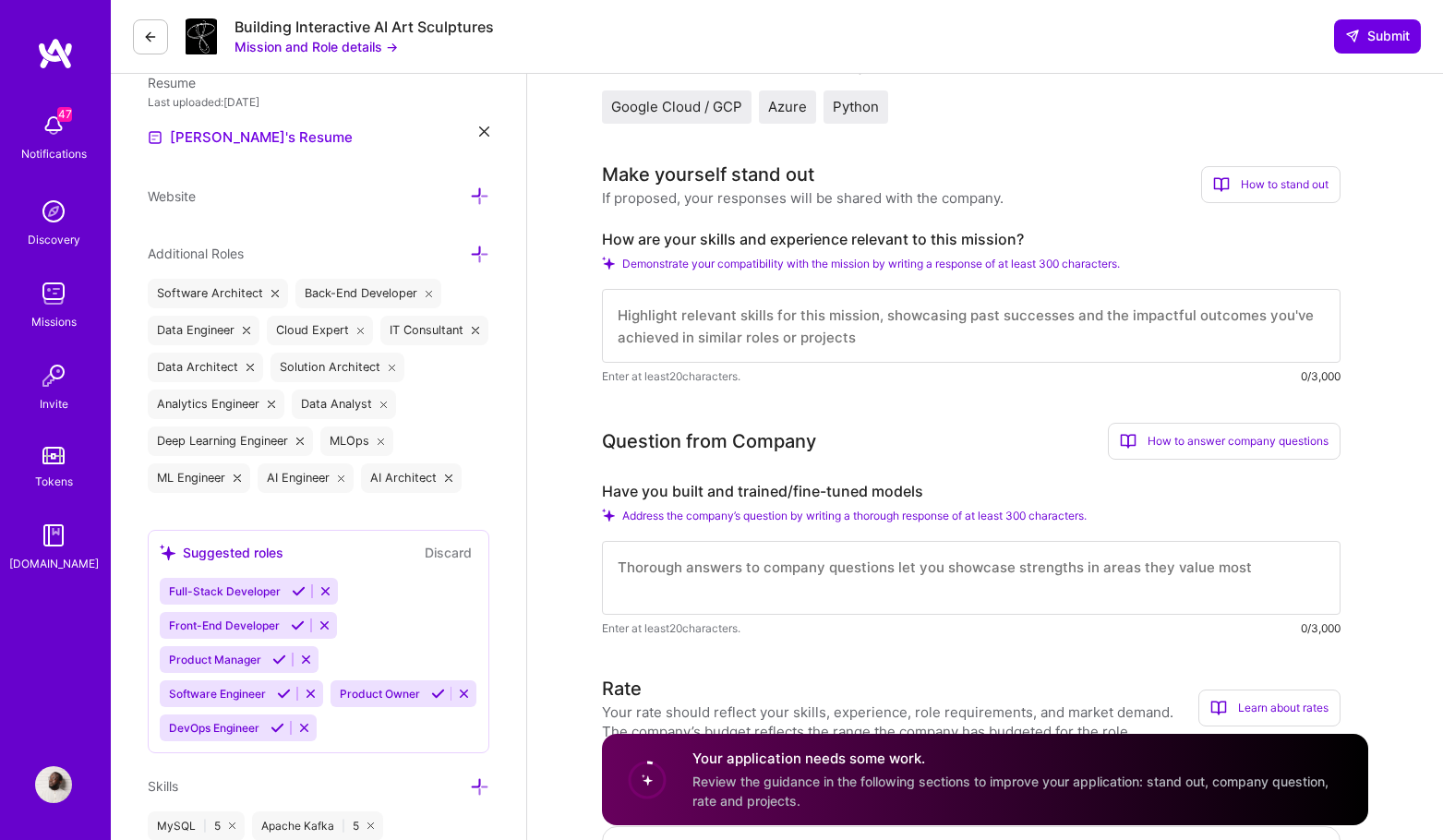
click at [1250, 168] on div "How to stand out" at bounding box center [1271, 184] width 139 height 37
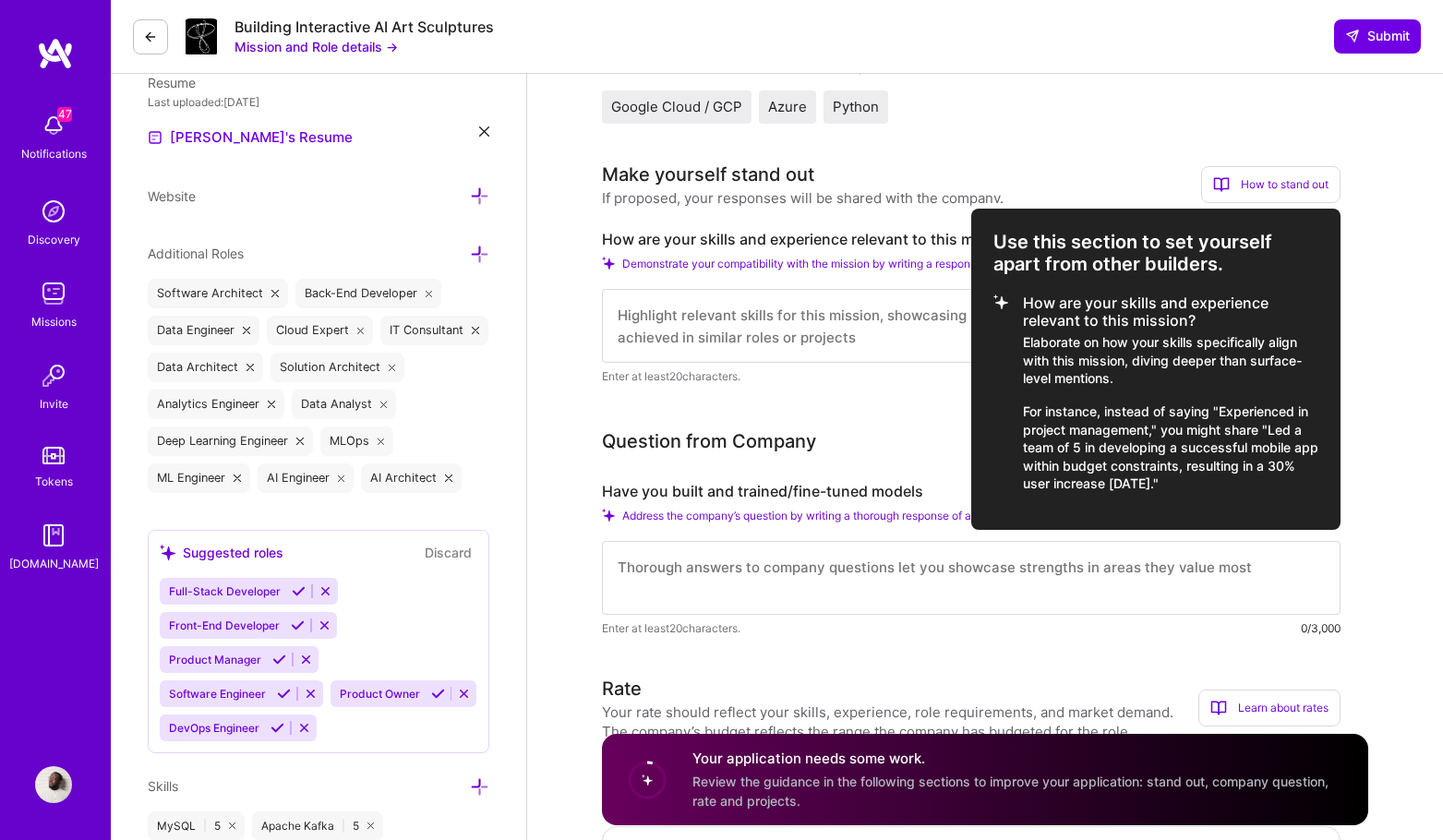
copy li "How are your skills and experience relevant to this mission? Elaborate on how y…"
drag, startPoint x: 1216, startPoint y: 490, endPoint x: 1025, endPoint y: 295, distance: 273.0
click at [1025, 295] on li "How are your skills and experience relevant to this mission? Elaborate on how y…" at bounding box center [1155, 393] width 325 height 198
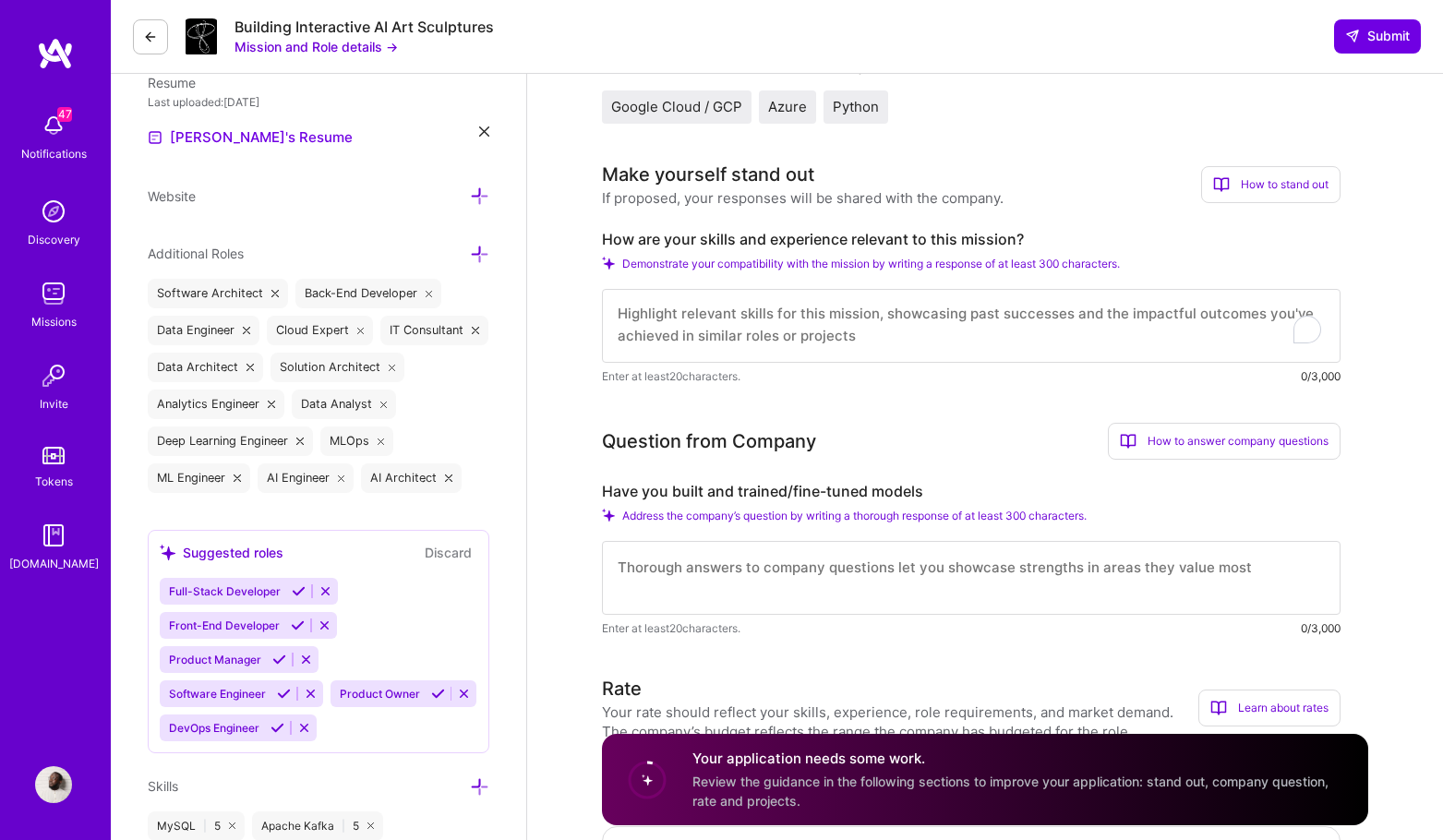
scroll to position [0, 0]
drag, startPoint x: 890, startPoint y: 322, endPoint x: 909, endPoint y: 326, distance: 19.4
click at [890, 322] on textarea "To enrich screen reader interactions, please activate Accessibility in Grammarl…" at bounding box center [971, 325] width 738 height 73
paste textarea "At [DOMAIN_NAME], [PERSON_NAME] designed and deployed a sophisticated AI-powere…"
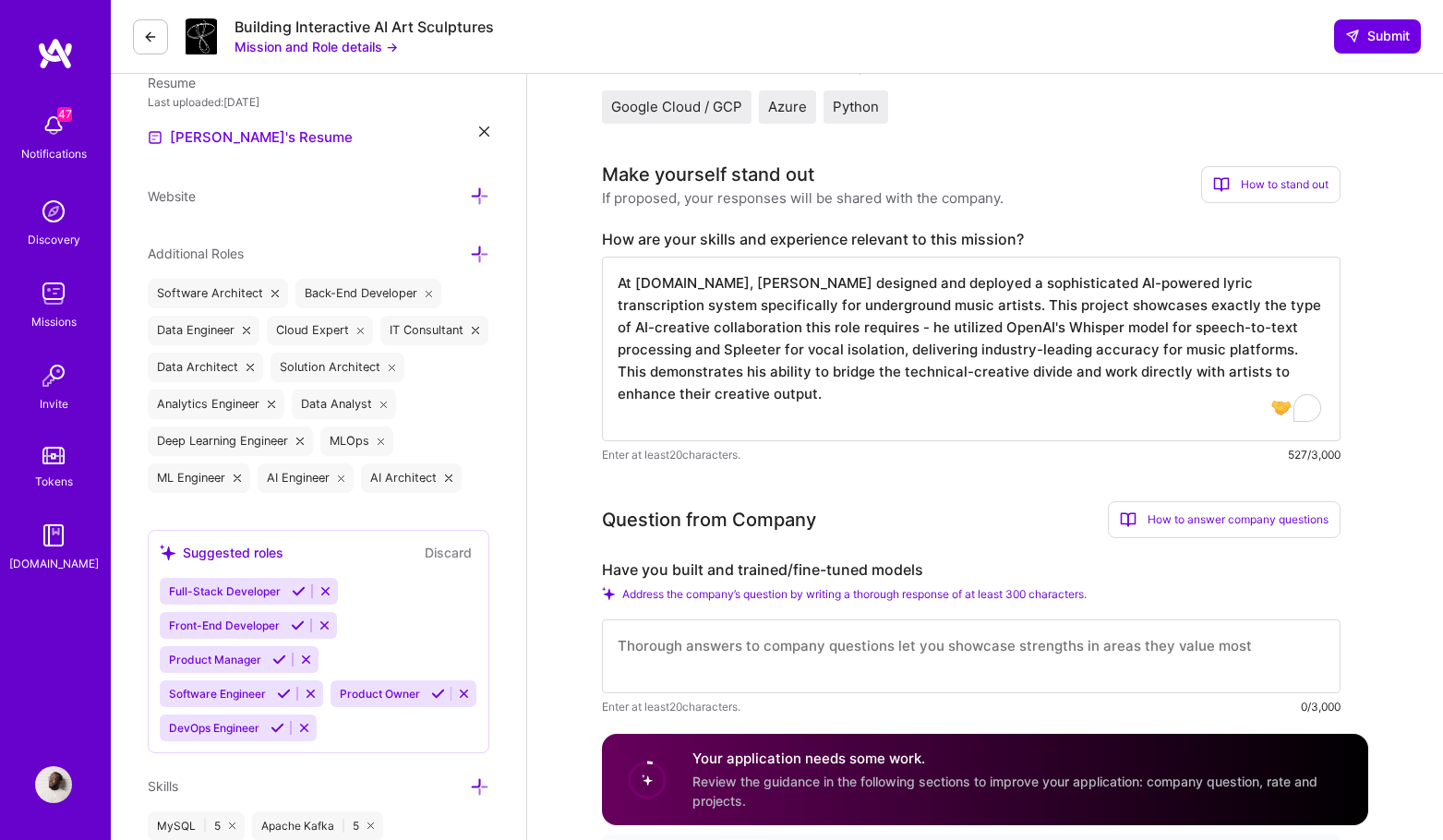
drag, startPoint x: 1015, startPoint y: 362, endPoint x: 561, endPoint y: 233, distance: 472.0
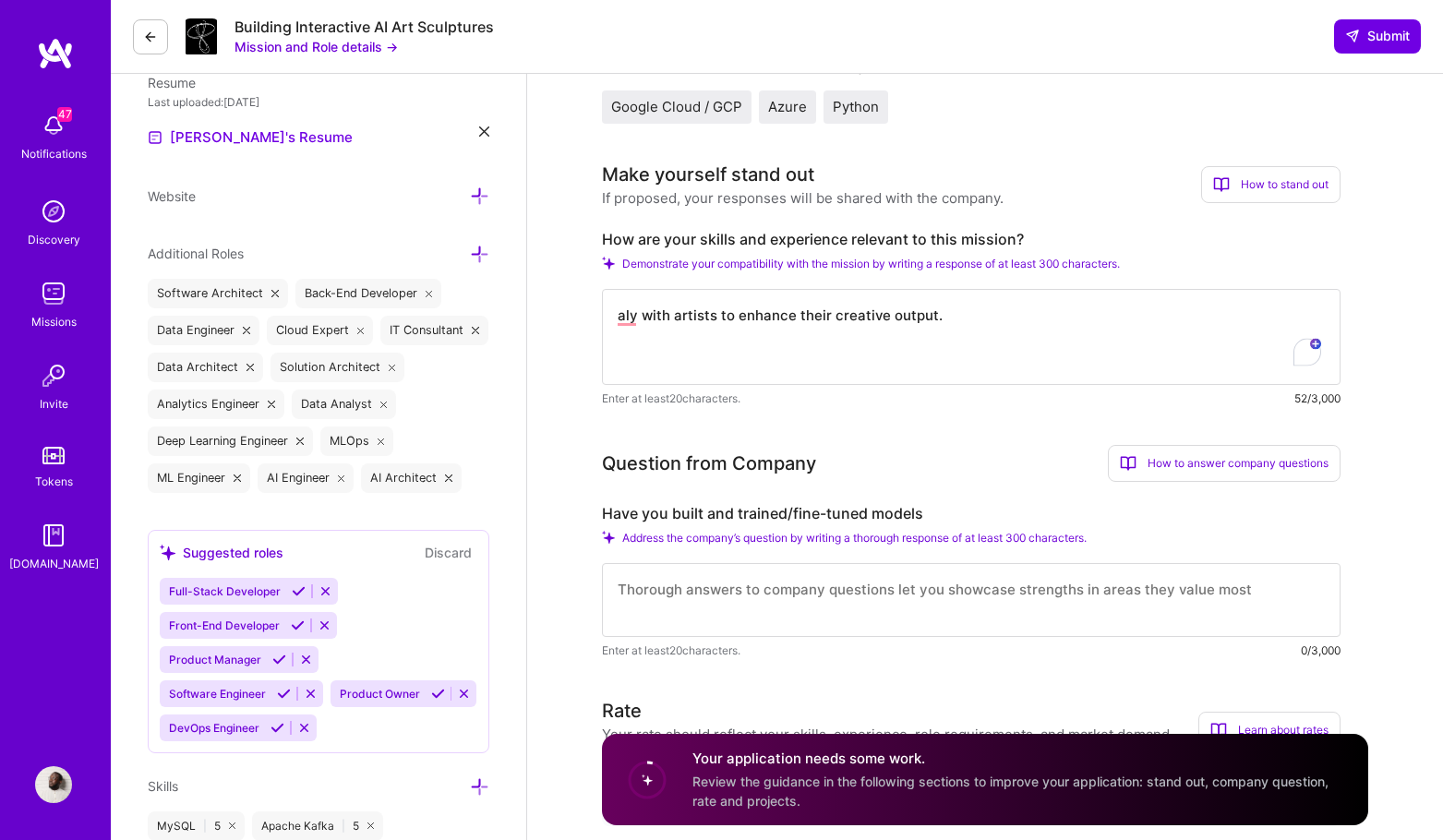
paste textarea "At [DOMAIN_NAME], I designed and deployed a sophisticated AI-powered lyric tran…"
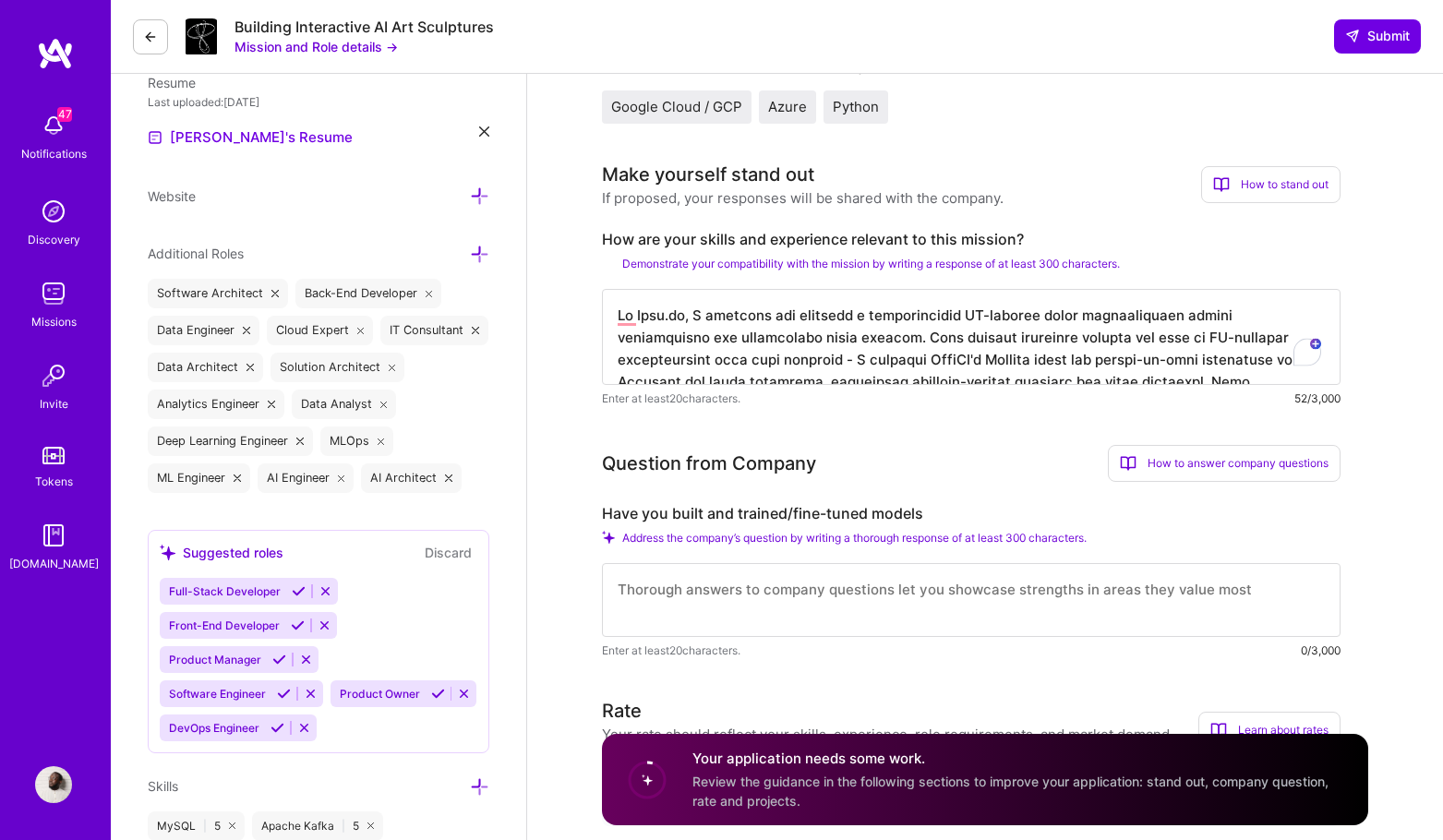
scroll to position [695, 0]
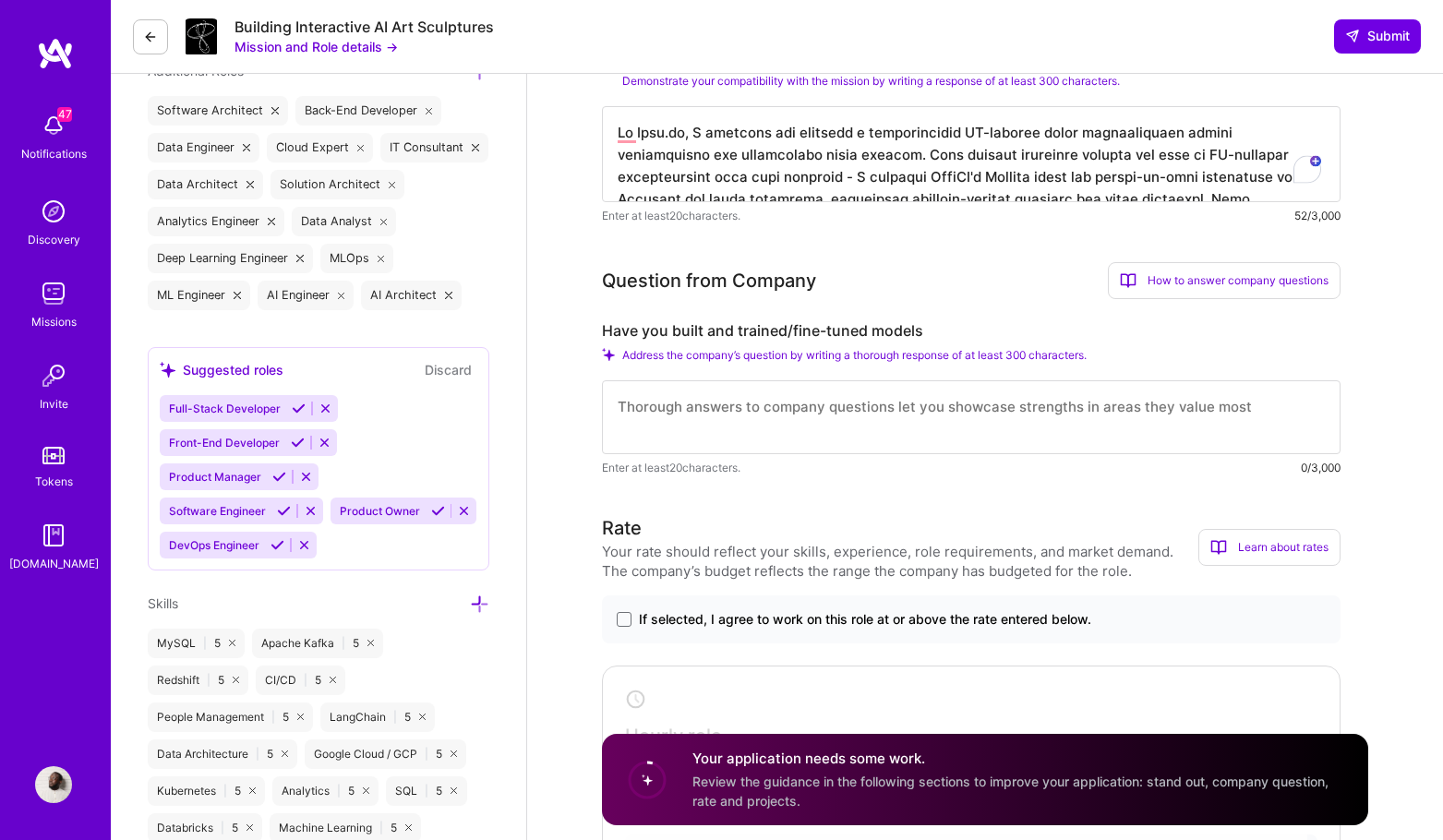
drag, startPoint x: 856, startPoint y: 308, endPoint x: 555, endPoint y: 300, distance: 301.1
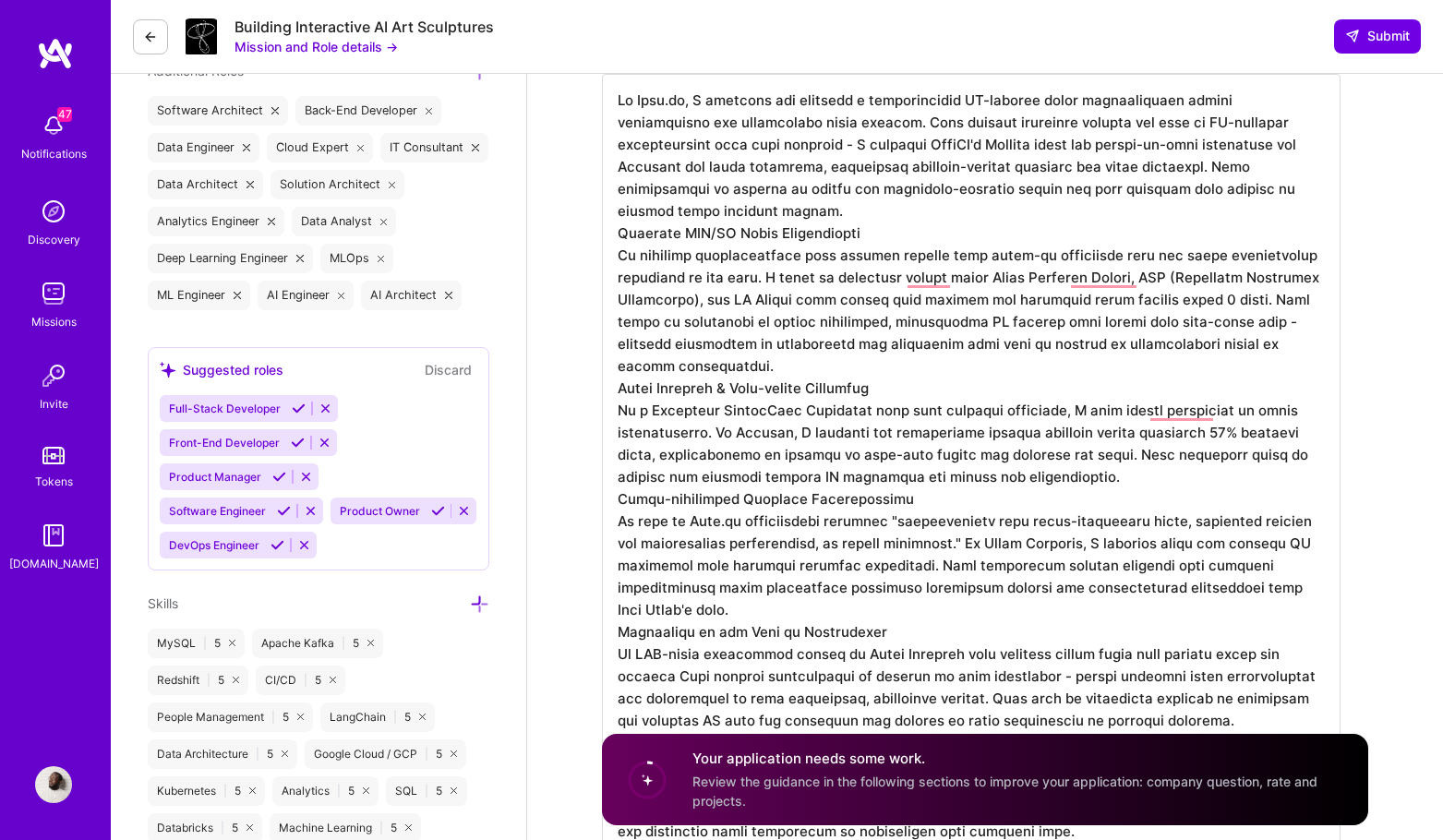
drag, startPoint x: 896, startPoint y: 366, endPoint x: 609, endPoint y: 371, distance: 287.0
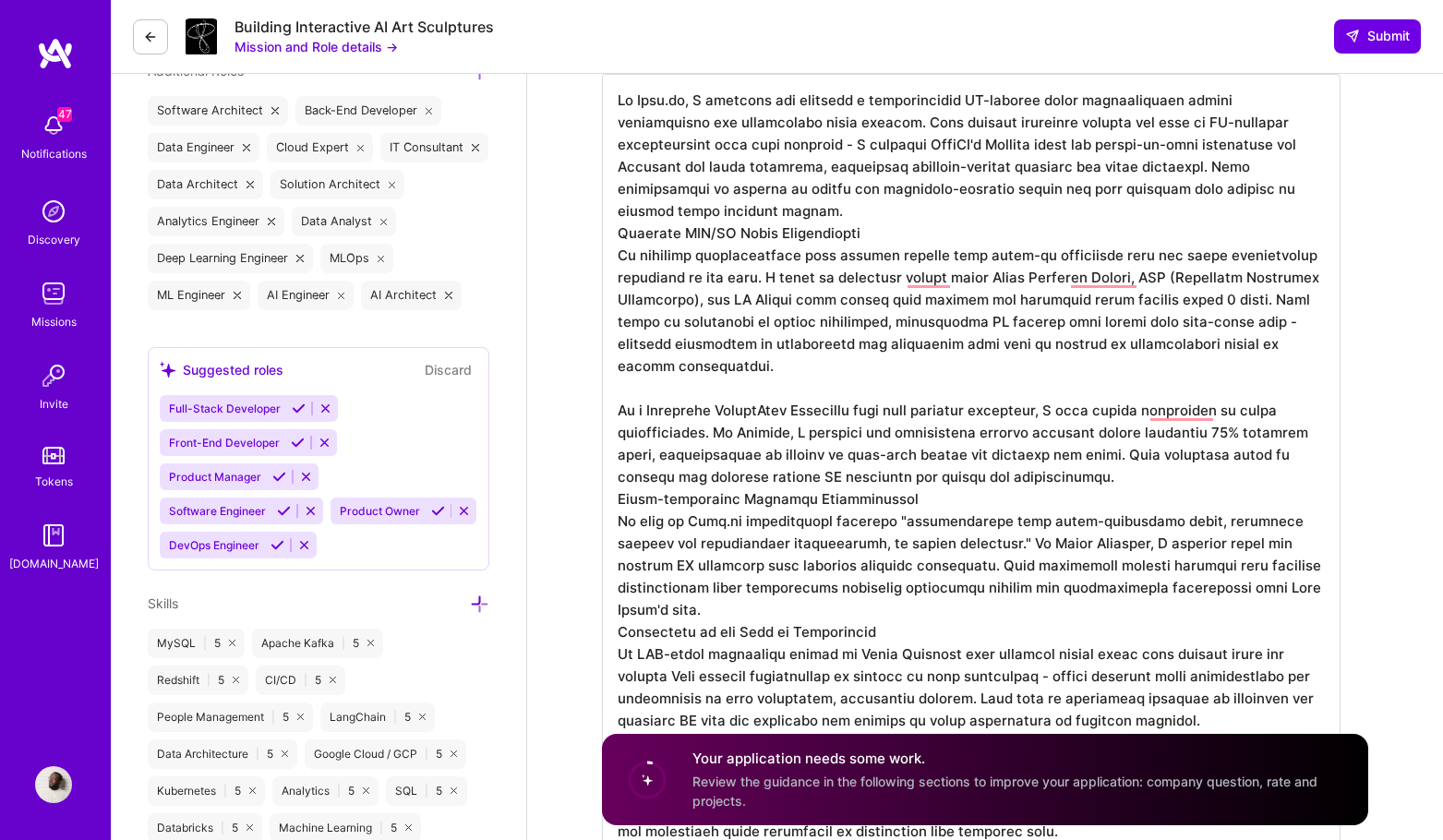
drag, startPoint x: 890, startPoint y: 472, endPoint x: 597, endPoint y: 473, distance: 293.0
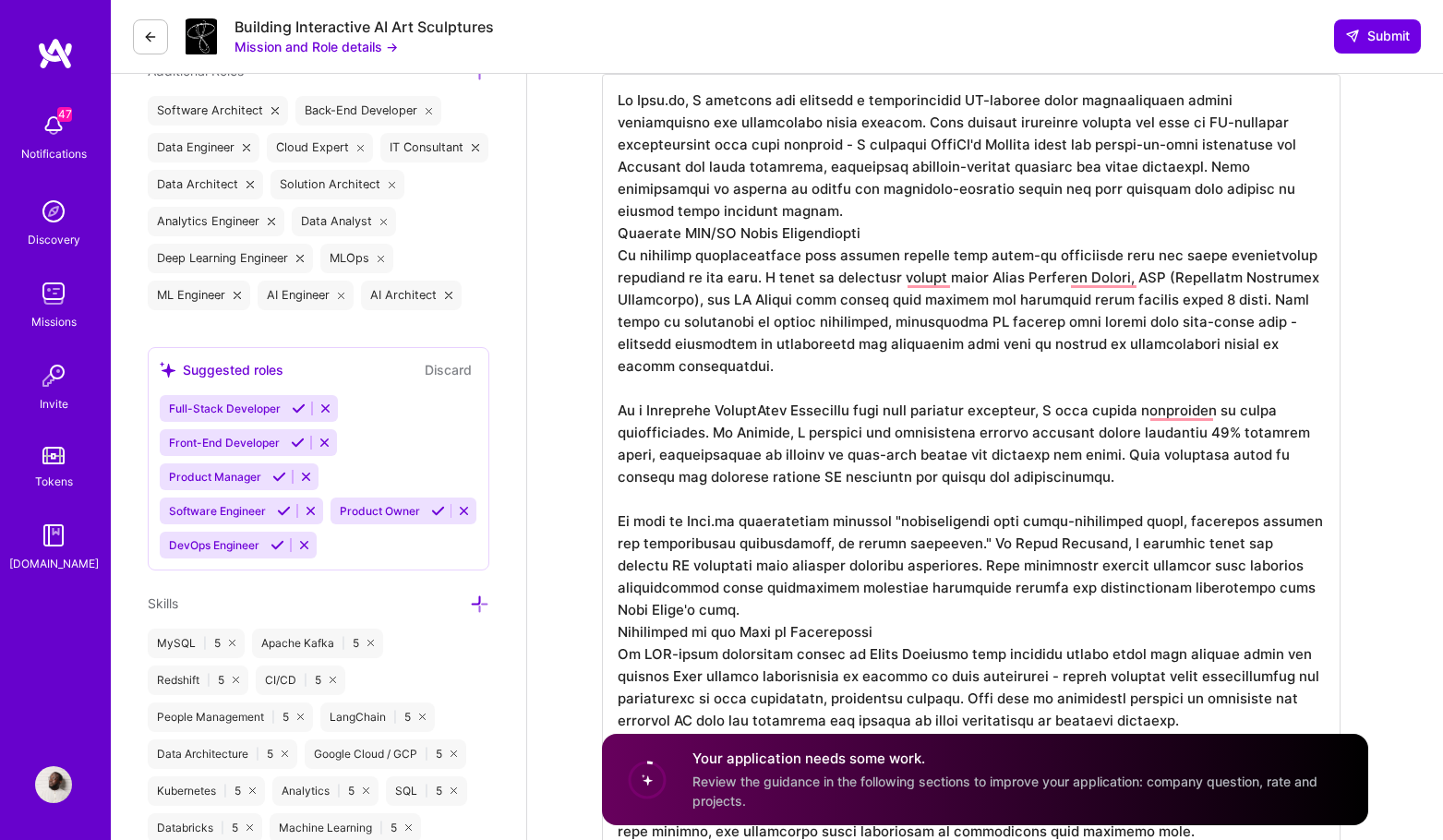
drag, startPoint x: 875, startPoint y: 593, endPoint x: 588, endPoint y: 583, distance: 287.2
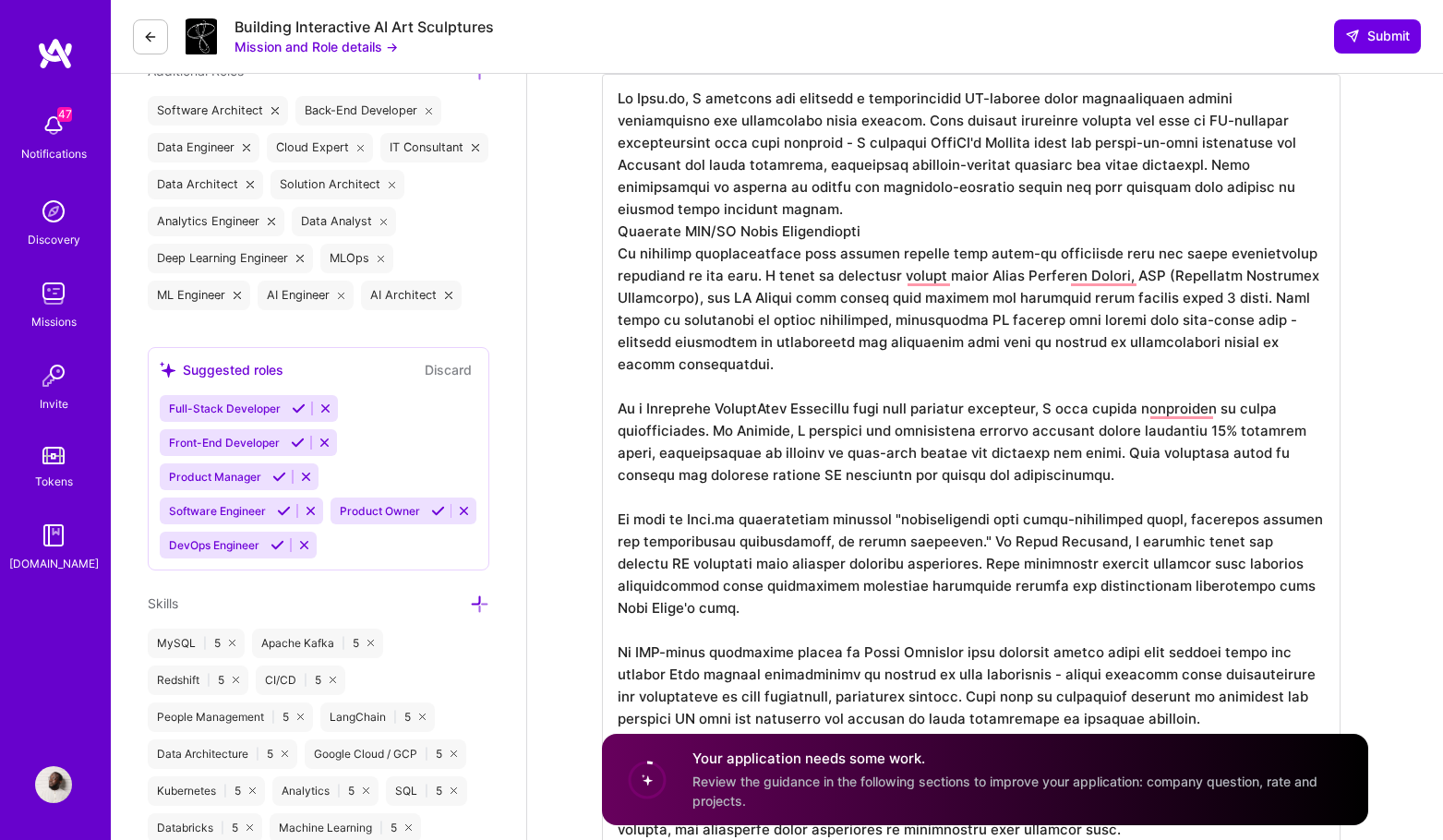
drag, startPoint x: 618, startPoint y: 695, endPoint x: 554, endPoint y: 691, distance: 64.1
drag, startPoint x: 898, startPoint y: 213, endPoint x: 620, endPoint y: 212, distance: 278.0
click at [620, 212] on textarea "To enrich screen reader interactions, please activate Accessibility in Grammarl…" at bounding box center [971, 486] width 738 height 827
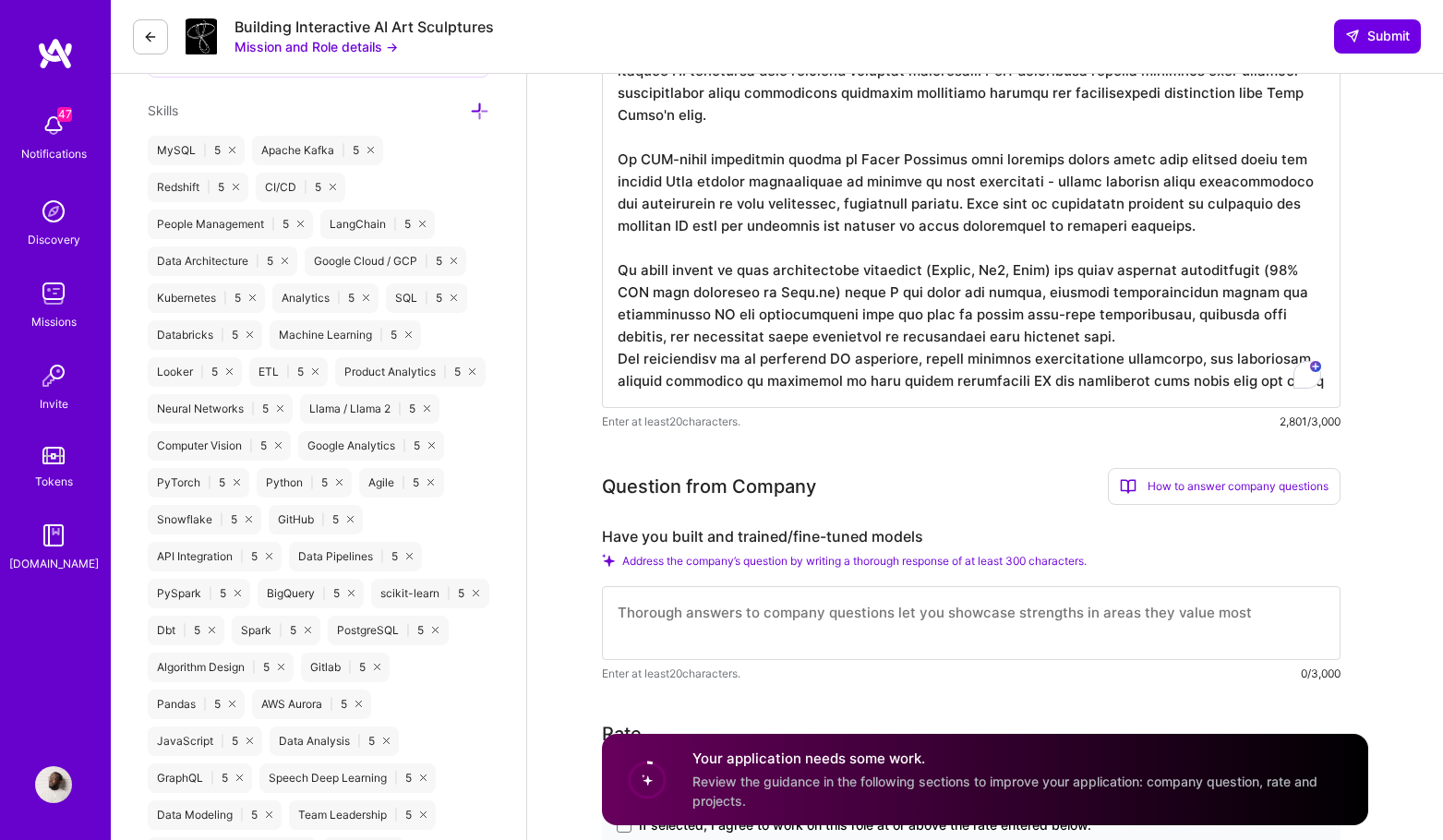
scroll to position [1183, 0]
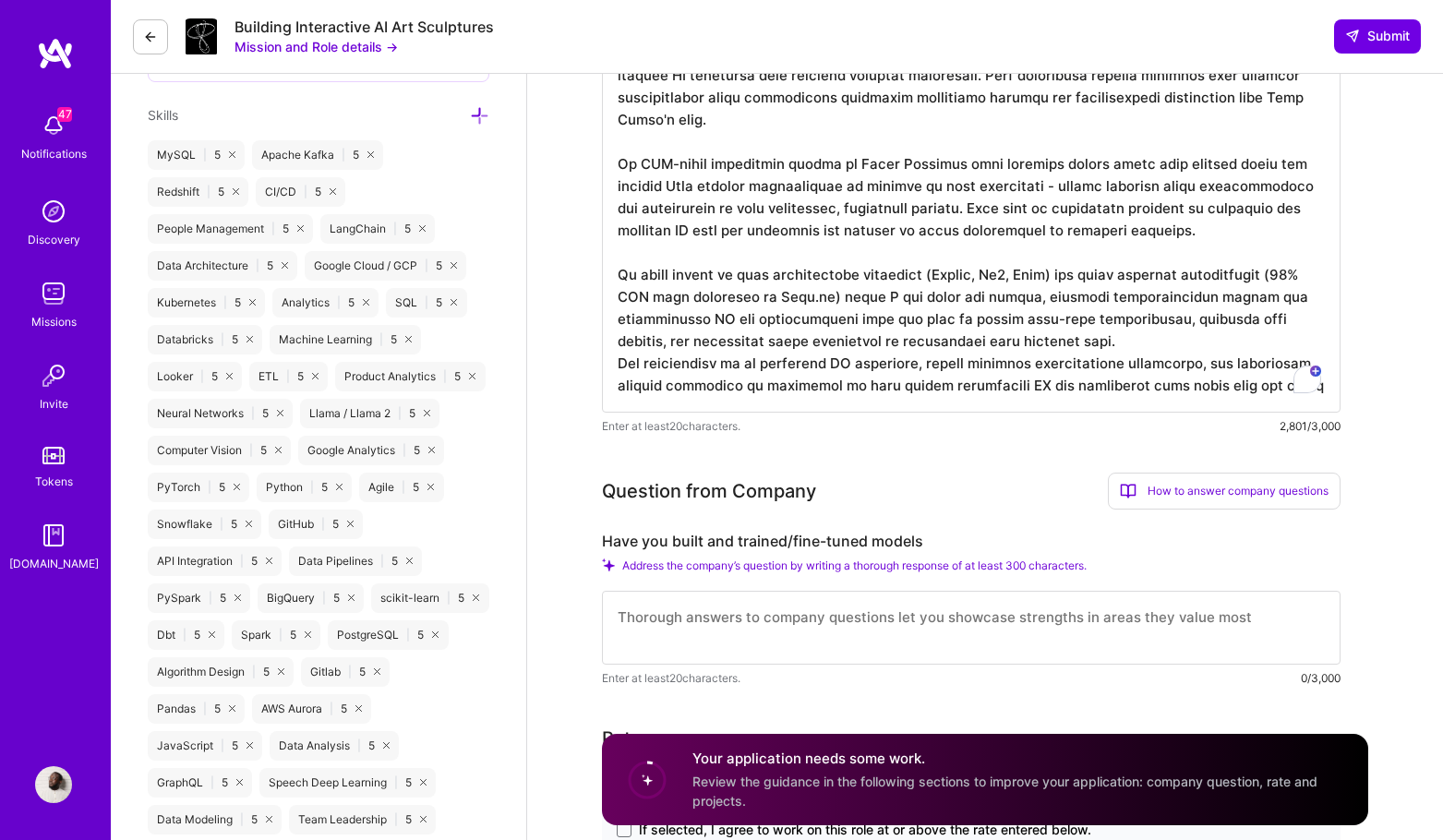
type textarea "At [DOMAIN_NAME], I designed and deployed a sophisticated AI-powered lyric tran…"
click at [1085, 568] on span "Address the company’s question by writing a thorough response of at least 300 c…" at bounding box center [854, 565] width 465 height 14
drag, startPoint x: 1163, startPoint y: 487, endPoint x: 1143, endPoint y: 489, distance: 20.1
click at [1161, 487] on div "How to answer company questions" at bounding box center [1223, 490] width 232 height 37
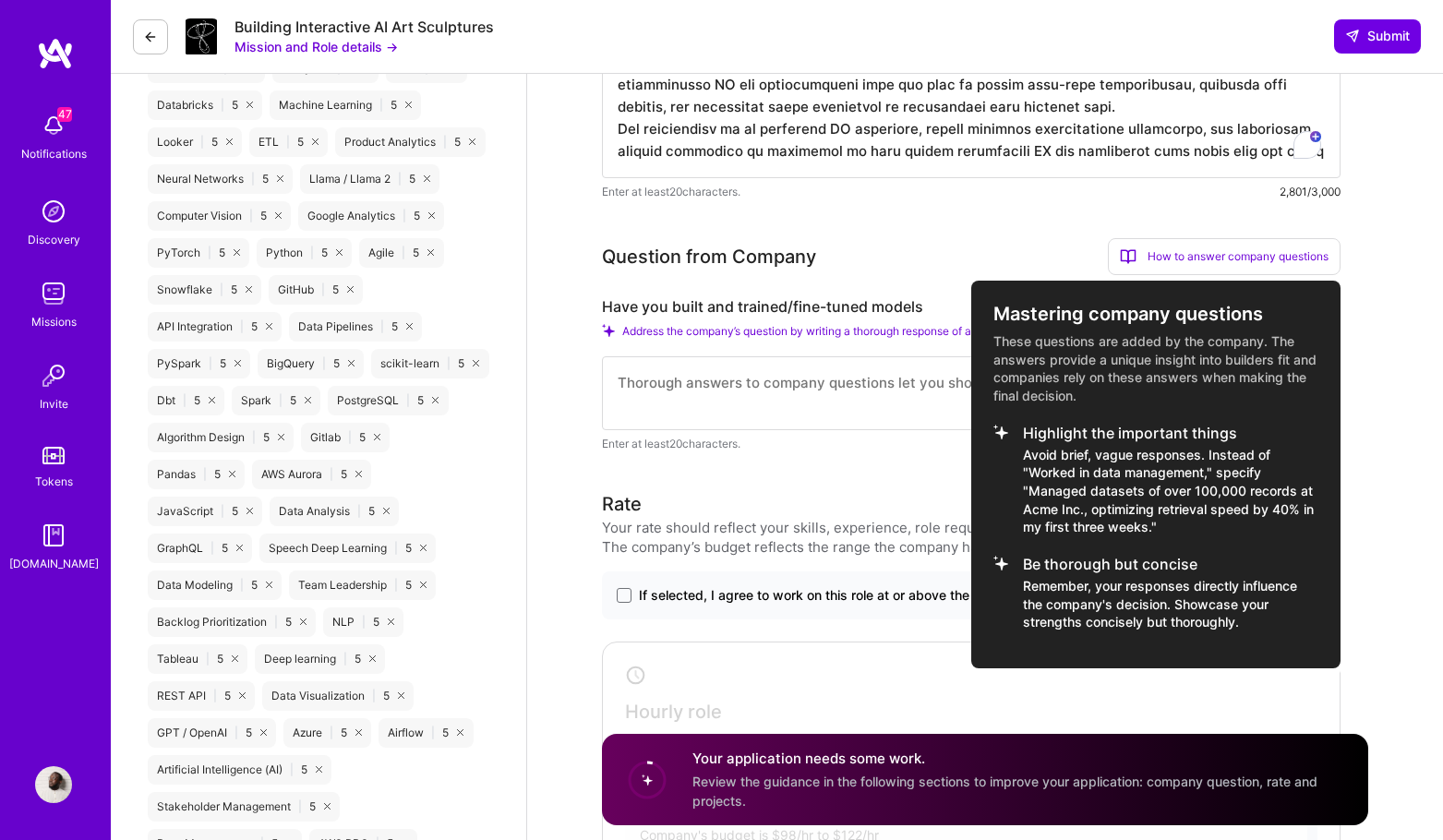
scroll to position [1423, 0]
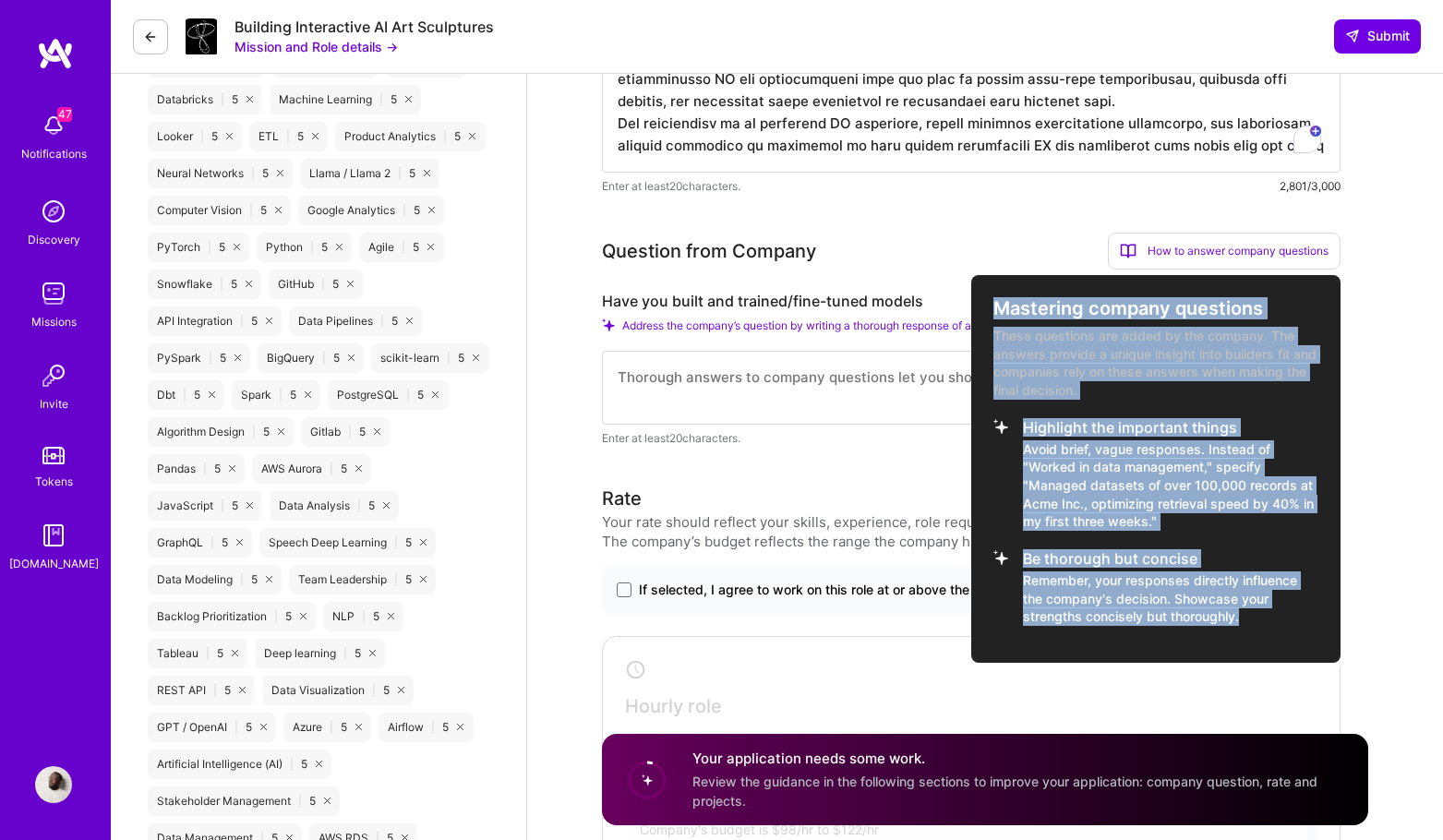
drag, startPoint x: 1247, startPoint y: 621, endPoint x: 990, endPoint y: 314, distance: 400.4
click at [990, 314] on div "Mastering company questions These questions are added by the company. The answe…" at bounding box center [1155, 468] width 369 height 388
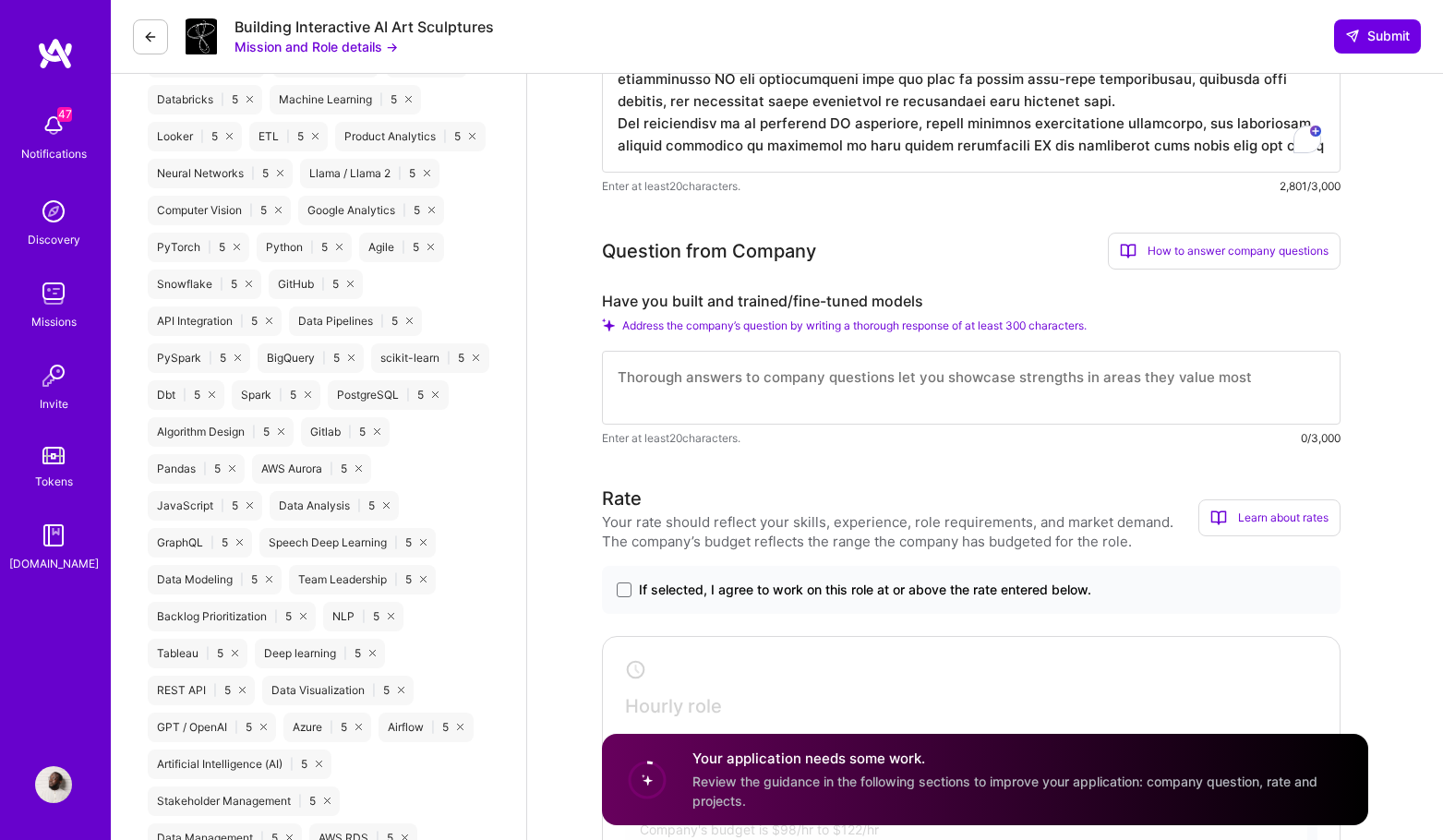
click at [1233, 255] on div "How to answer company questions" at bounding box center [1223, 250] width 232 height 37
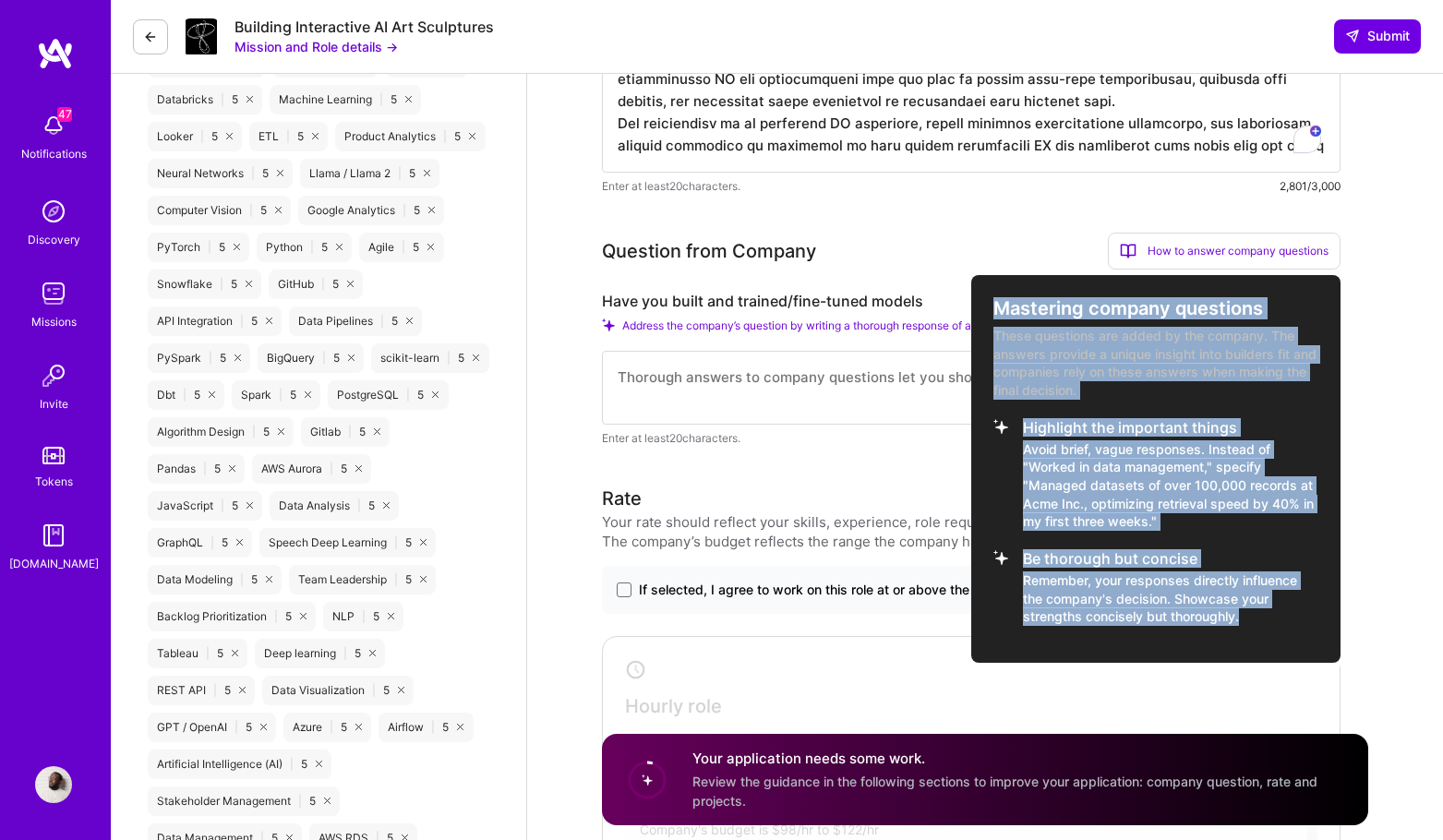
copy div "Mastering company questions These questions are added by the company. The answe…"
drag, startPoint x: 1254, startPoint y: 618, endPoint x: 994, endPoint y: 312, distance: 401.5
click at [994, 312] on div "Mastering company questions These questions are added by the company. The answe…" at bounding box center [1155, 468] width 369 height 388
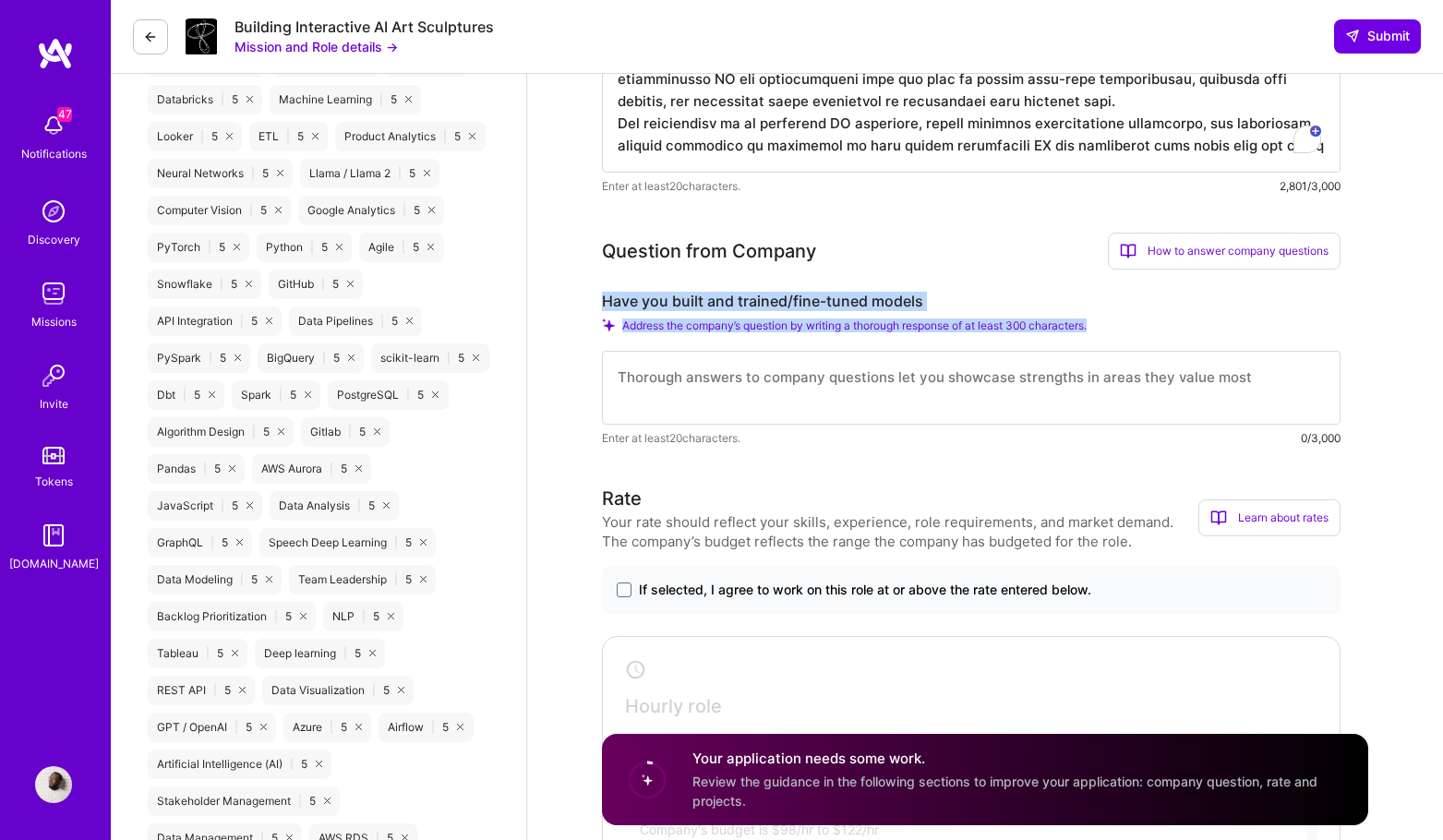
drag, startPoint x: 1120, startPoint y: 326, endPoint x: 601, endPoint y: 308, distance: 519.3
click at [602, 308] on div "Have you built and trained/fine-tuned models Address the company’s question by …" at bounding box center [971, 370] width 738 height 156
click at [761, 389] on textarea at bounding box center [971, 388] width 738 height 73
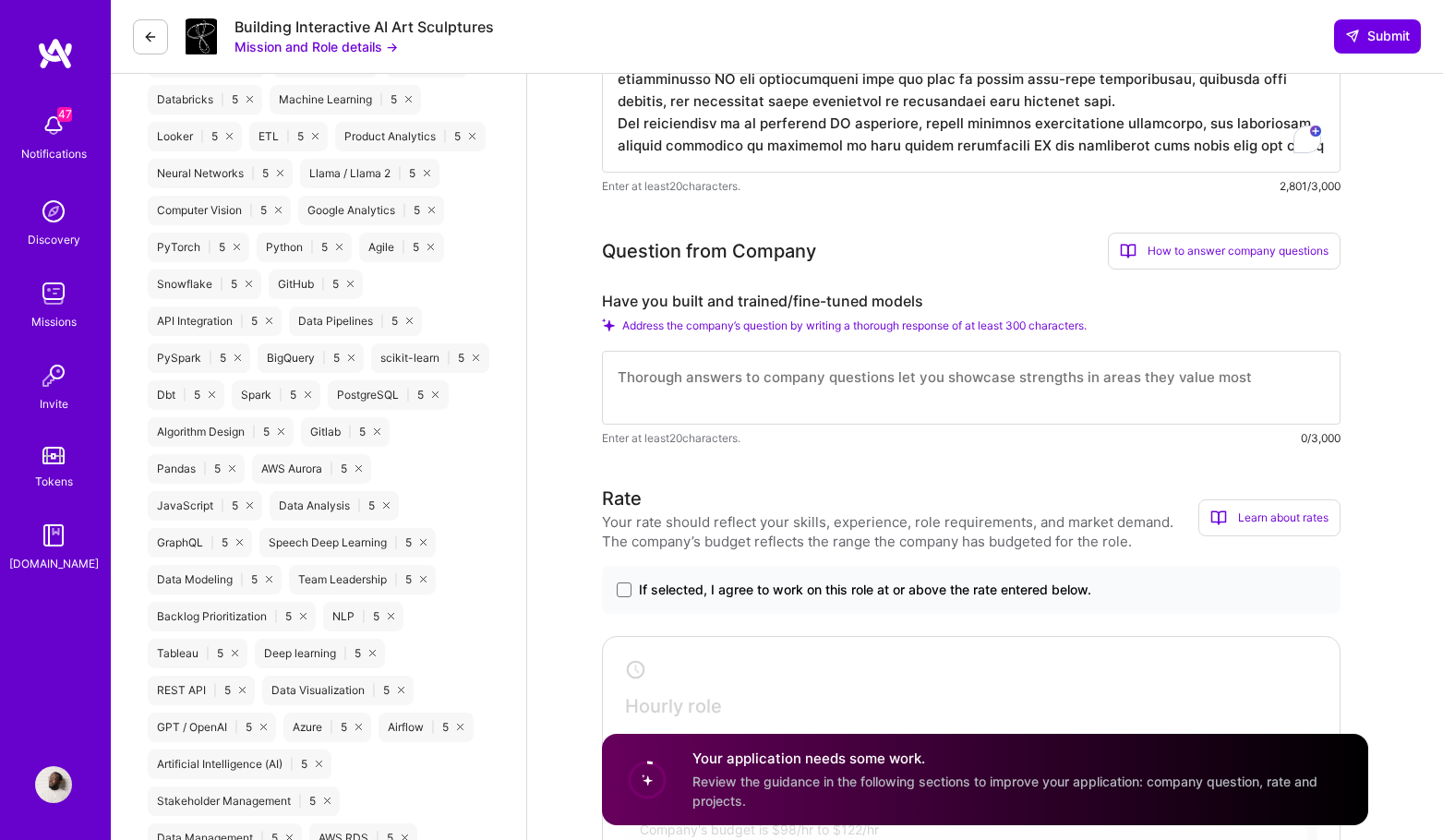
click at [761, 389] on textarea at bounding box center [971, 388] width 738 height 73
paste textarea "I built a state-of-the-art lyric transcription system specifically tailored for…"
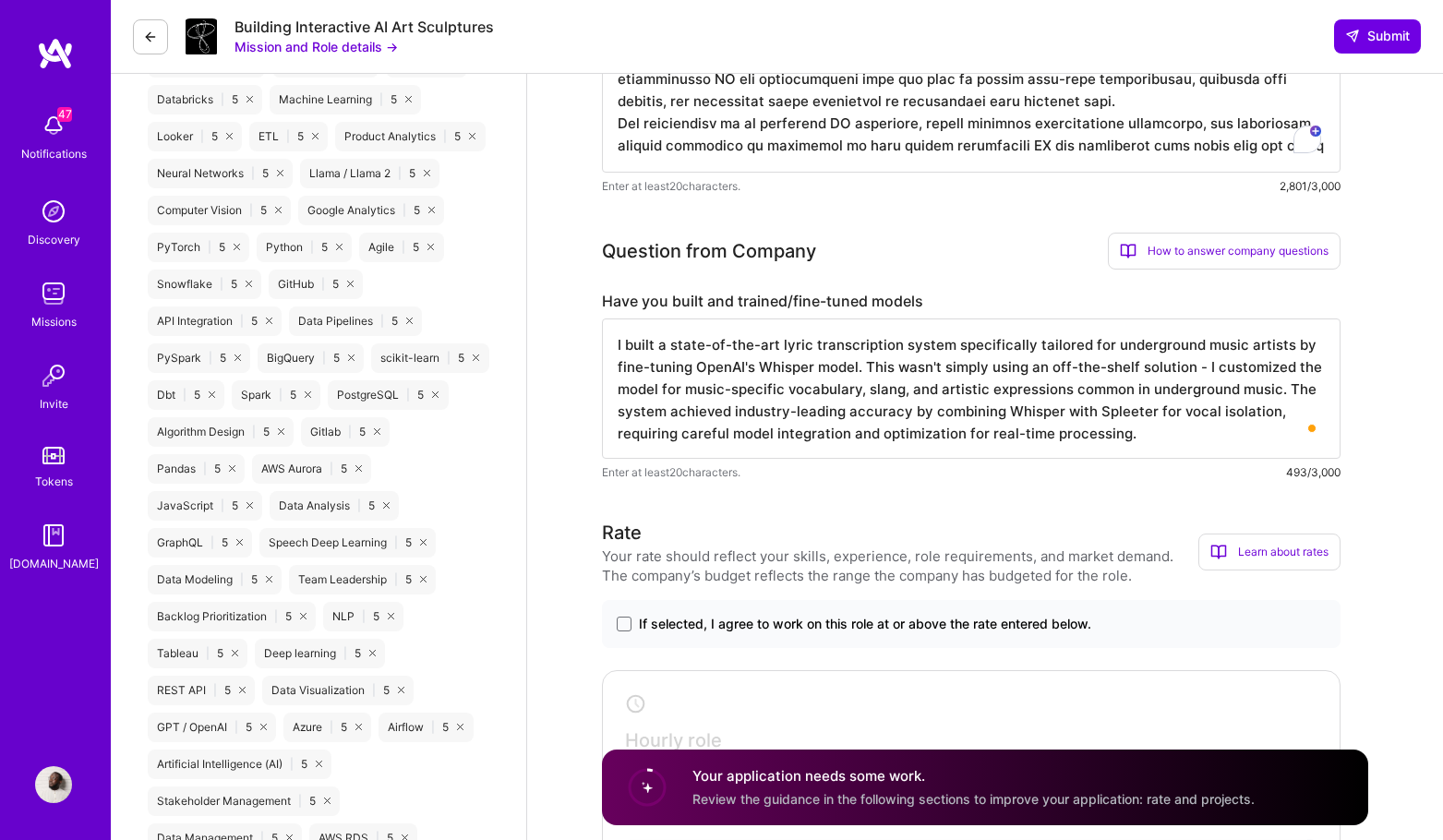
type textarea "I built a state-of-the-art lyric transcription system specifically tailored for…"
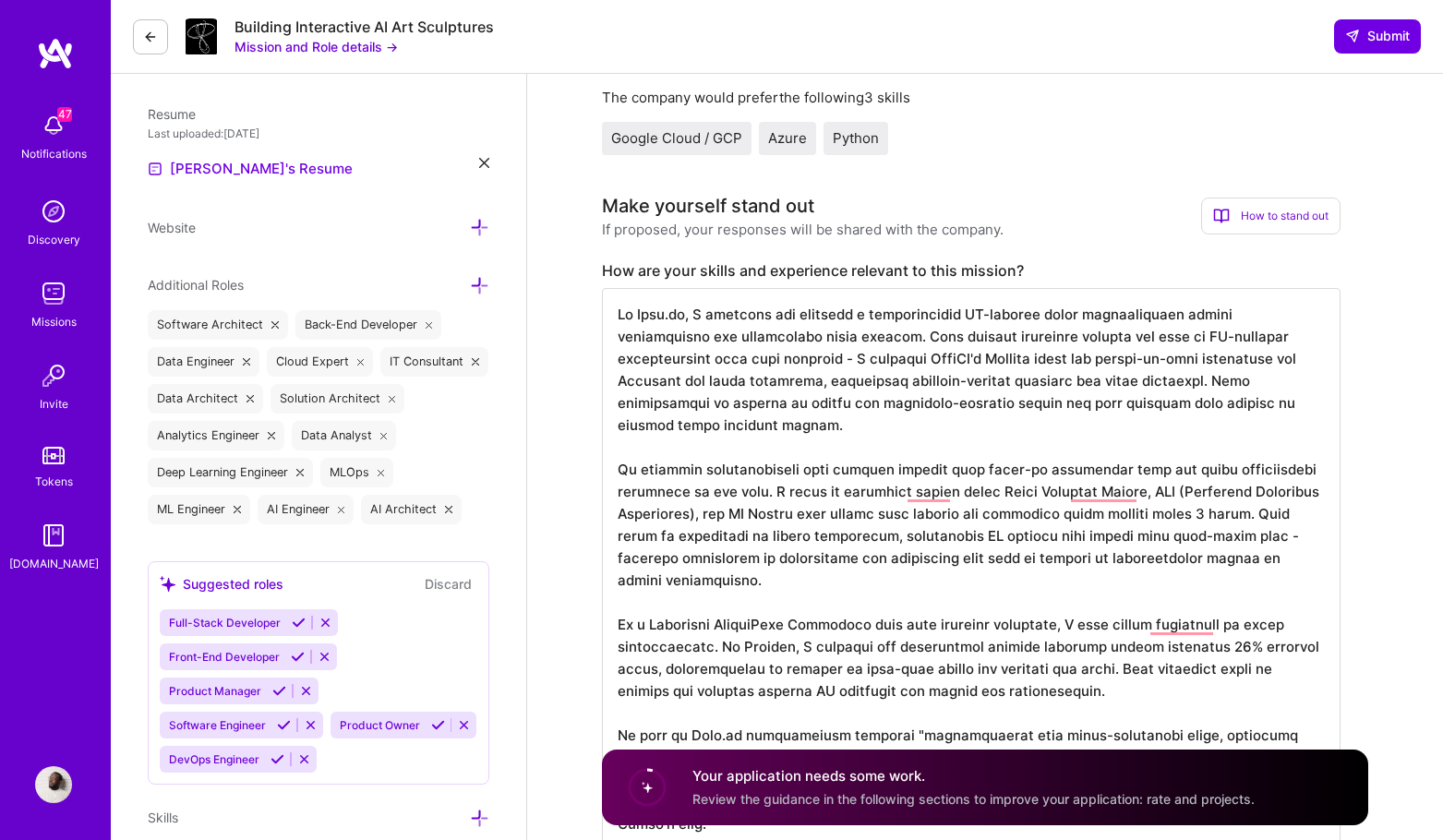
scroll to position [2, 0]
click at [1229, 404] on textarea "To enrich screen reader interactions, please activate Accessibility in Grammarl…" at bounding box center [971, 701] width 738 height 827
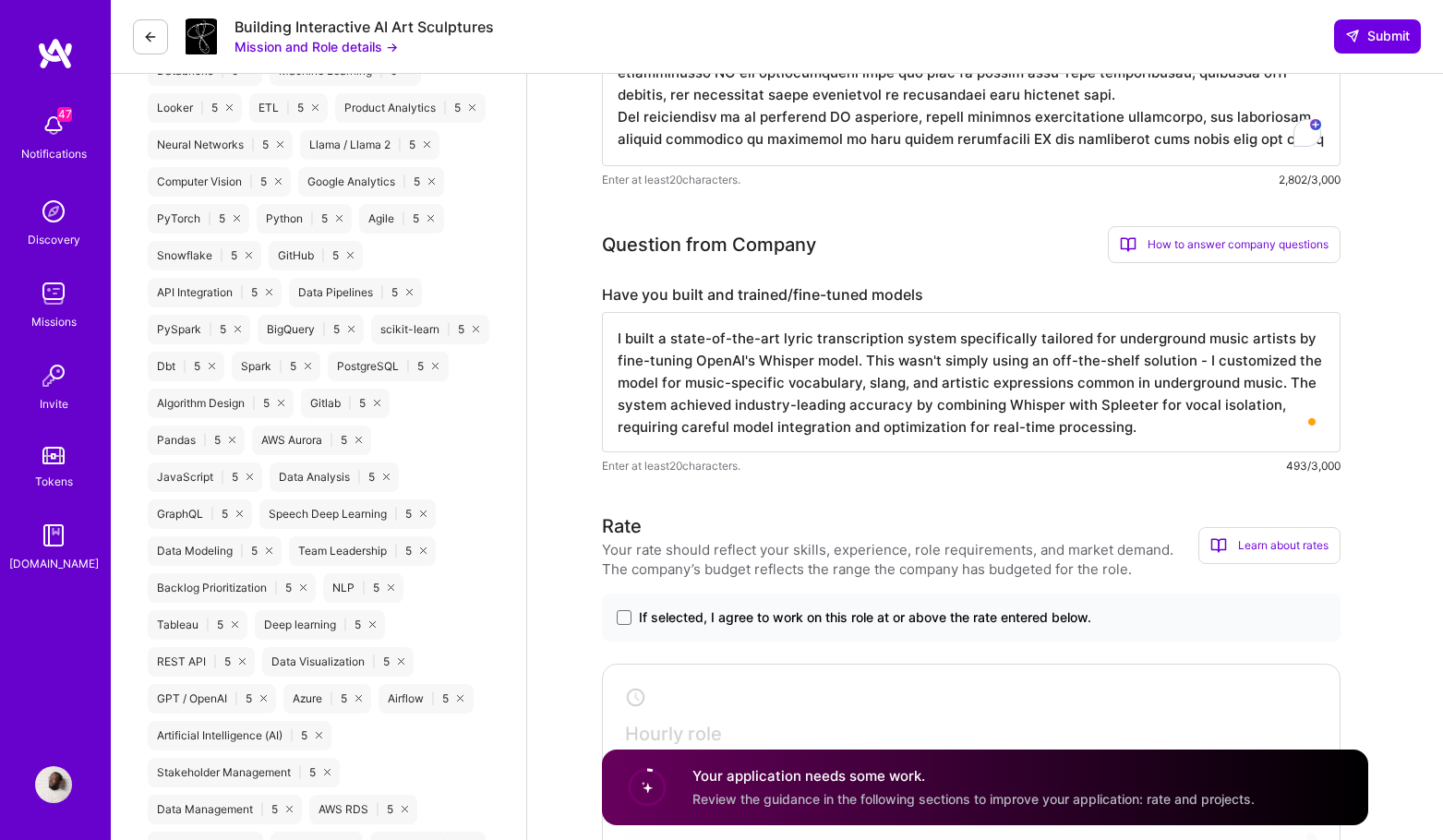
scroll to position [1697, 0]
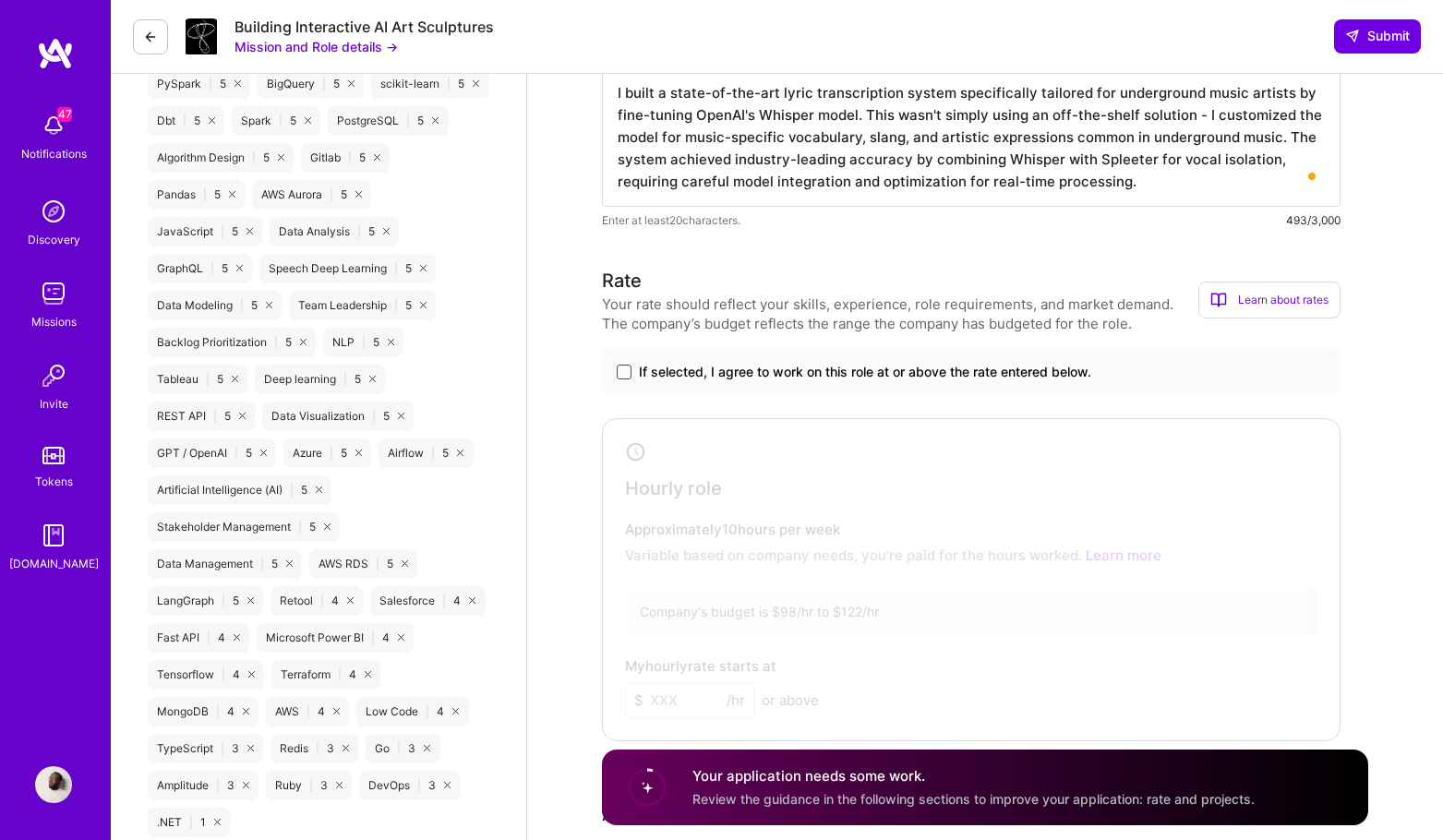
type textarea "At [DOMAIN_NAME], I designed and deployed a sophisticated AI-powered lyric tran…"
drag, startPoint x: 620, startPoint y: 372, endPoint x: 633, endPoint y: 376, distance: 13.6
click at [620, 372] on span at bounding box center [624, 372] width 15 height 15
click at [0, 0] on input "If selected, I agree to work on this role at or above the rate entered below." at bounding box center [0, 0] width 0 height 0
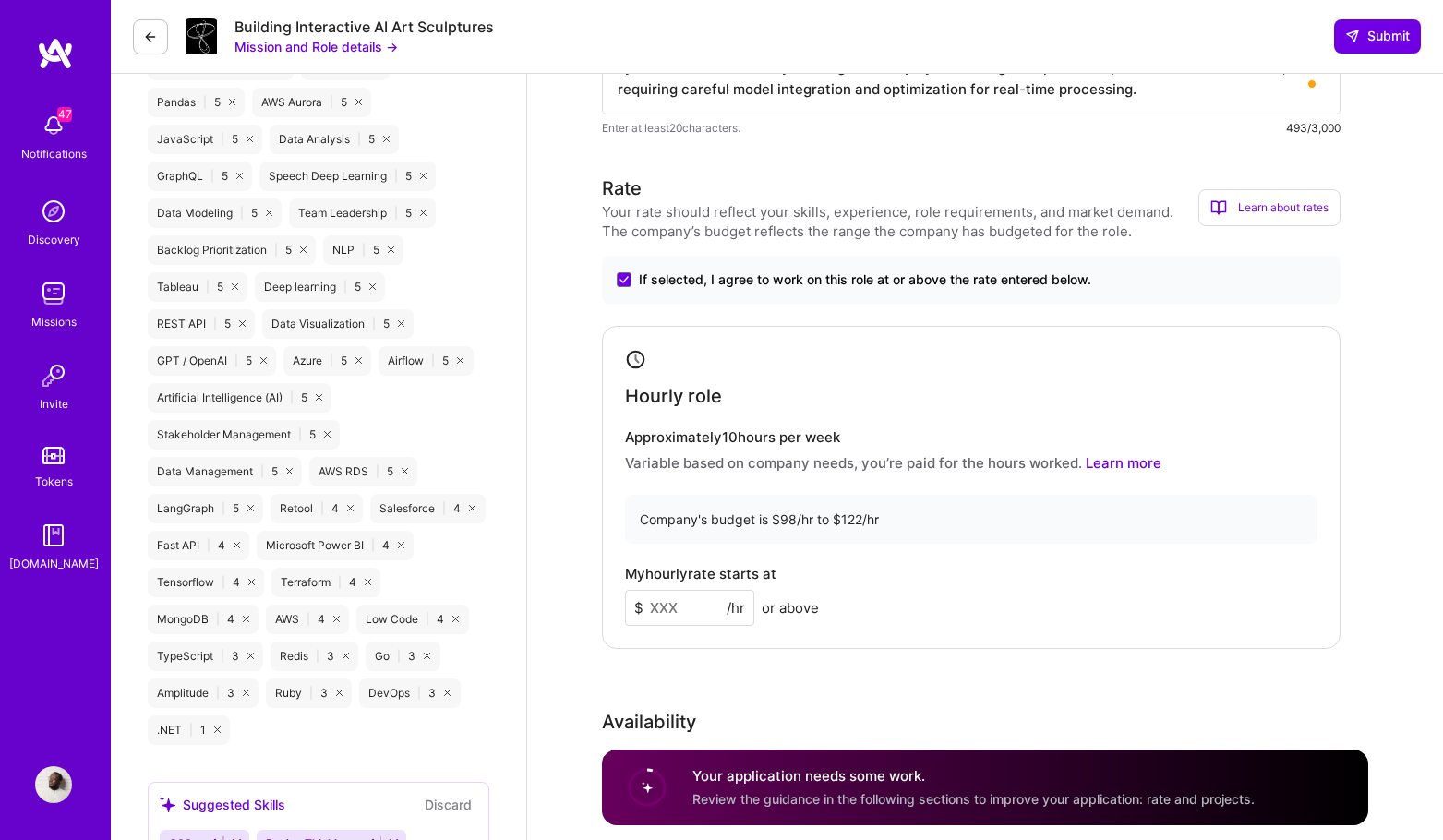
scroll to position [1791, 0]
click at [677, 596] on input at bounding box center [689, 607] width 129 height 36
type input "95"
click at [722, 675] on div "Rate Your rate should reflect your skills, experience, role requirements, and m…" at bounding box center [985, 570] width 766 height 795
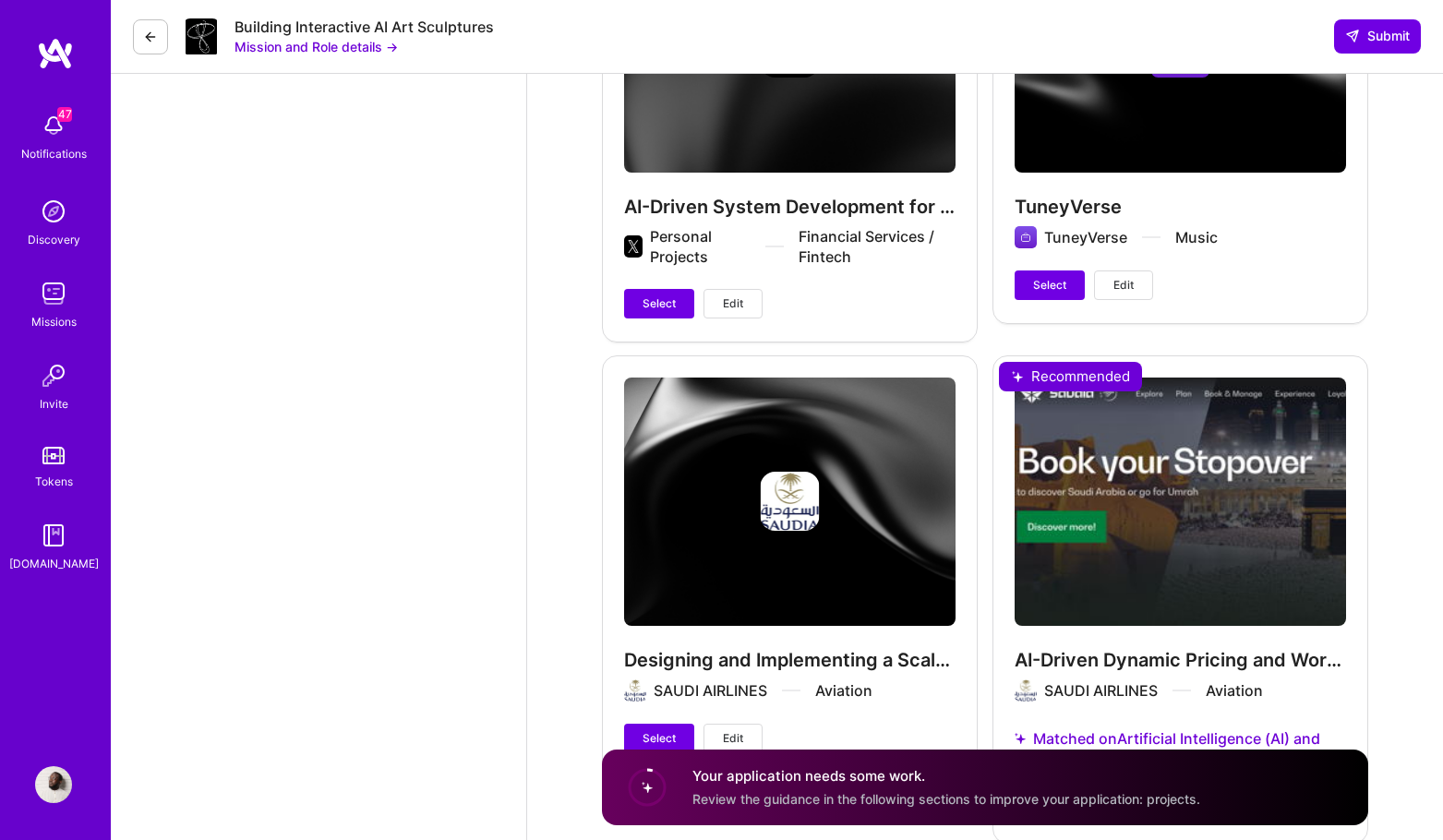
scroll to position [3434, 0]
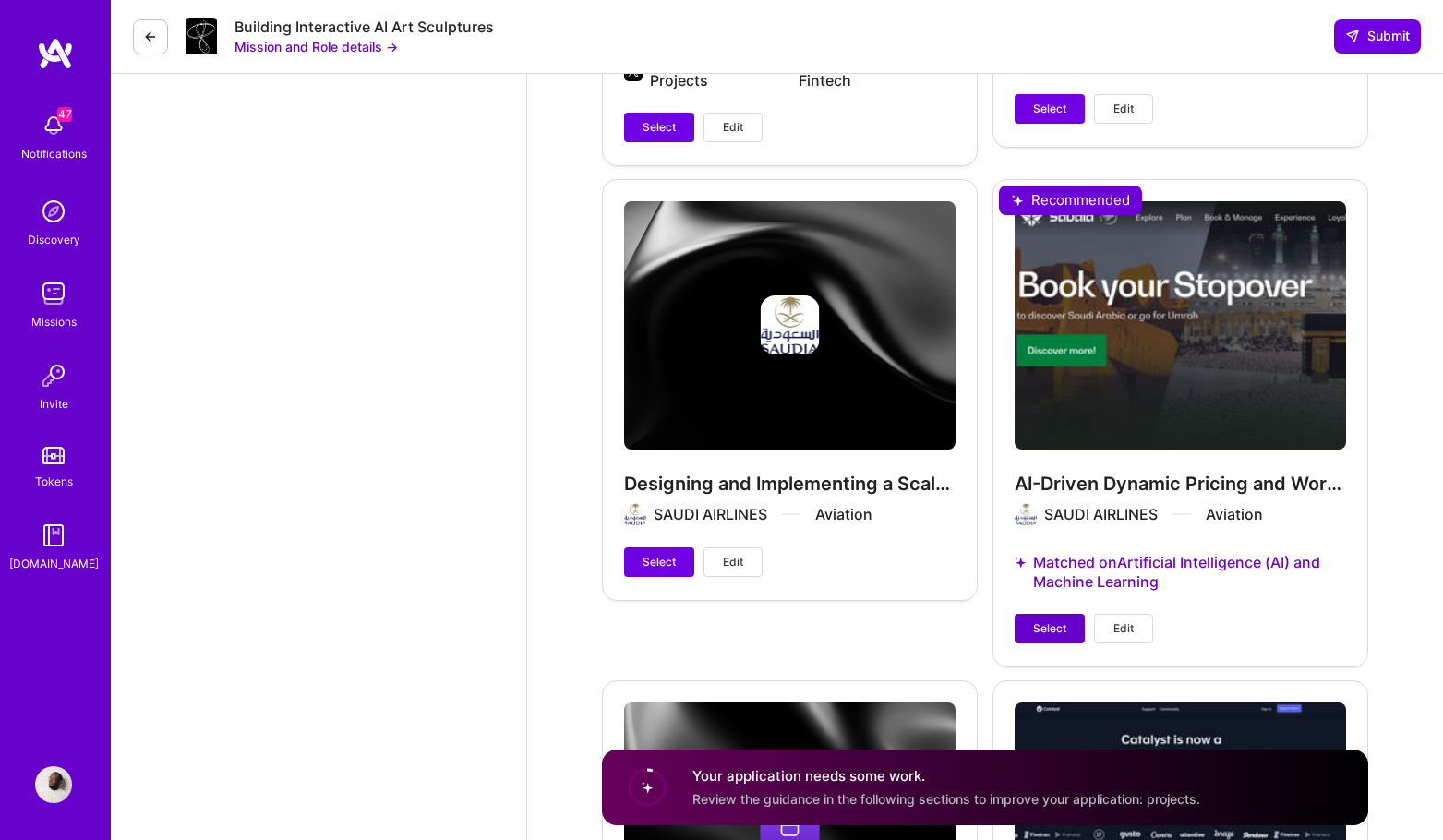
click at [1070, 623] on button "Select" at bounding box center [1049, 628] width 71 height 29
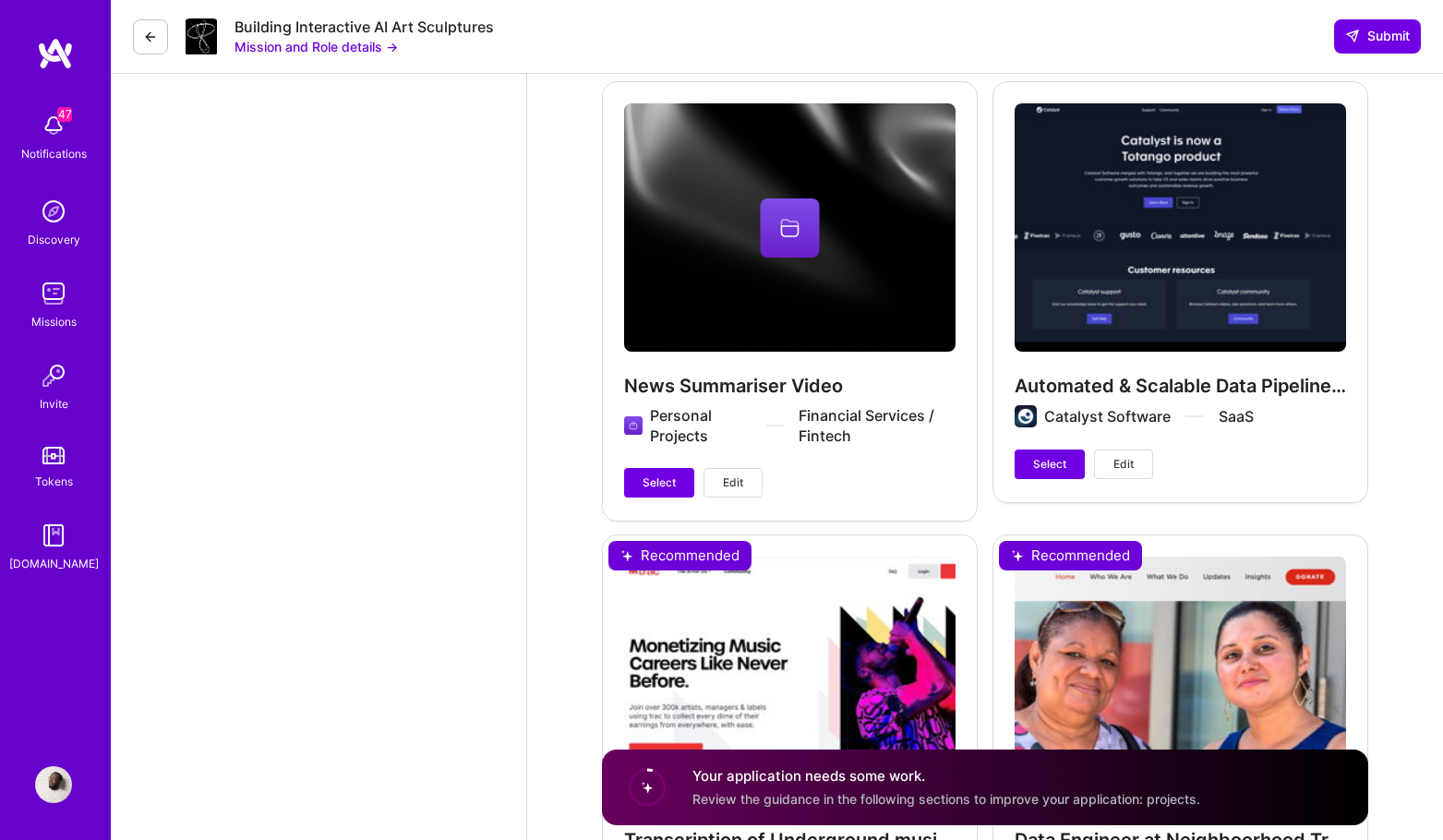
scroll to position [4321, 0]
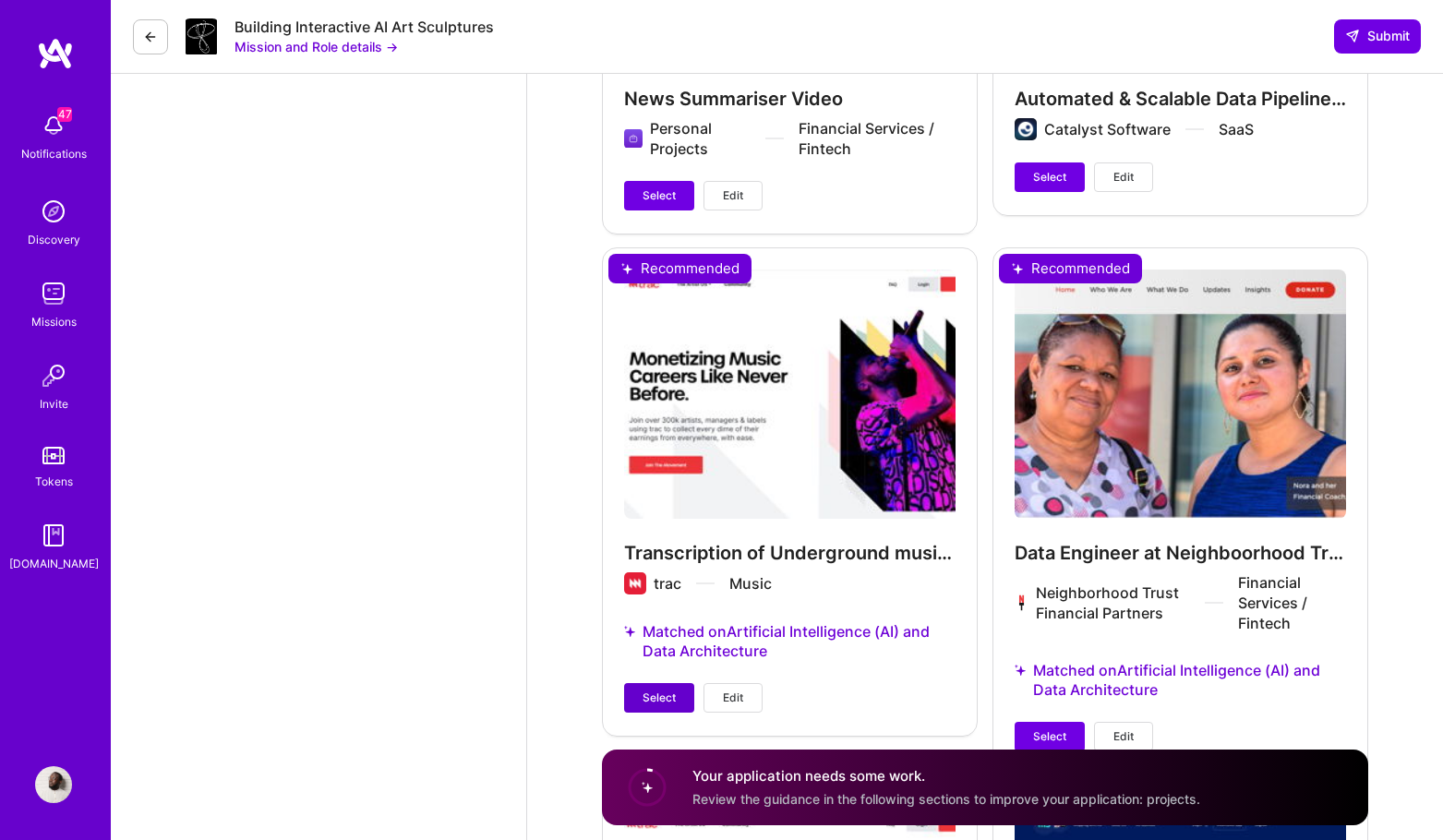
click at [657, 701] on span "Select" at bounding box center [658, 698] width 33 height 17
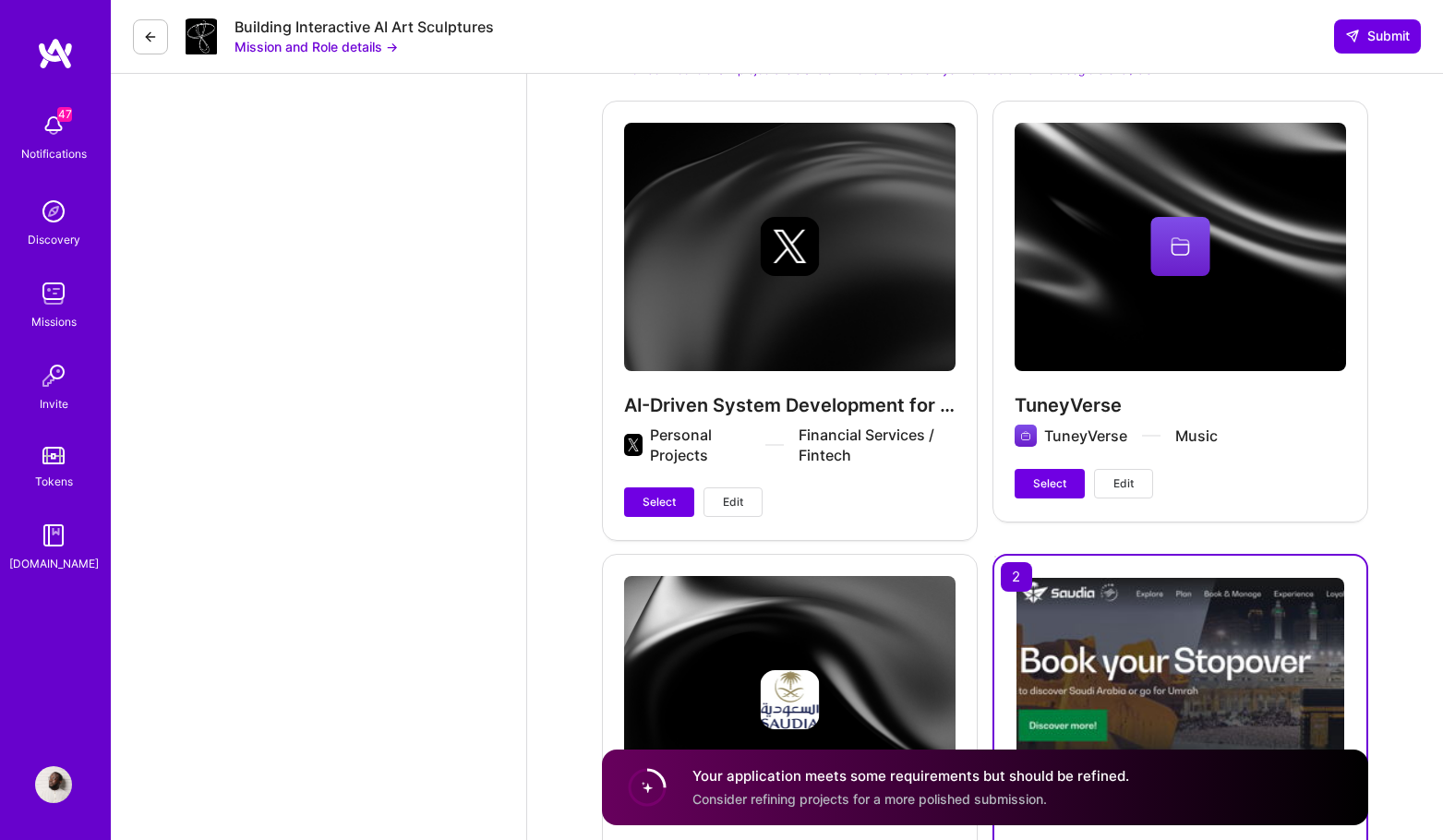
scroll to position [2917, 0]
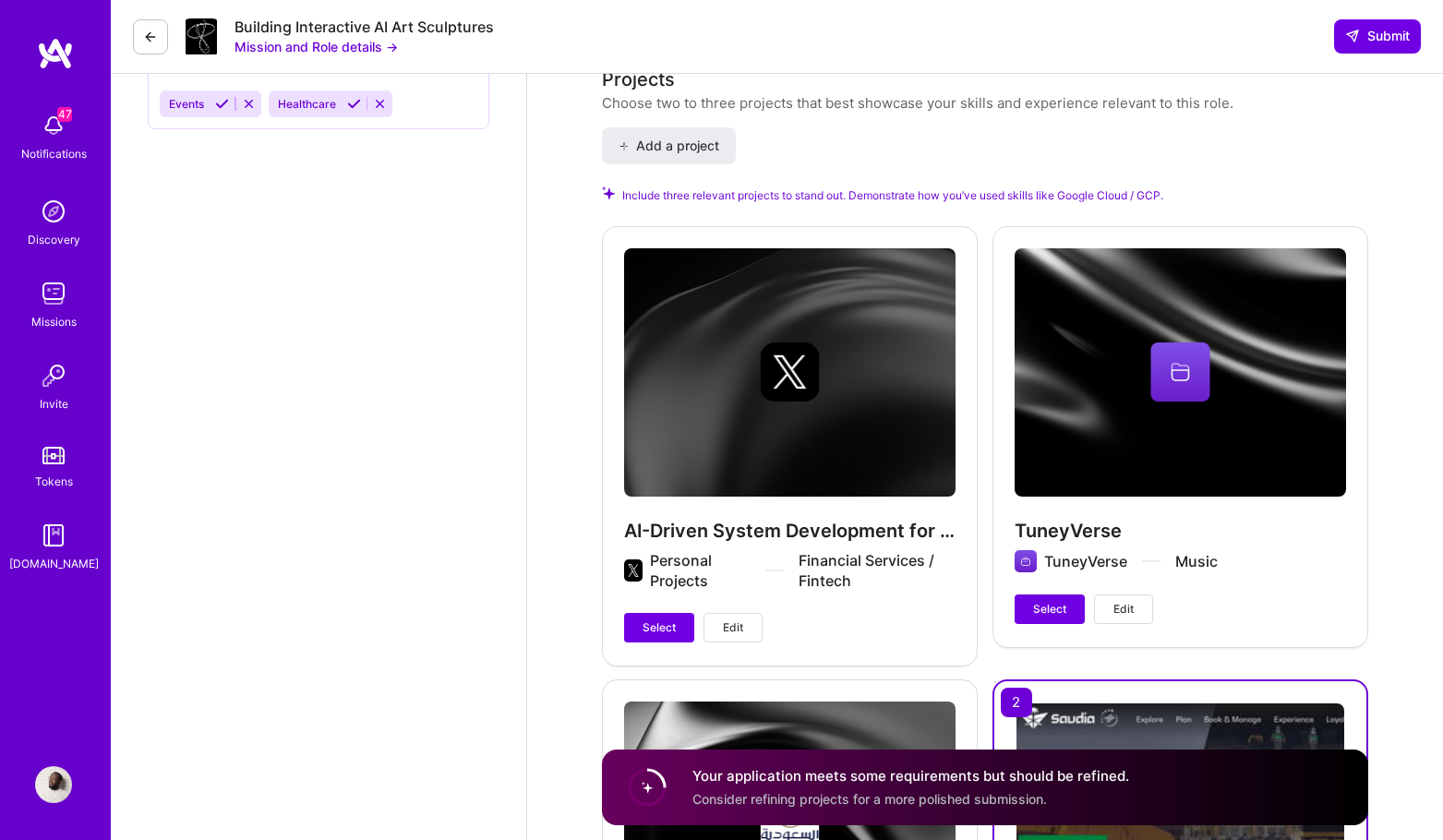
click at [1146, 614] on button "Edit" at bounding box center [1123, 609] width 59 height 29
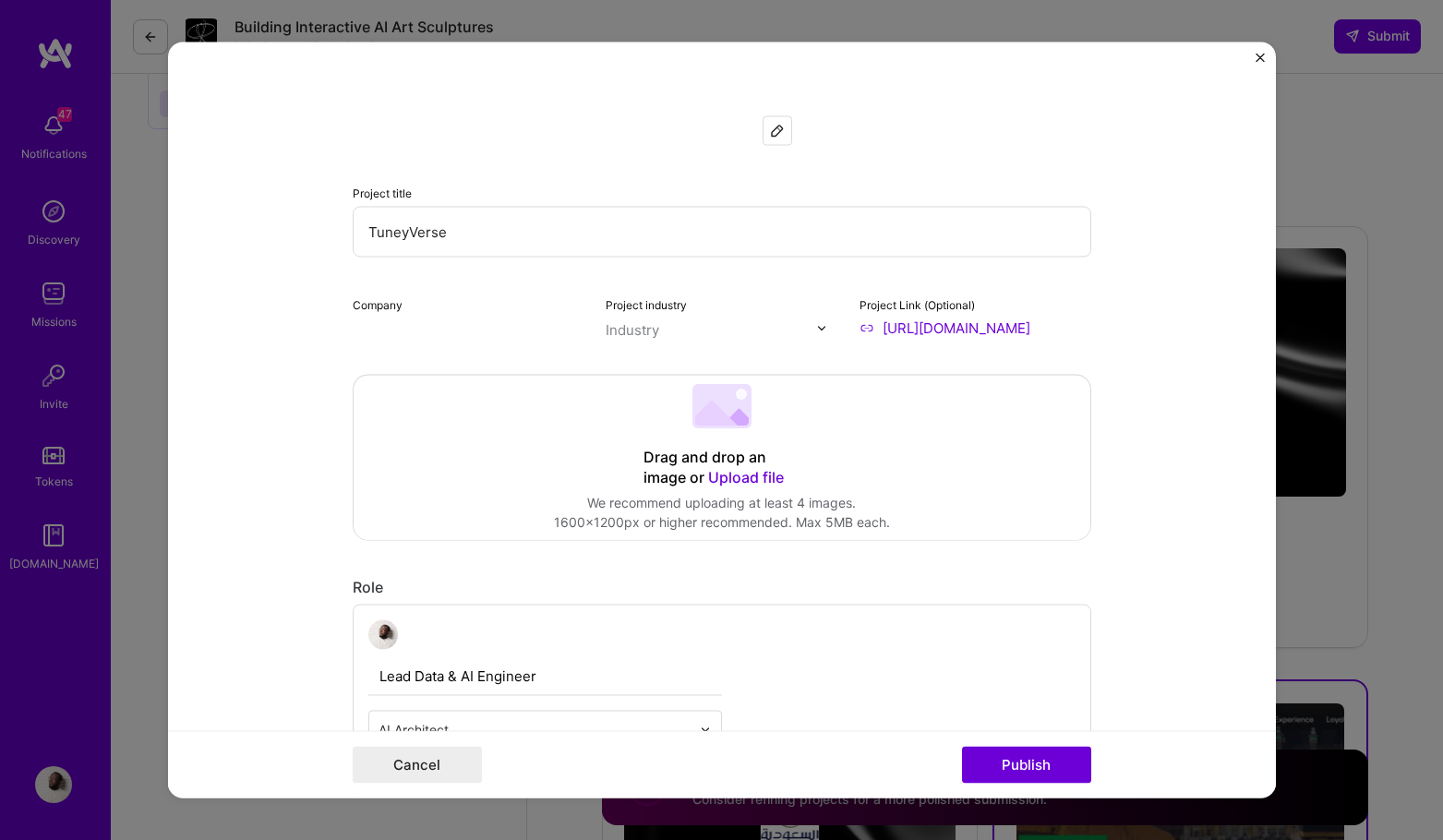
click at [1137, 613] on form "Project title TuneyVerse Company Project industry Industry Project Link (Option…" at bounding box center [722, 420] width 1107 height 756
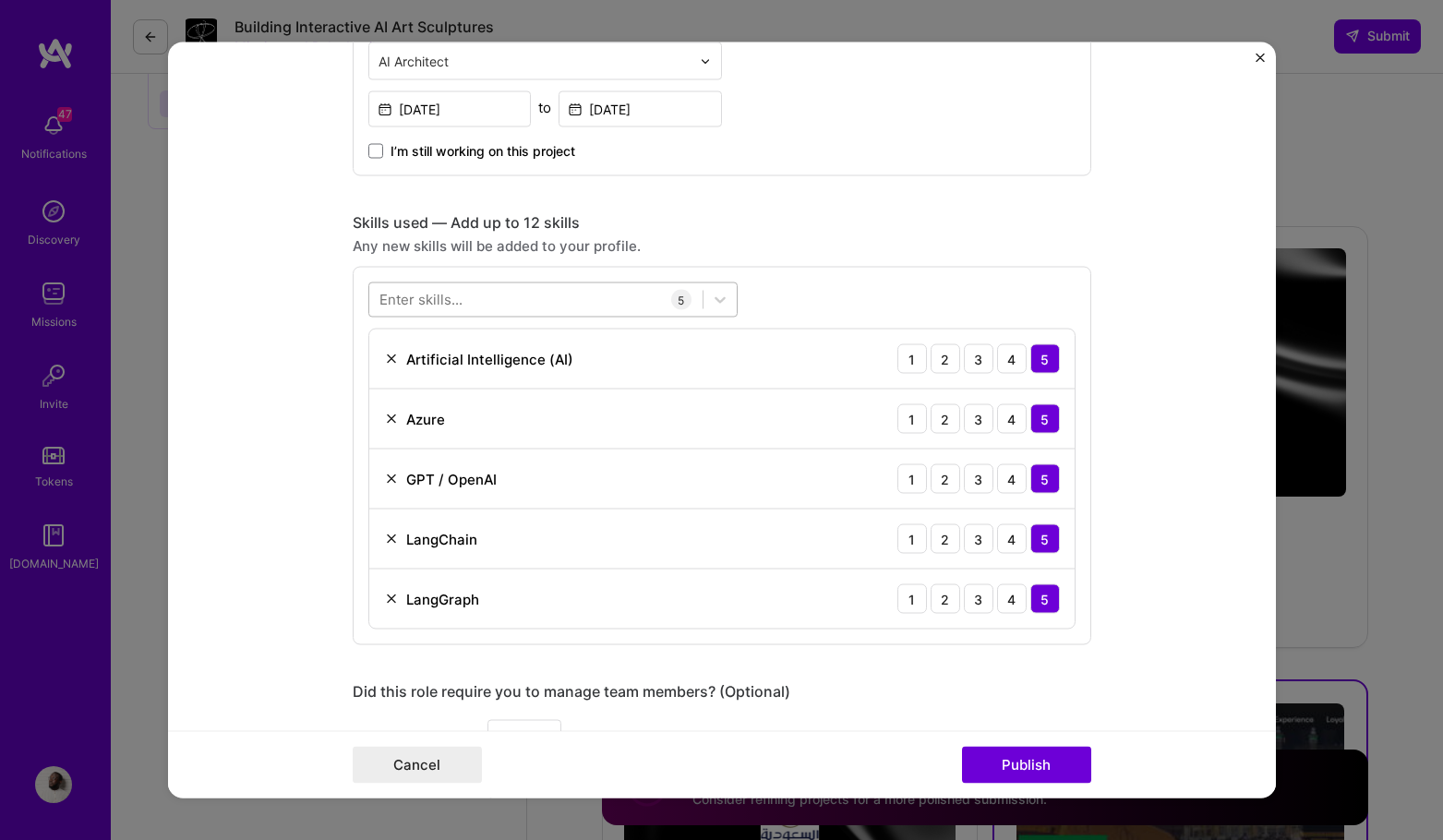
click at [504, 301] on div at bounding box center [535, 299] width 333 height 30
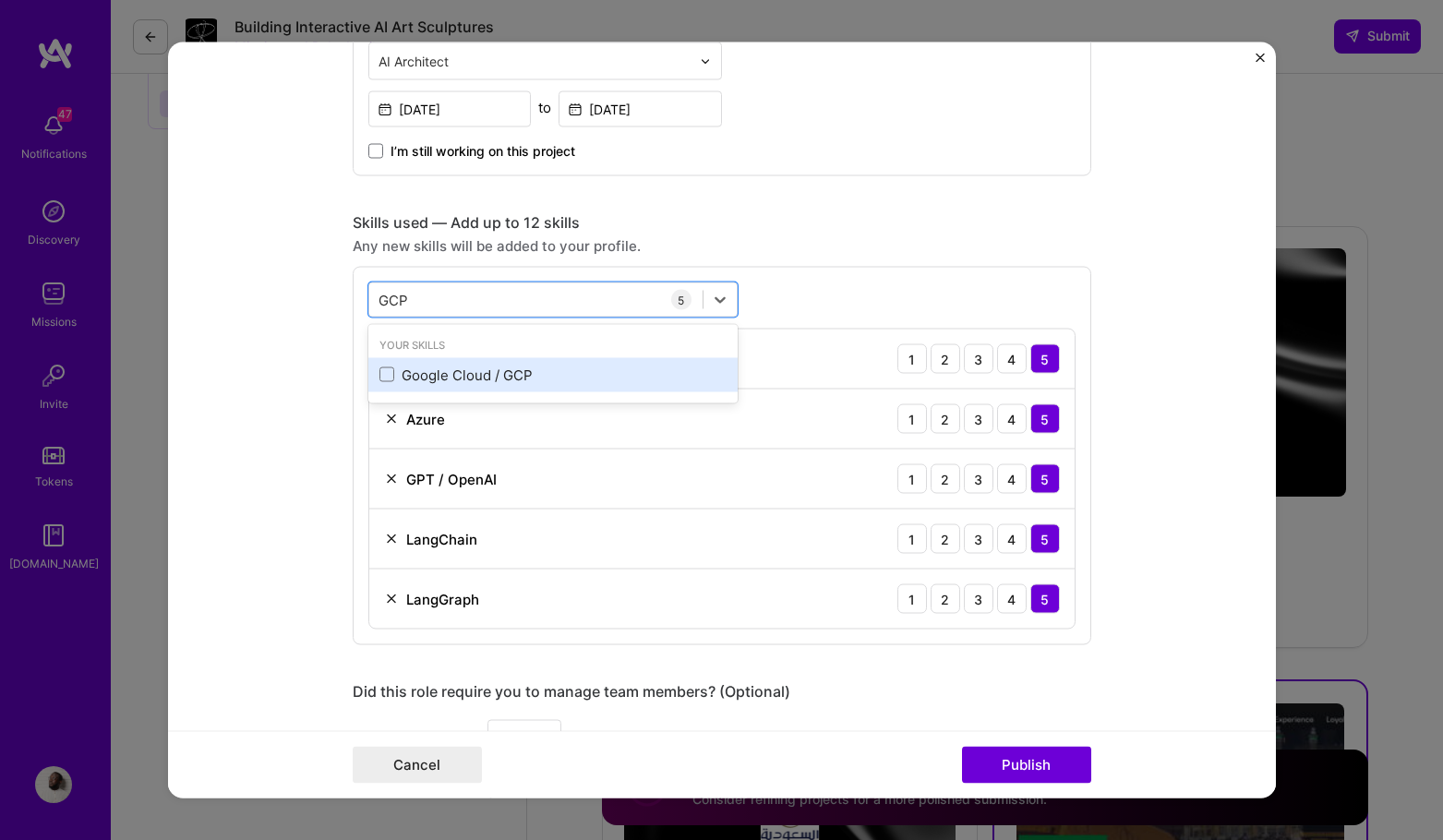
click at [485, 374] on div "Google Cloud / GCP" at bounding box center [552, 374] width 347 height 20
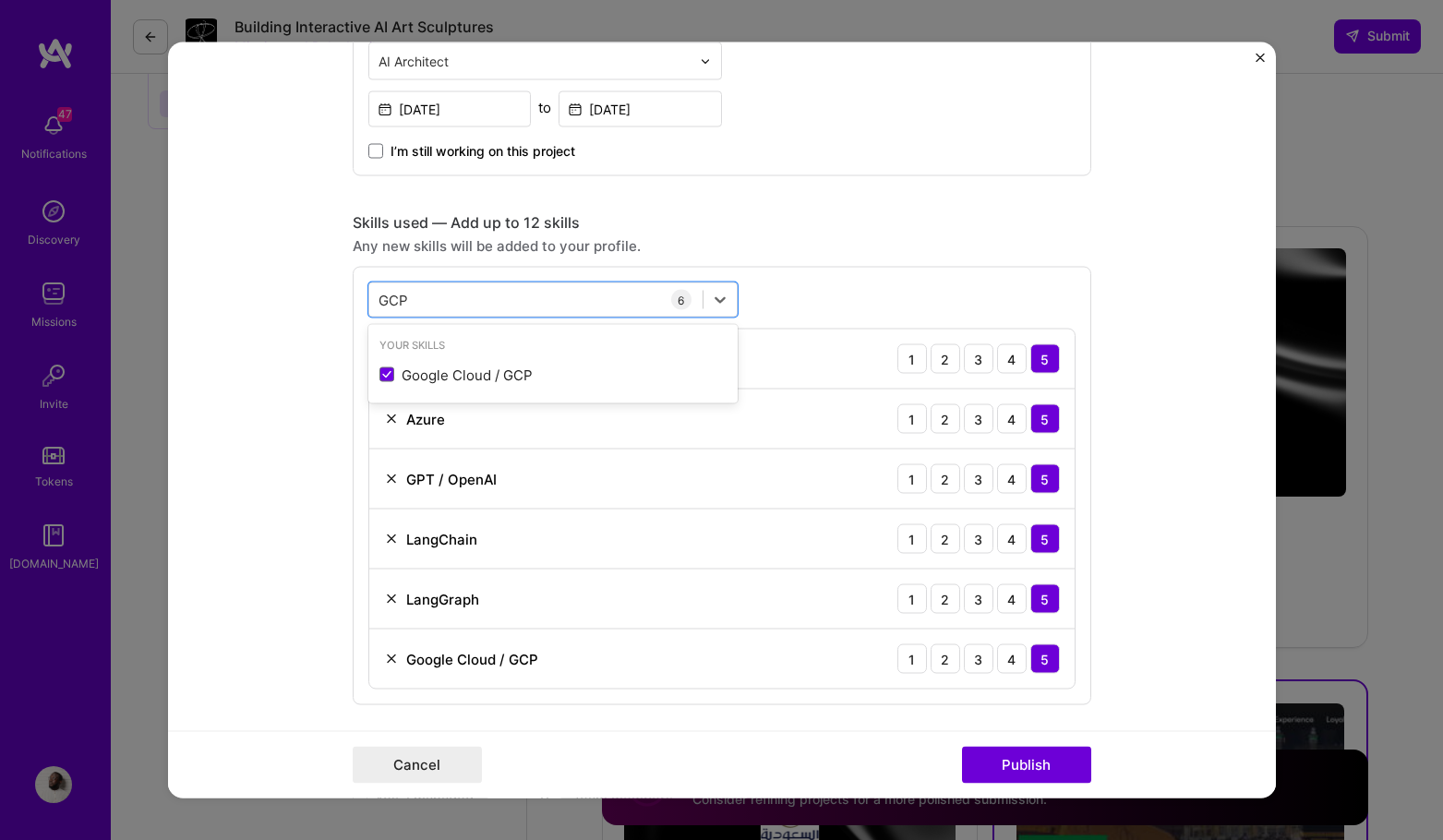
type input "GCP"
drag, startPoint x: 1211, startPoint y: 418, endPoint x: 1169, endPoint y: 489, distance: 82.5
click at [1210, 418] on form "Project title TuneyVerse Company TuneyVerse Project industry Industry 1 Project…" at bounding box center [722, 420] width 1107 height 756
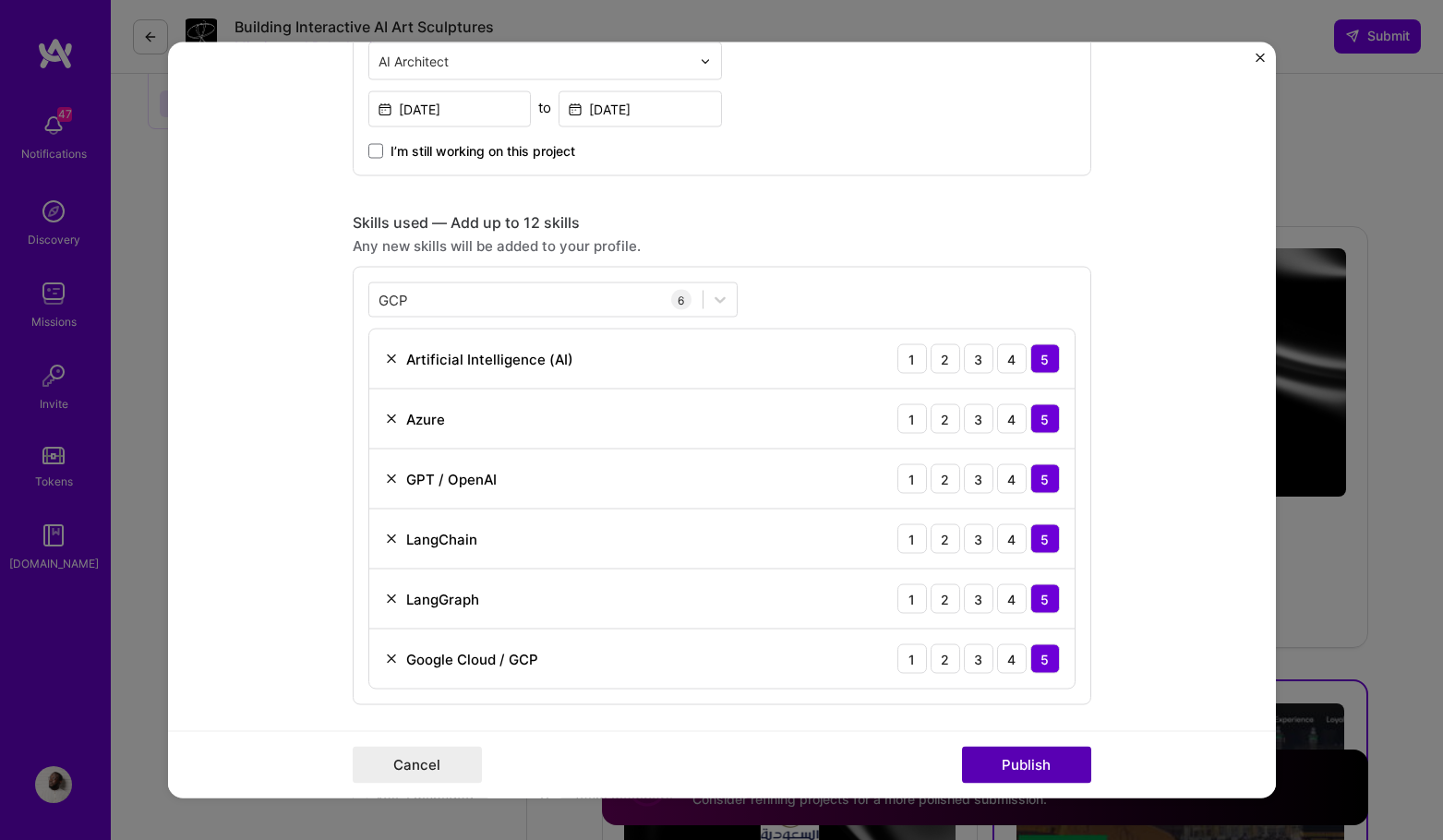
click at [1069, 761] on button "Publish" at bounding box center [1025, 765] width 129 height 37
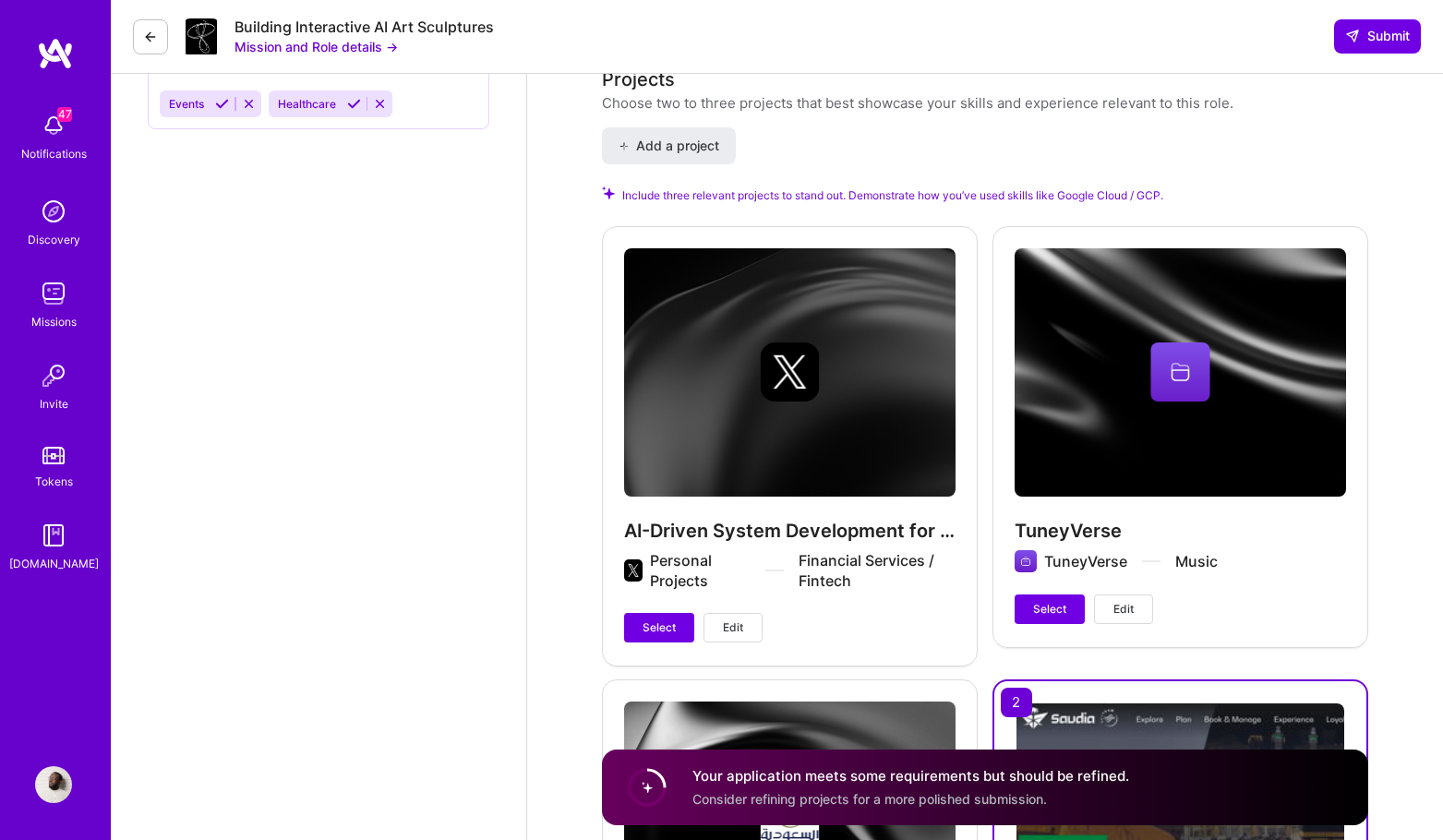
click at [1065, 610] on span "Select" at bounding box center [1049, 610] width 33 height 17
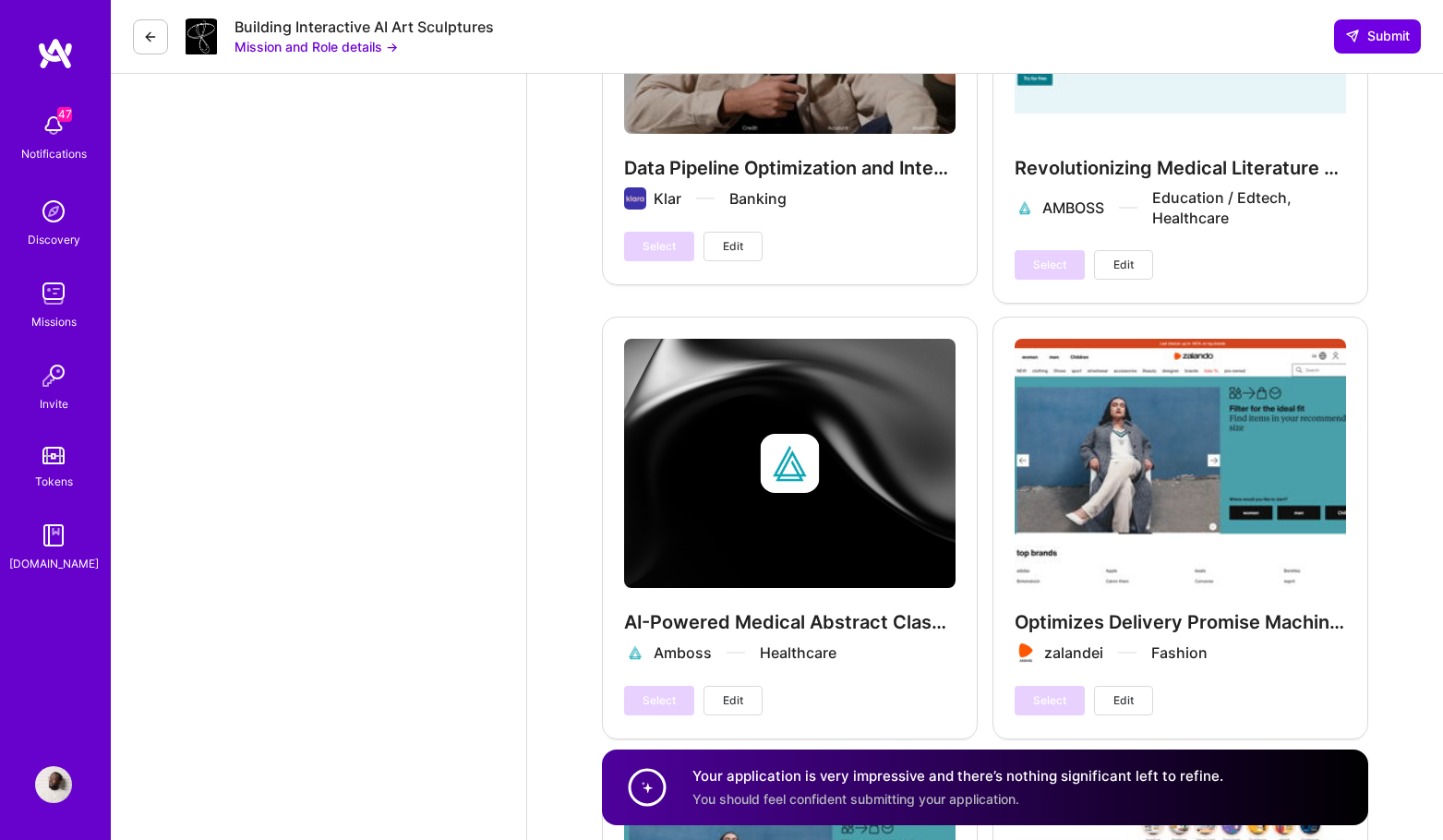
scroll to position [6062, 0]
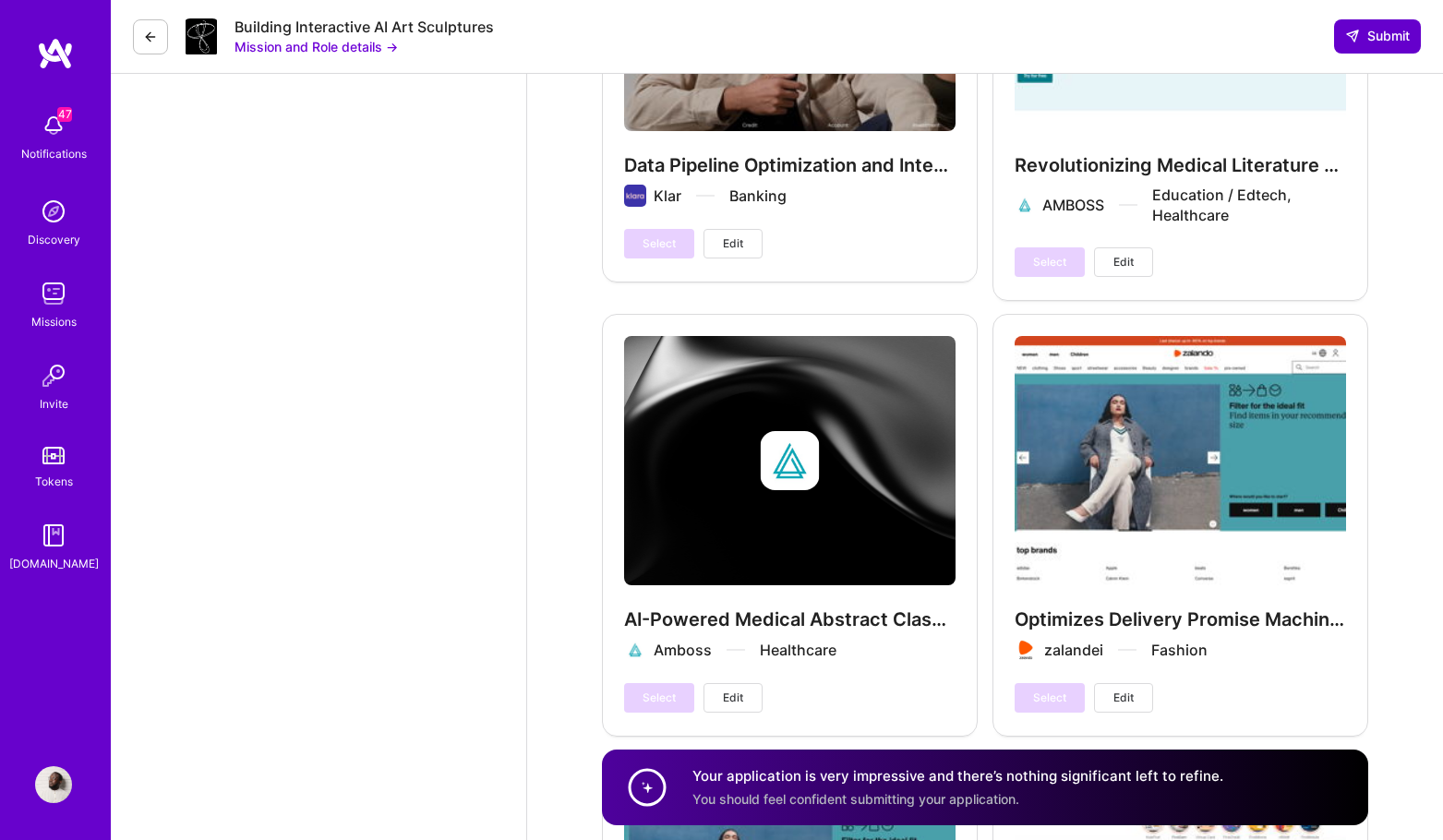
click at [1378, 49] on button "Submit" at bounding box center [1377, 36] width 87 height 33
click at [1375, 44] on span "Submit" at bounding box center [1377, 36] width 65 height 19
